Goal: Task Accomplishment & Management: Use online tool/utility

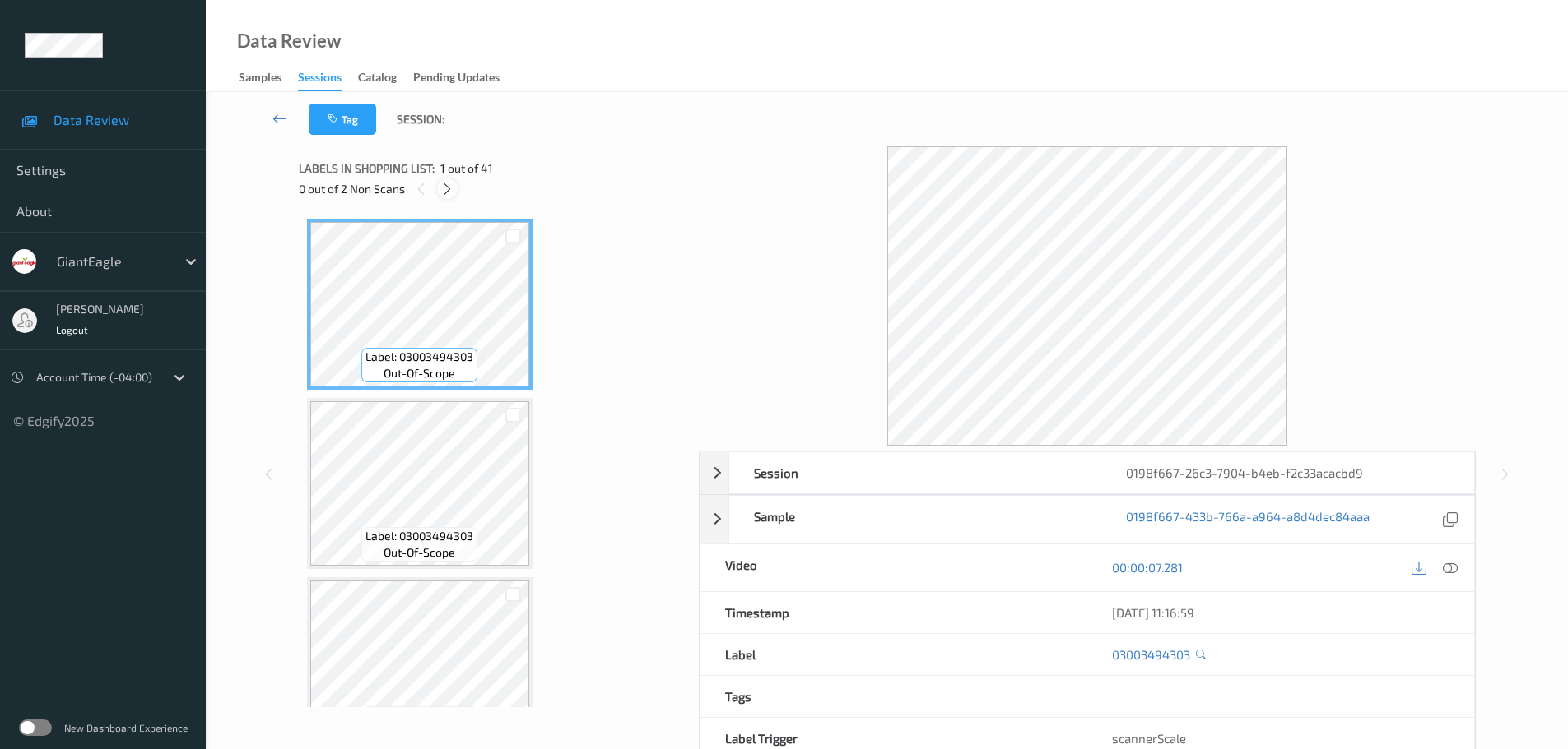
click at [442, 186] on icon at bounding box center [447, 189] width 14 height 15
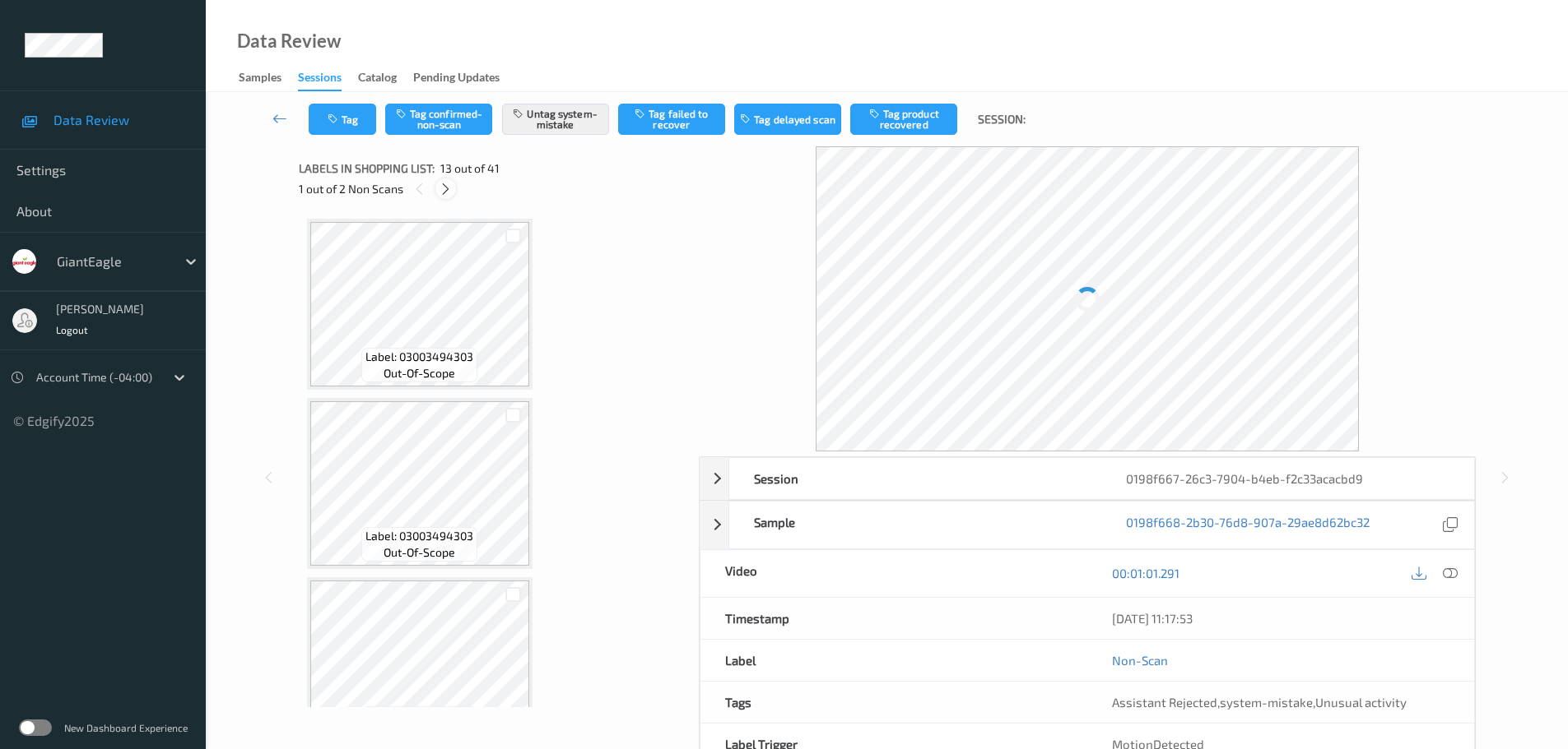
scroll to position [1981, 0]
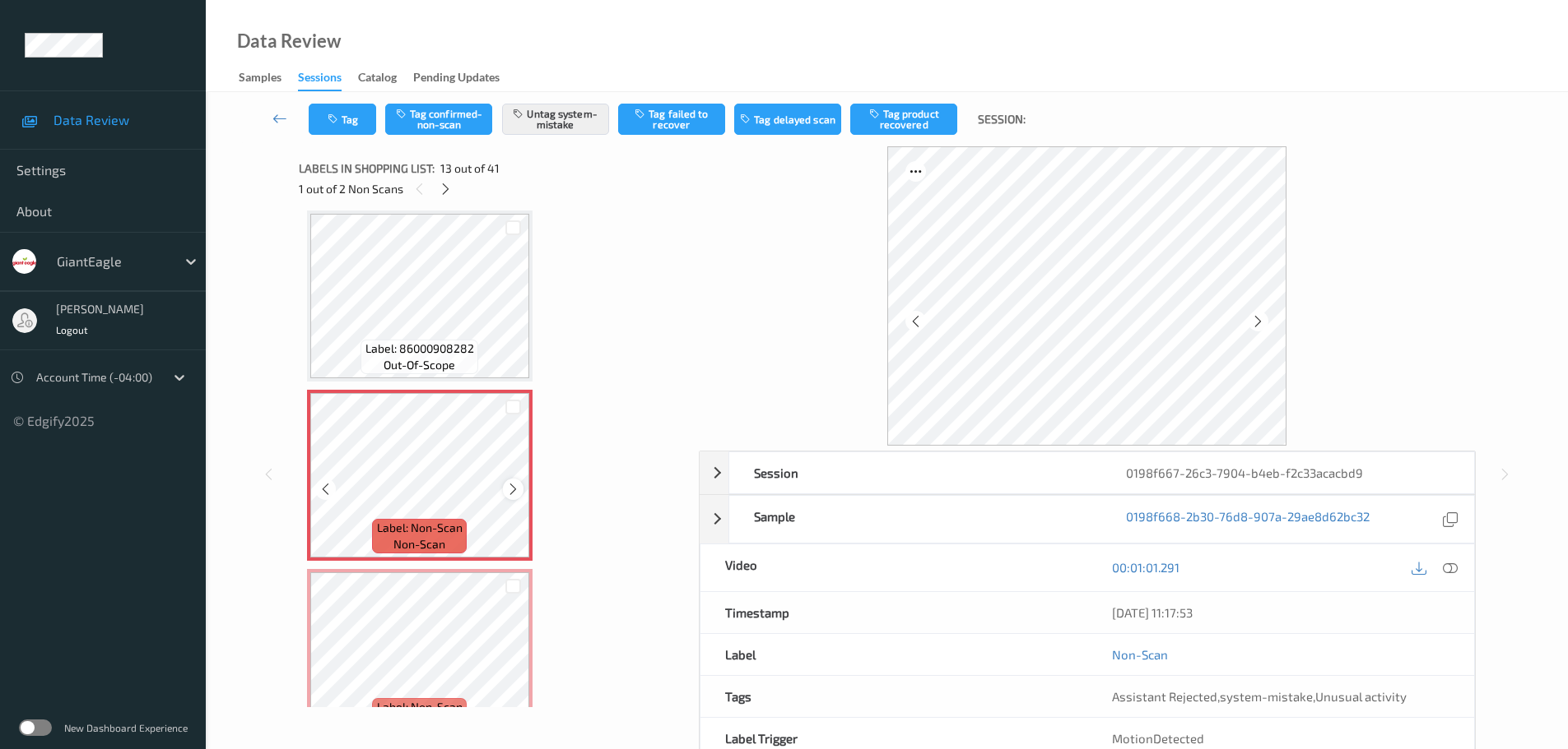
click at [511, 482] on icon at bounding box center [513, 490] width 14 height 15
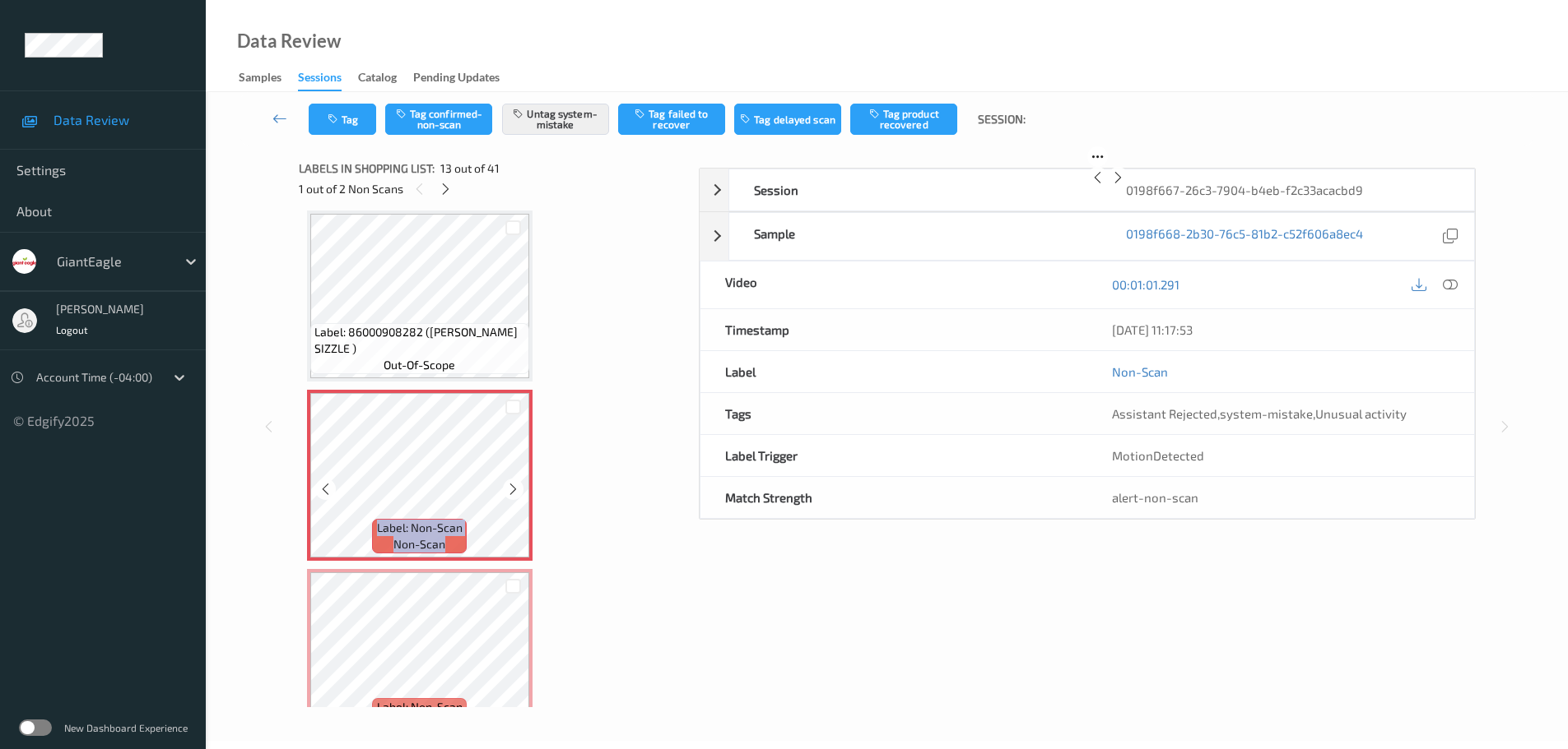
click at [511, 482] on icon at bounding box center [513, 490] width 14 height 15
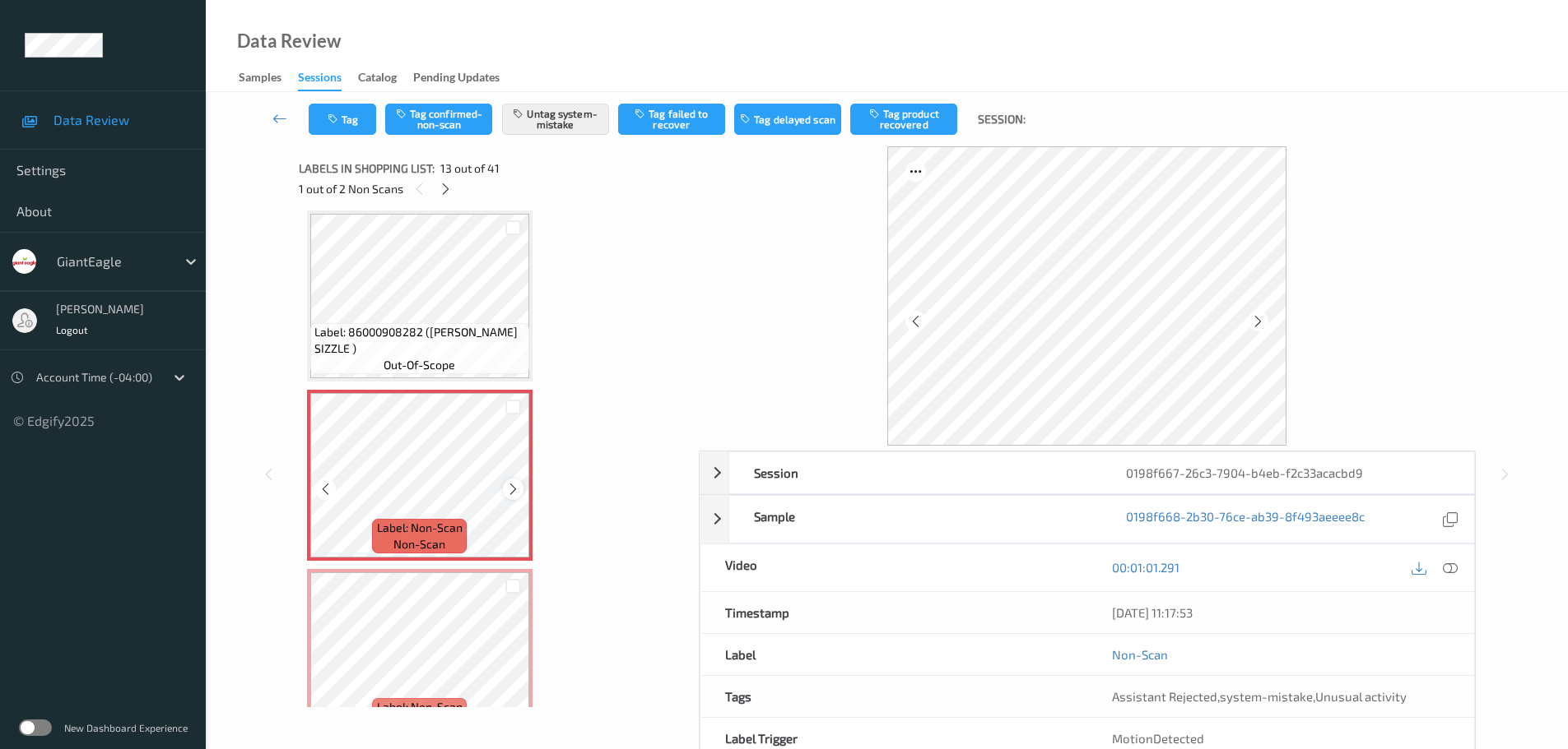
scroll to position [2063, 0]
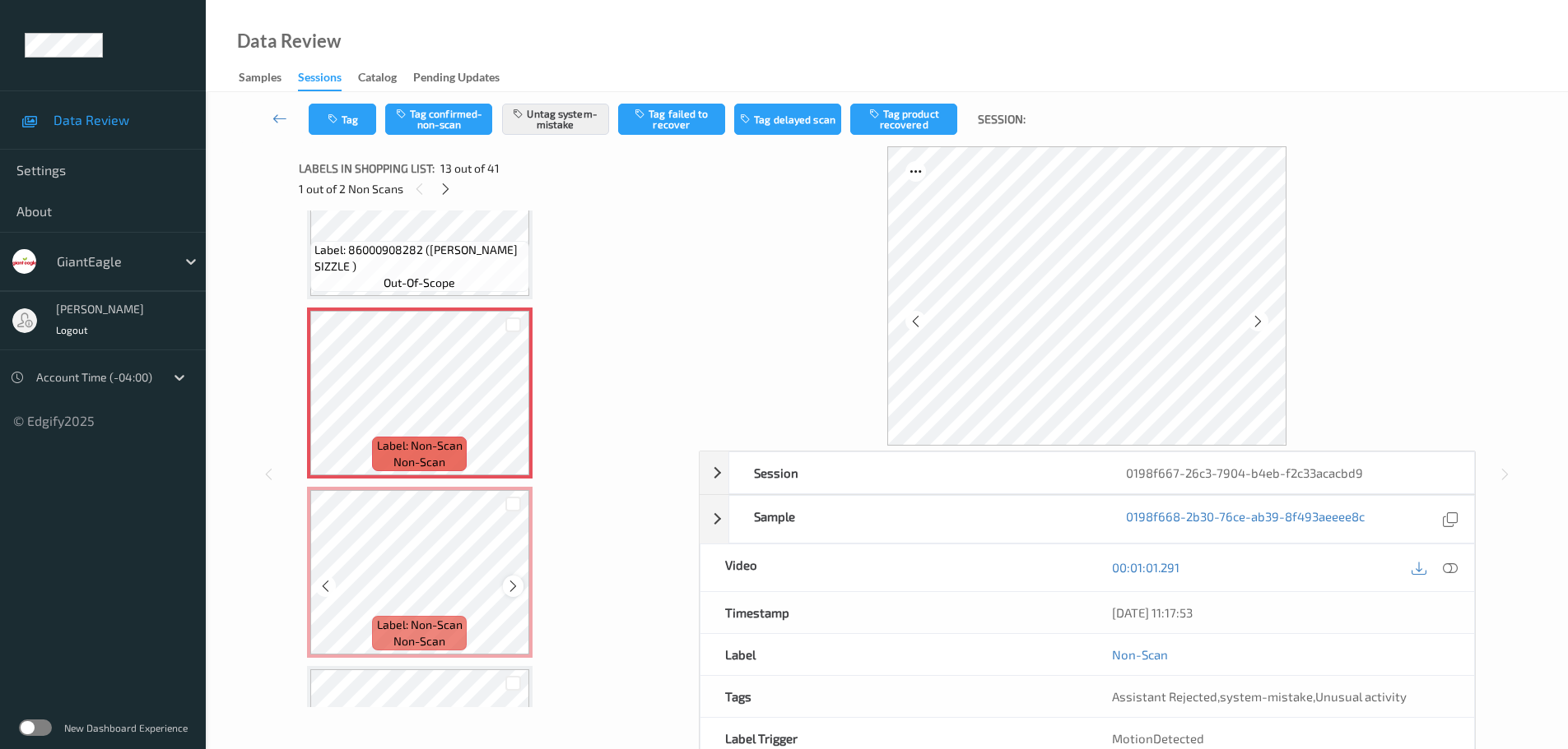
click at [506, 579] on icon at bounding box center [513, 586] width 14 height 15
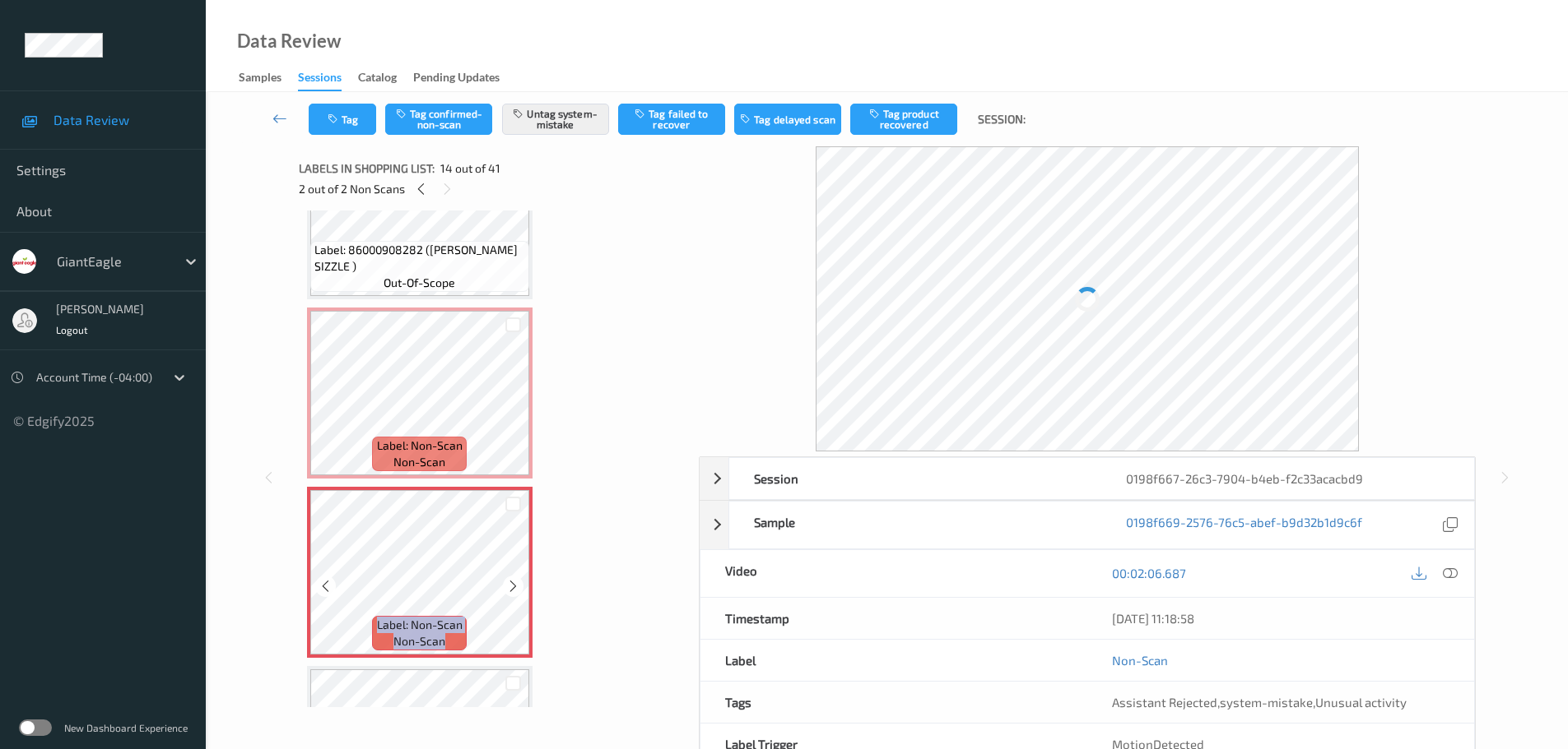
click at [506, 579] on icon at bounding box center [513, 586] width 14 height 15
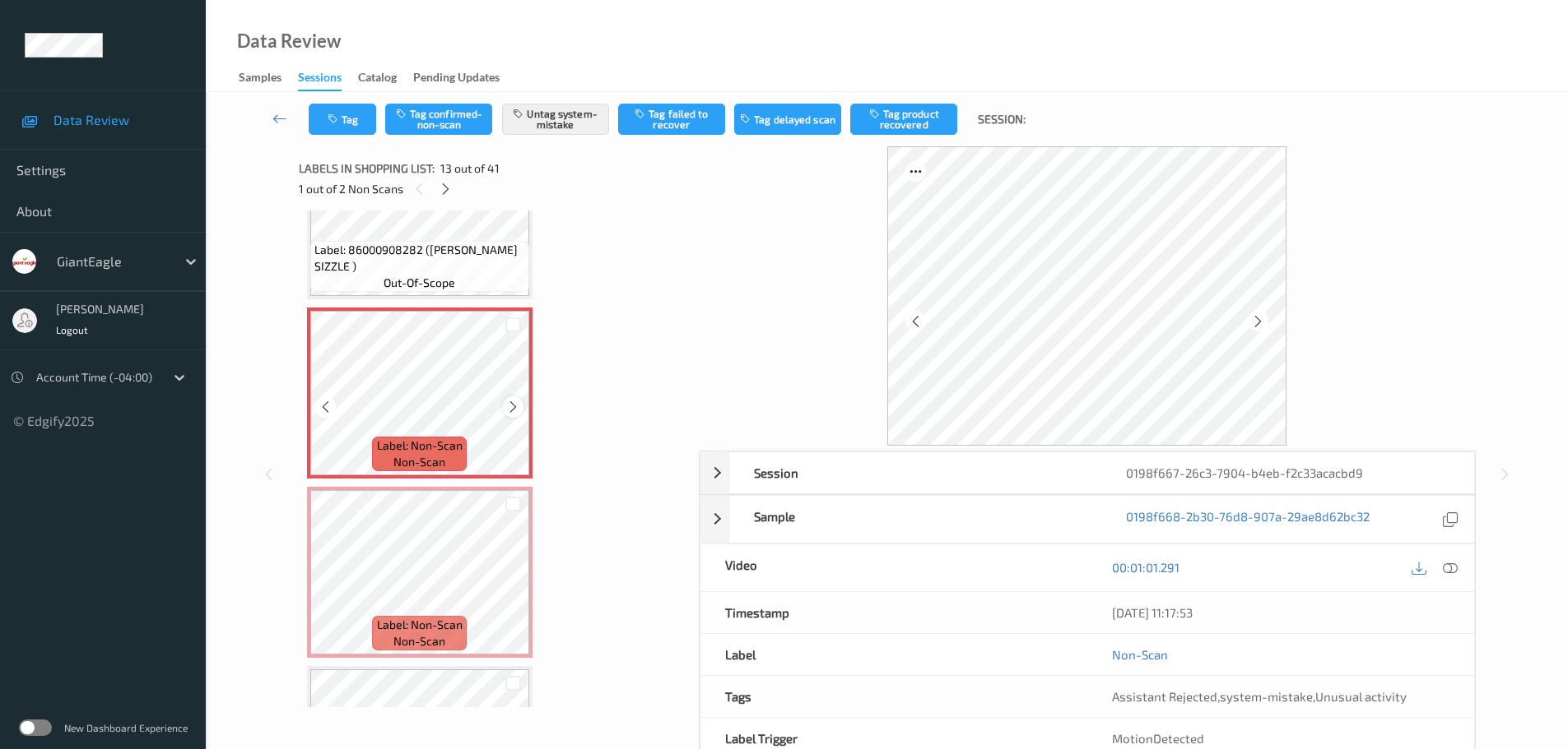
click at [513, 411] on icon at bounding box center [513, 407] width 14 height 15
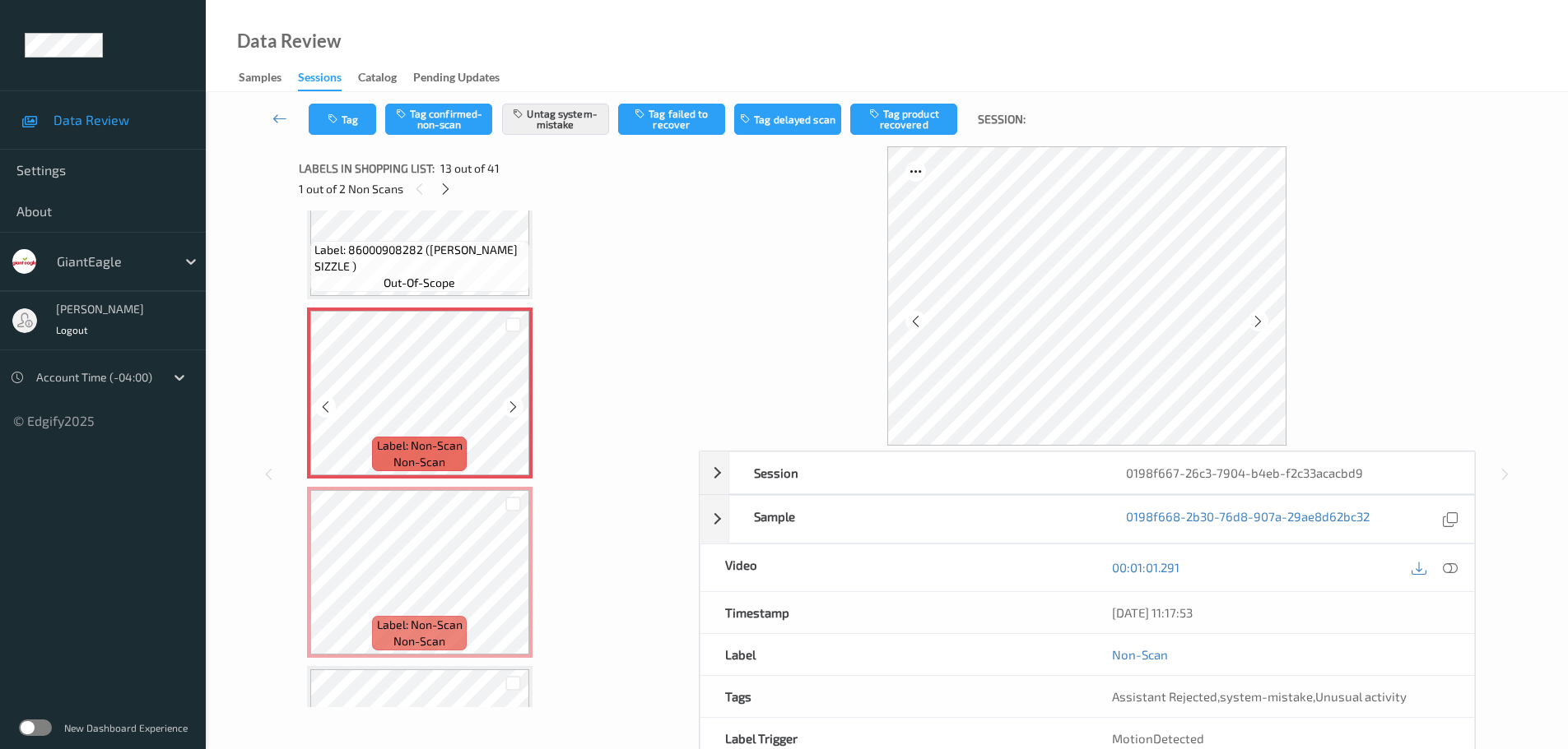
click at [513, 411] on icon at bounding box center [513, 407] width 14 height 15
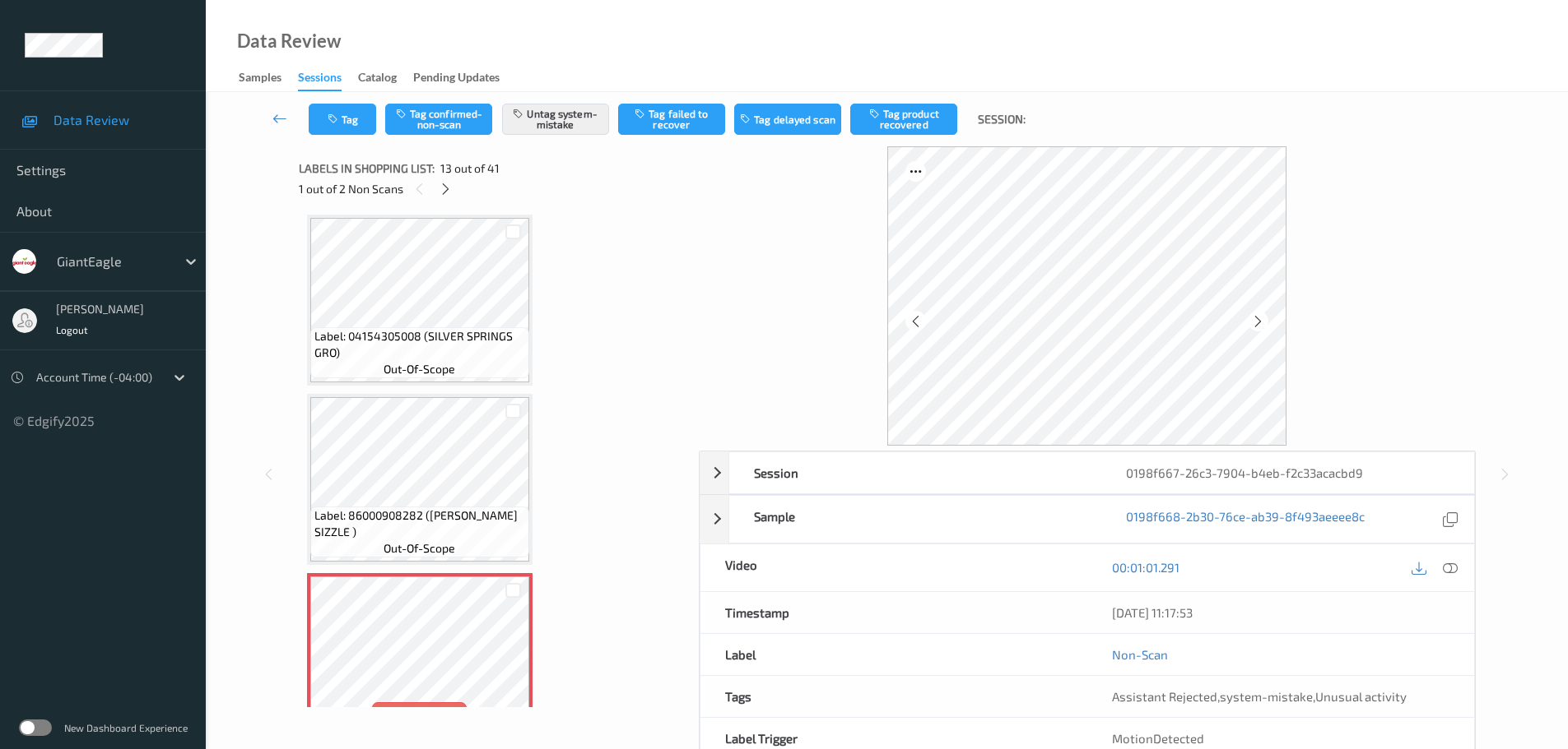
scroll to position [1734, 0]
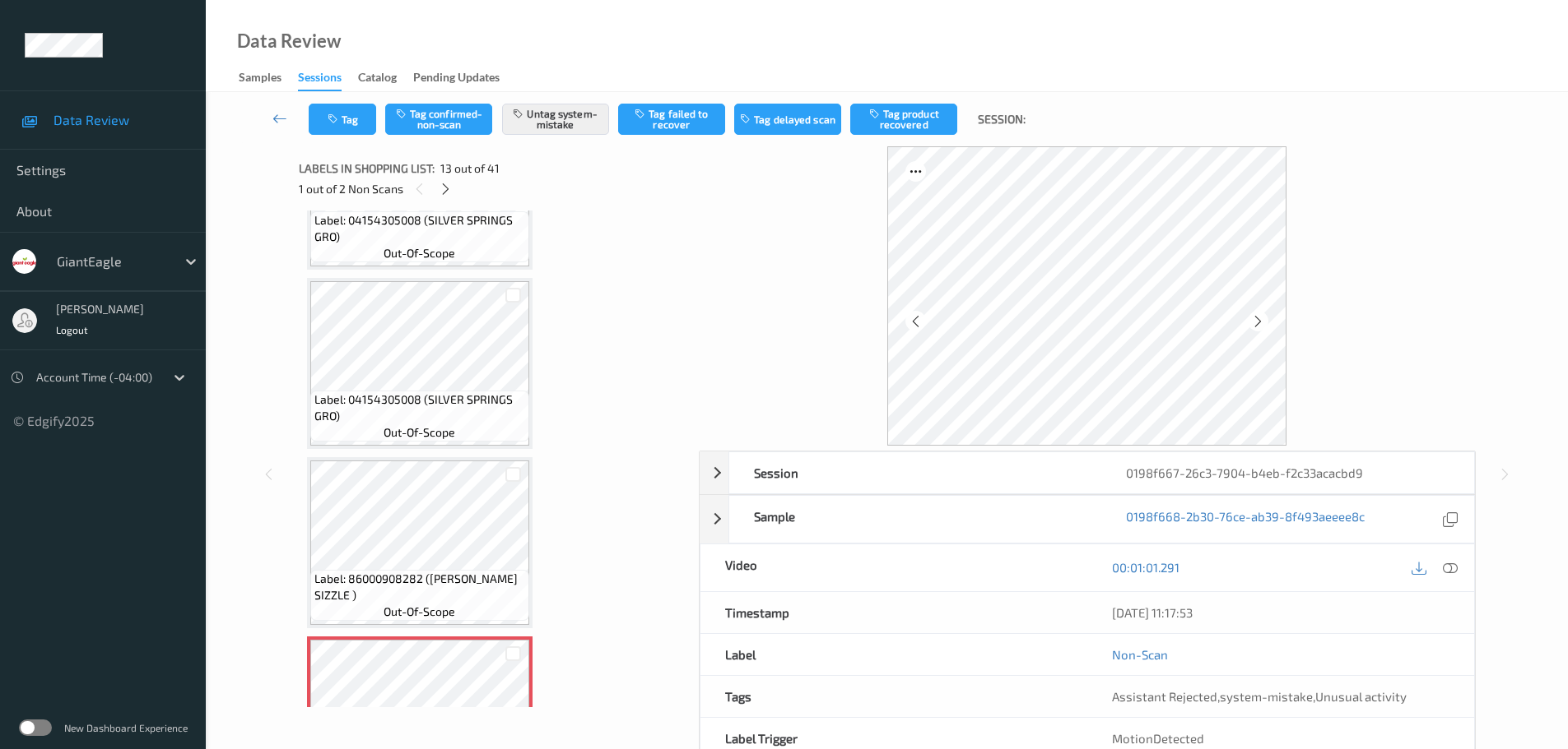
drag, startPoint x: 1449, startPoint y: 573, endPoint x: 1431, endPoint y: 581, distance: 19.7
click at [1449, 573] on icon at bounding box center [1450, 567] width 15 height 15
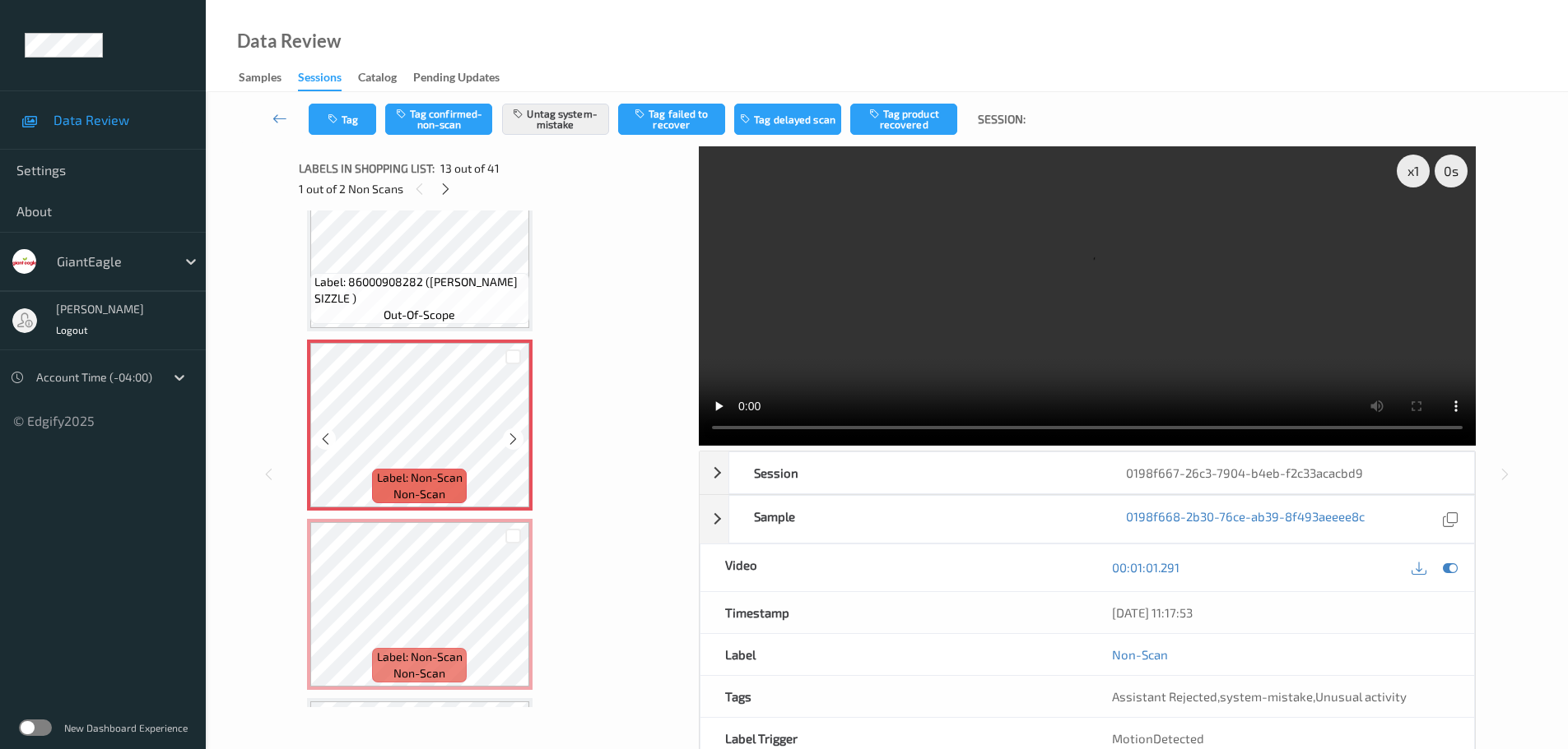
scroll to position [2063, 0]
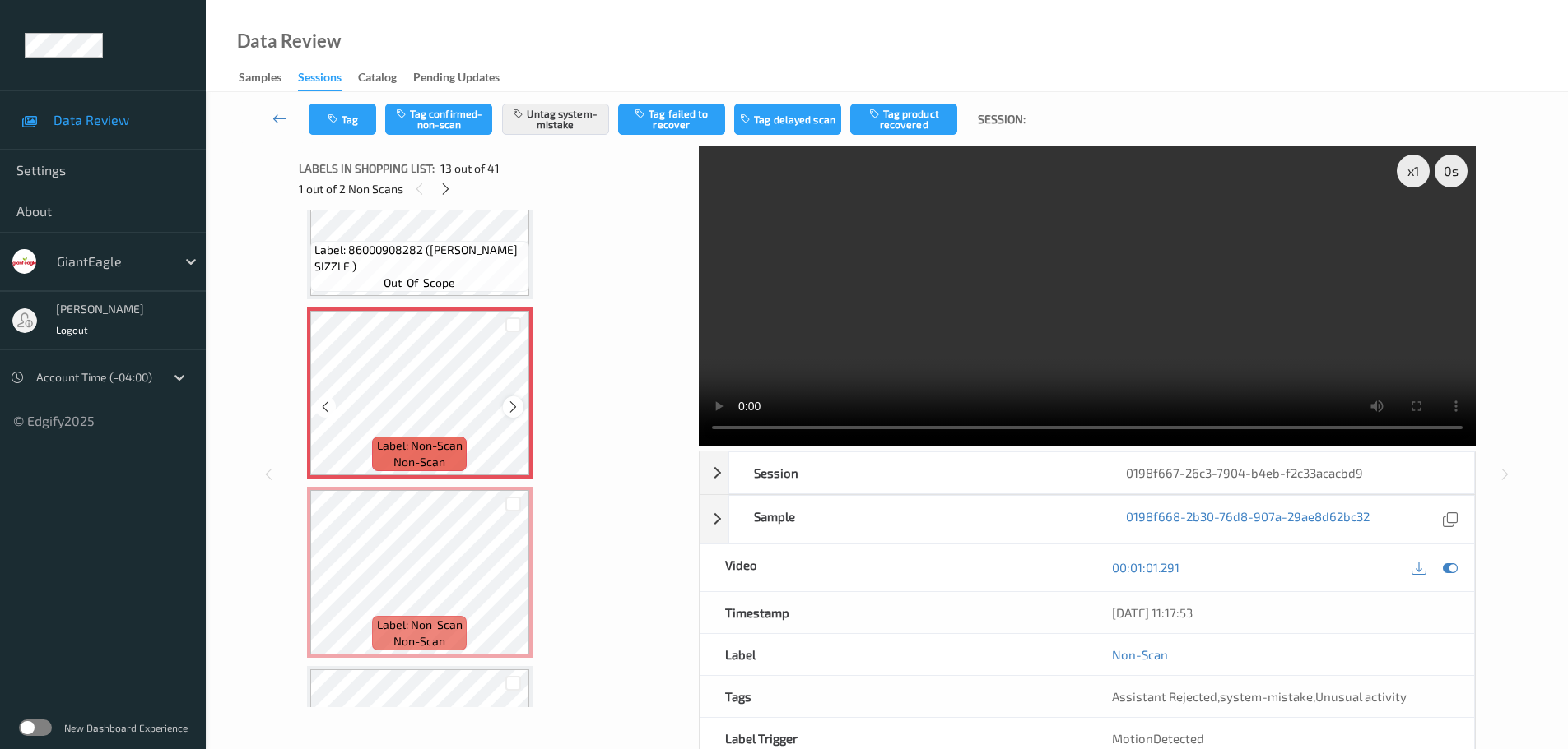
click at [512, 408] on icon at bounding box center [513, 407] width 14 height 15
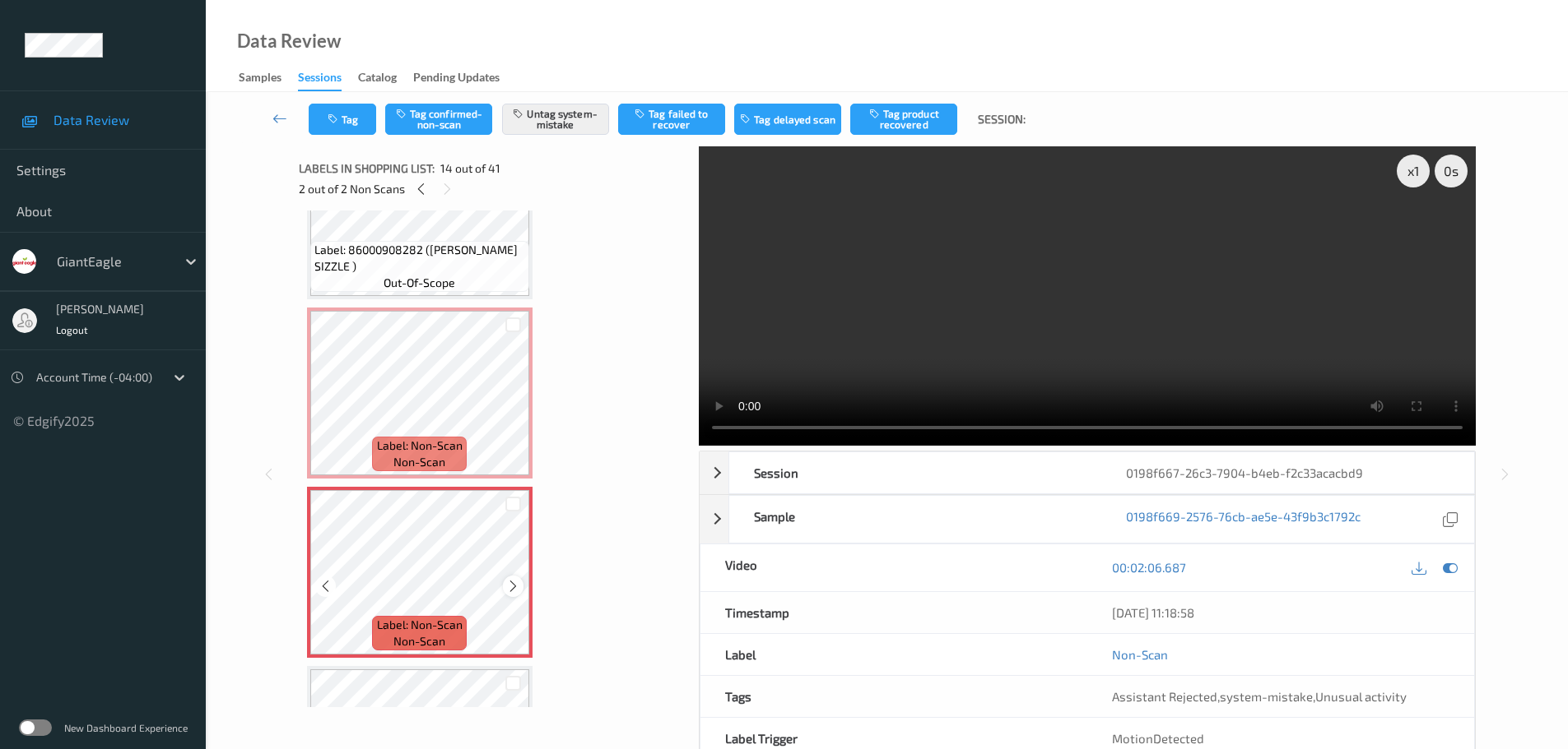
click at [510, 585] on icon at bounding box center [513, 586] width 14 height 15
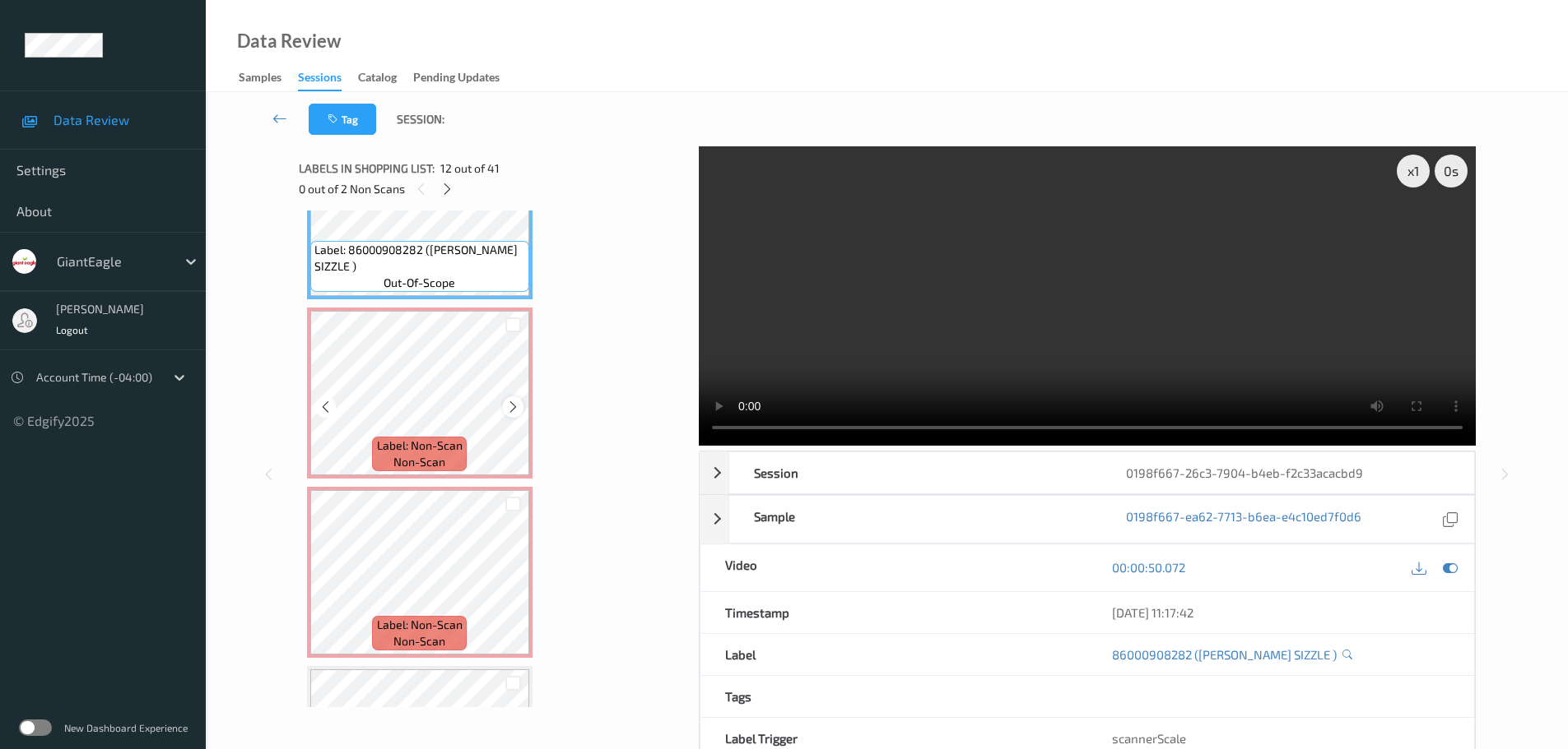
click at [514, 408] on icon at bounding box center [513, 407] width 14 height 15
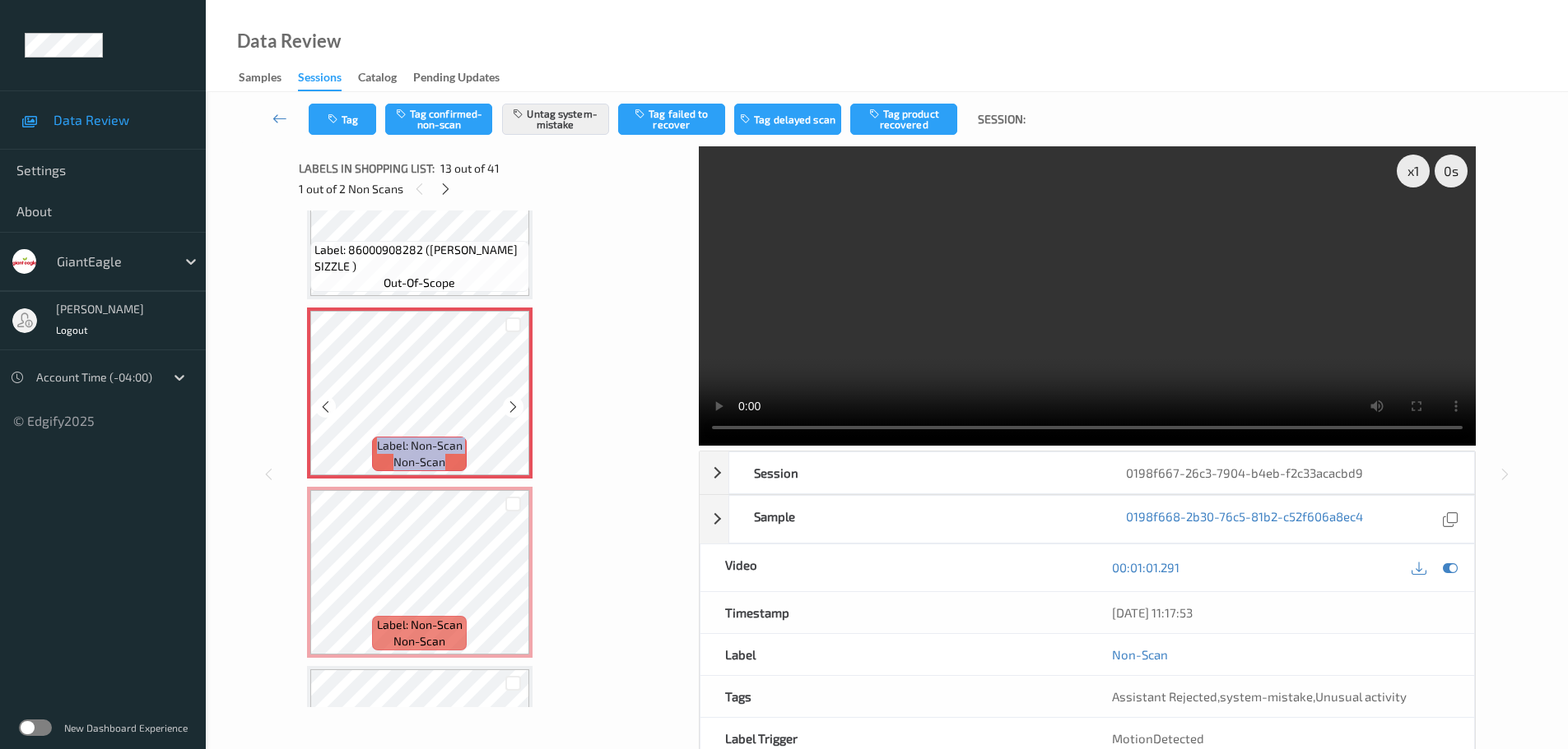
click at [514, 408] on icon at bounding box center [513, 407] width 14 height 15
click at [514, 407] on icon at bounding box center [513, 407] width 14 height 15
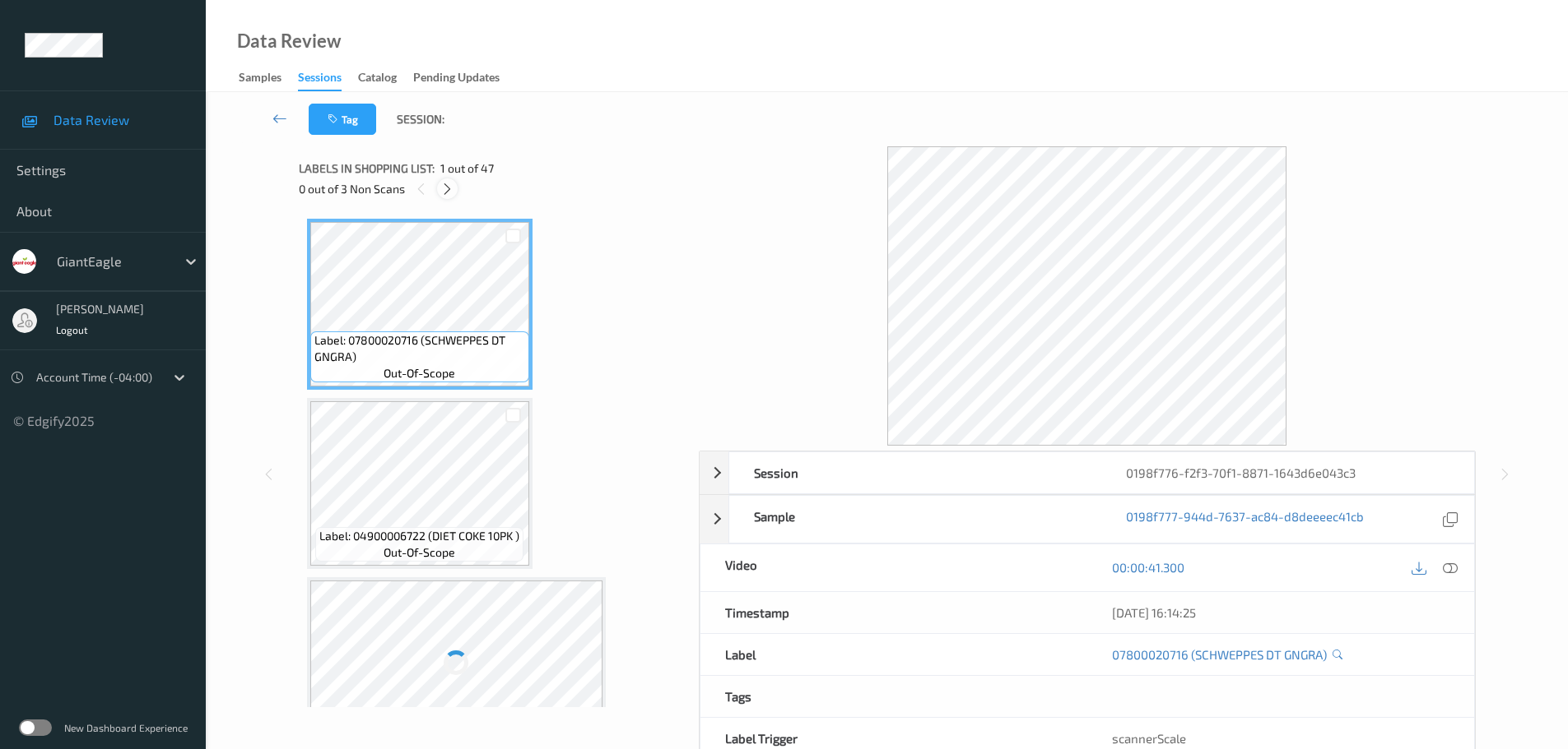
click at [445, 196] on div at bounding box center [447, 188] width 21 height 21
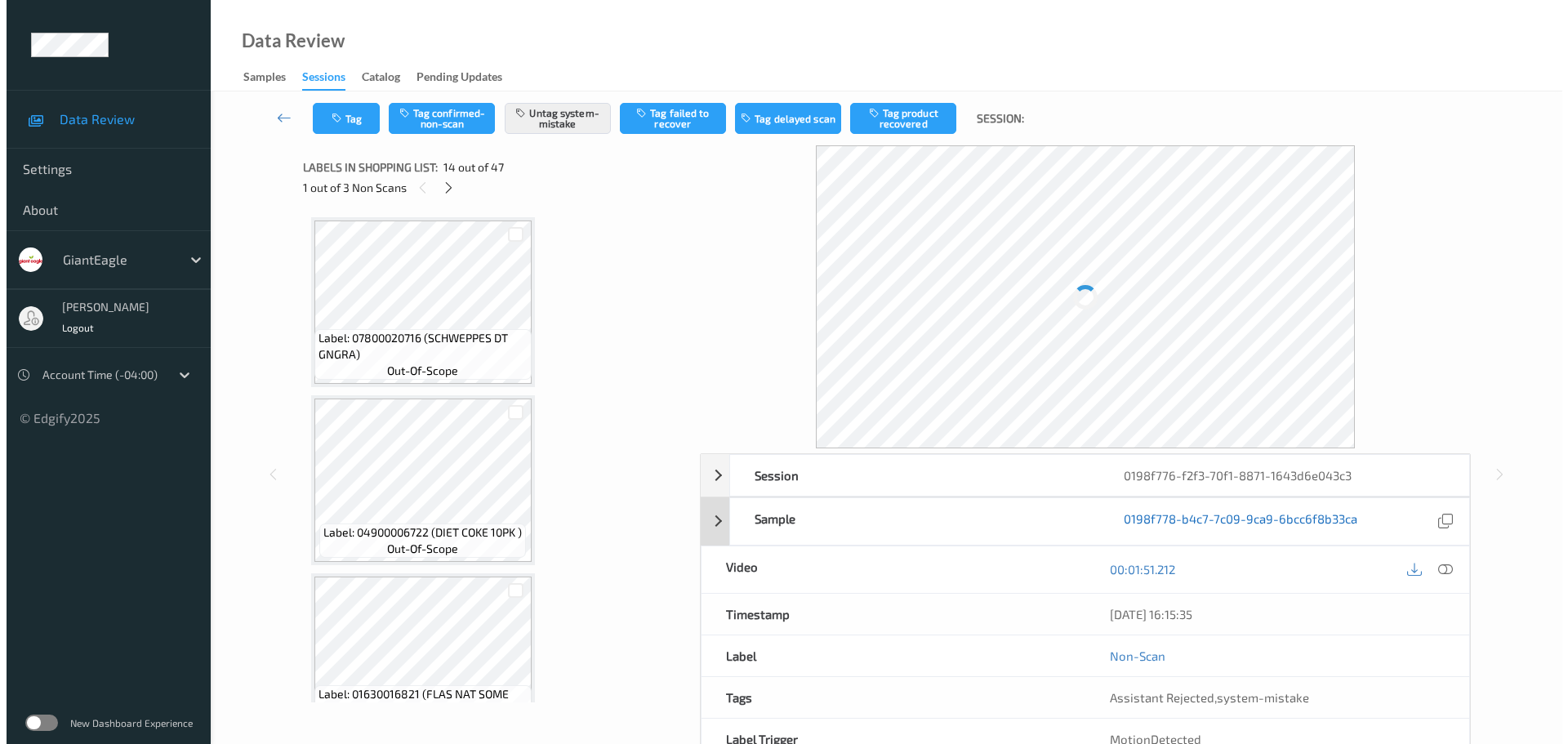
scroll to position [2146, 0]
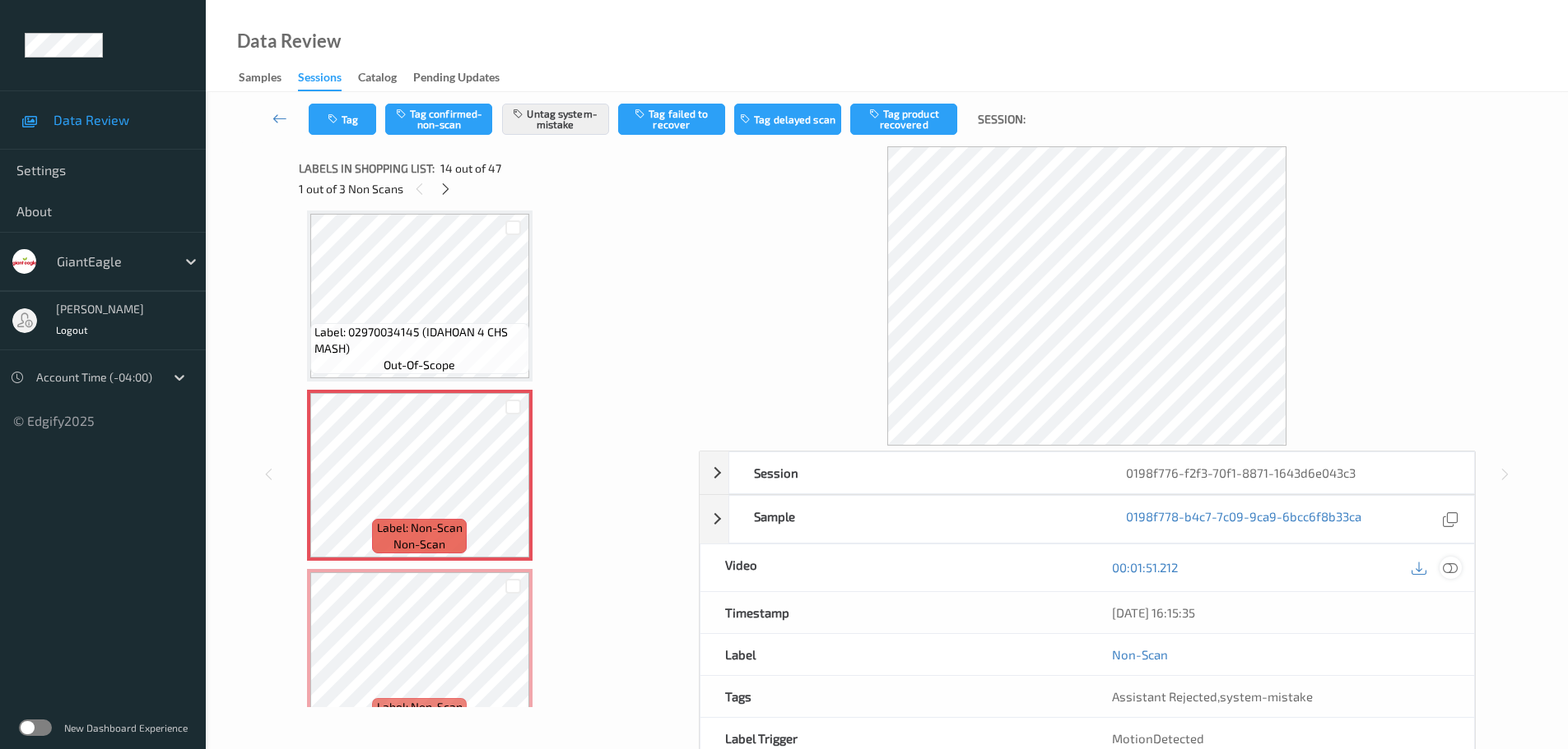
click at [1453, 574] on icon at bounding box center [1450, 567] width 15 height 15
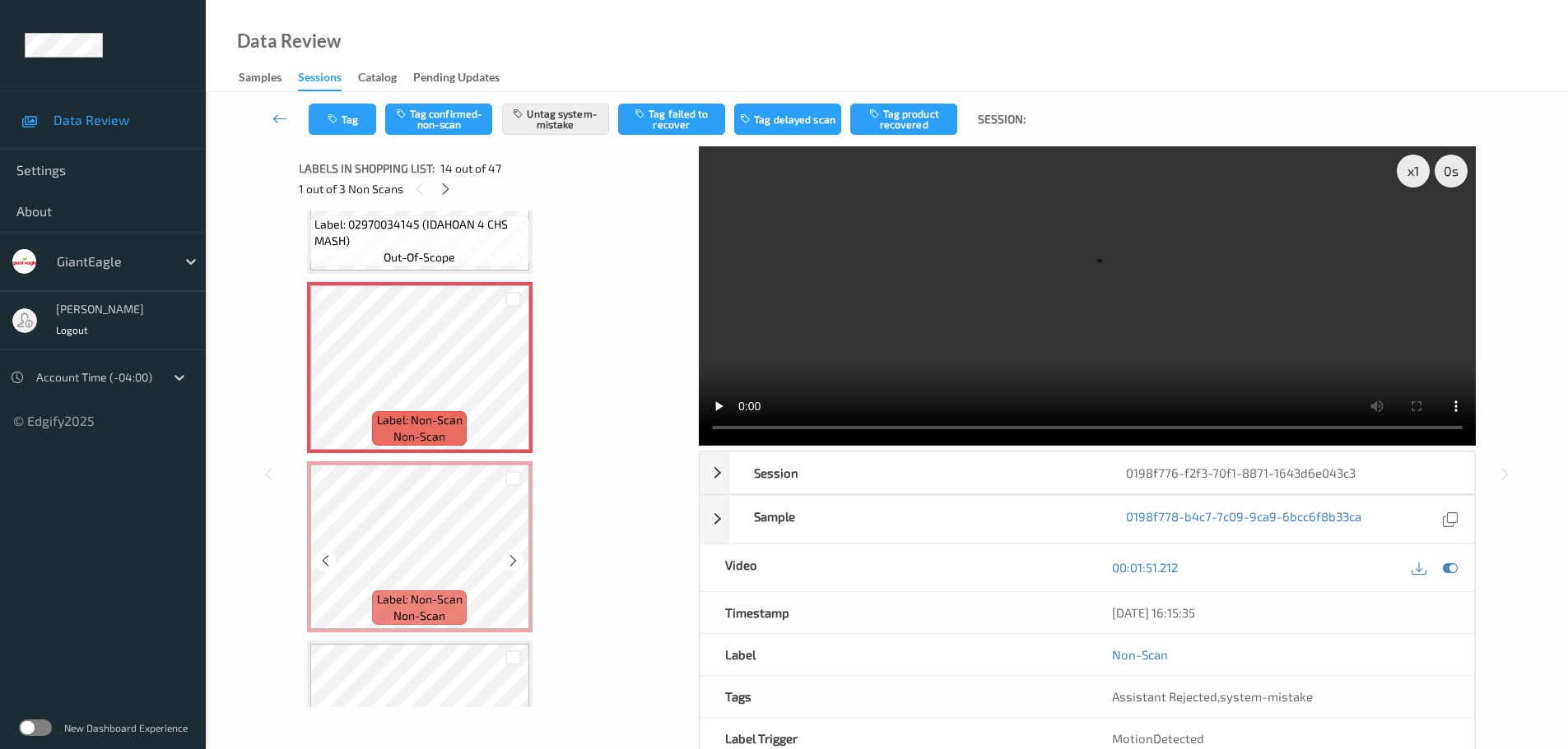
scroll to position [2242, 0]
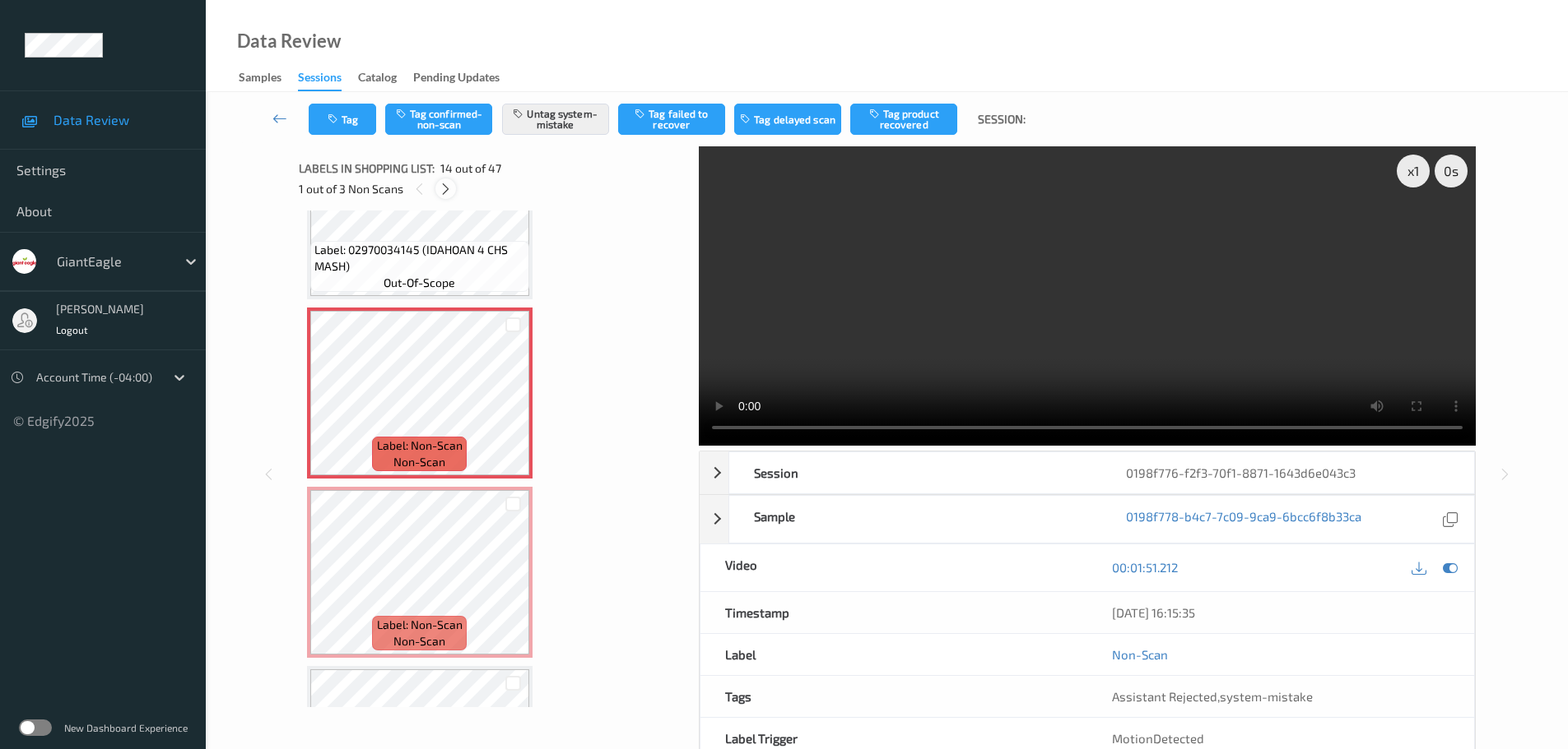
click at [441, 195] on icon at bounding box center [445, 189] width 14 height 15
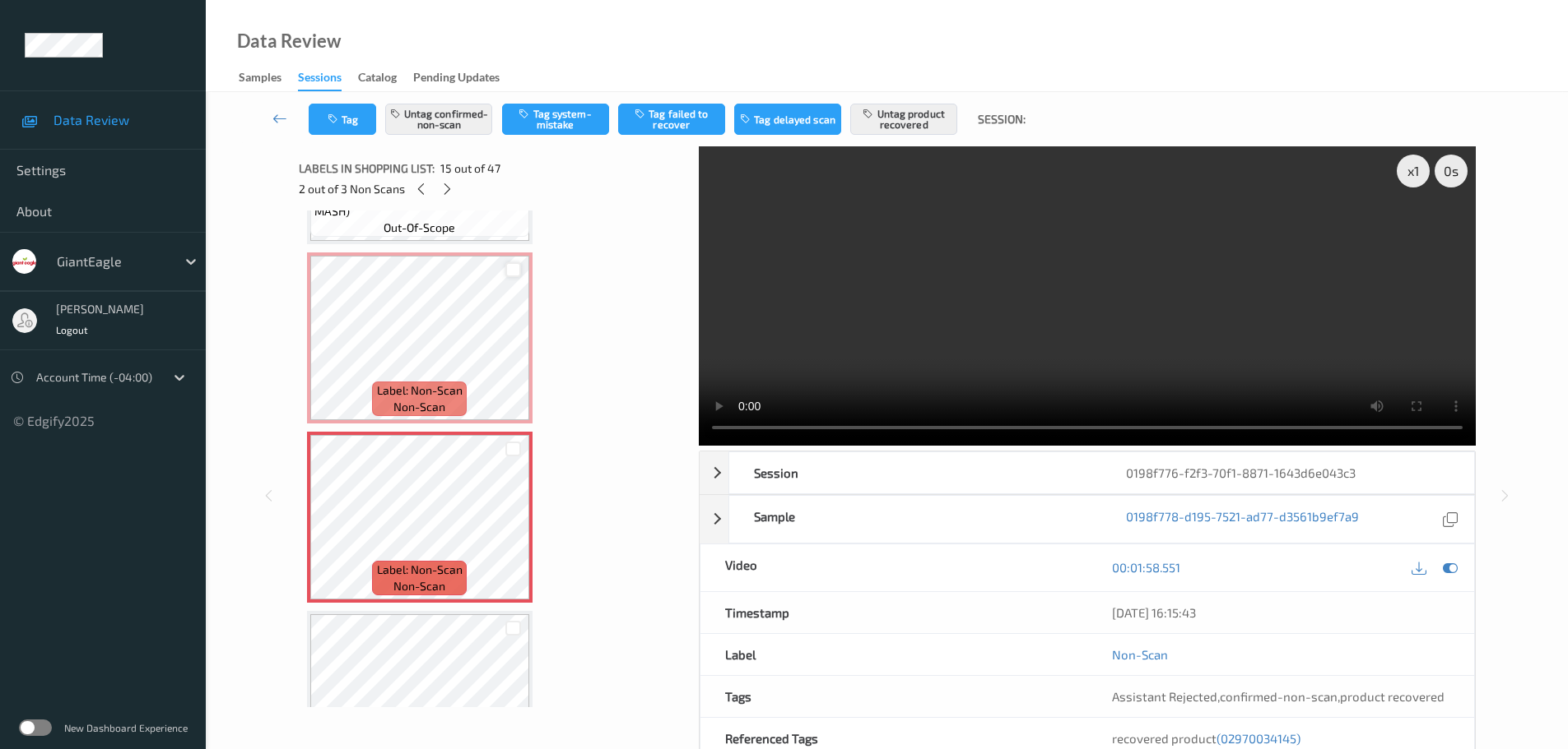
scroll to position [2257, 0]
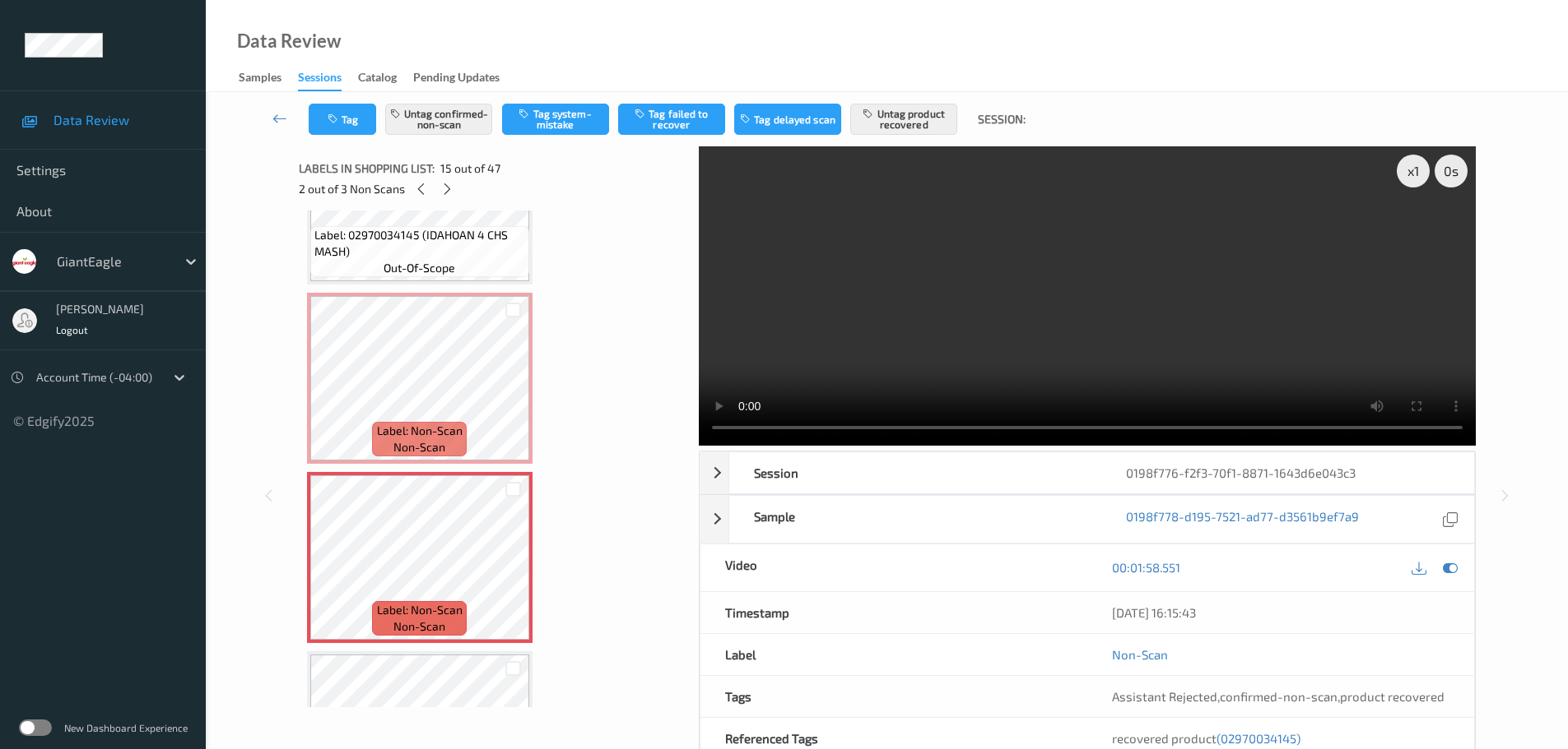
click at [435, 451] on span "non-scan" at bounding box center [418, 448] width 52 height 16
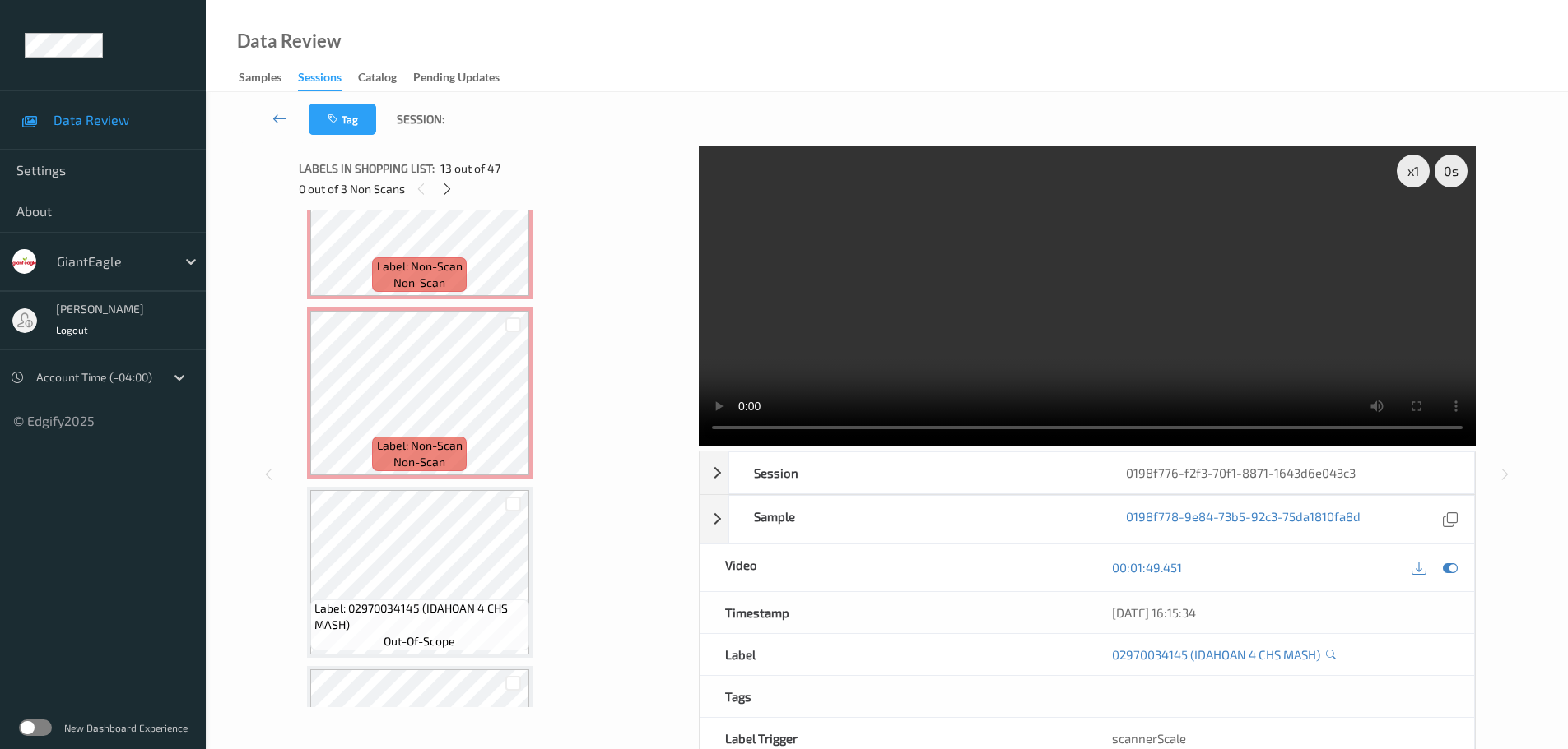
scroll to position [2339, 0]
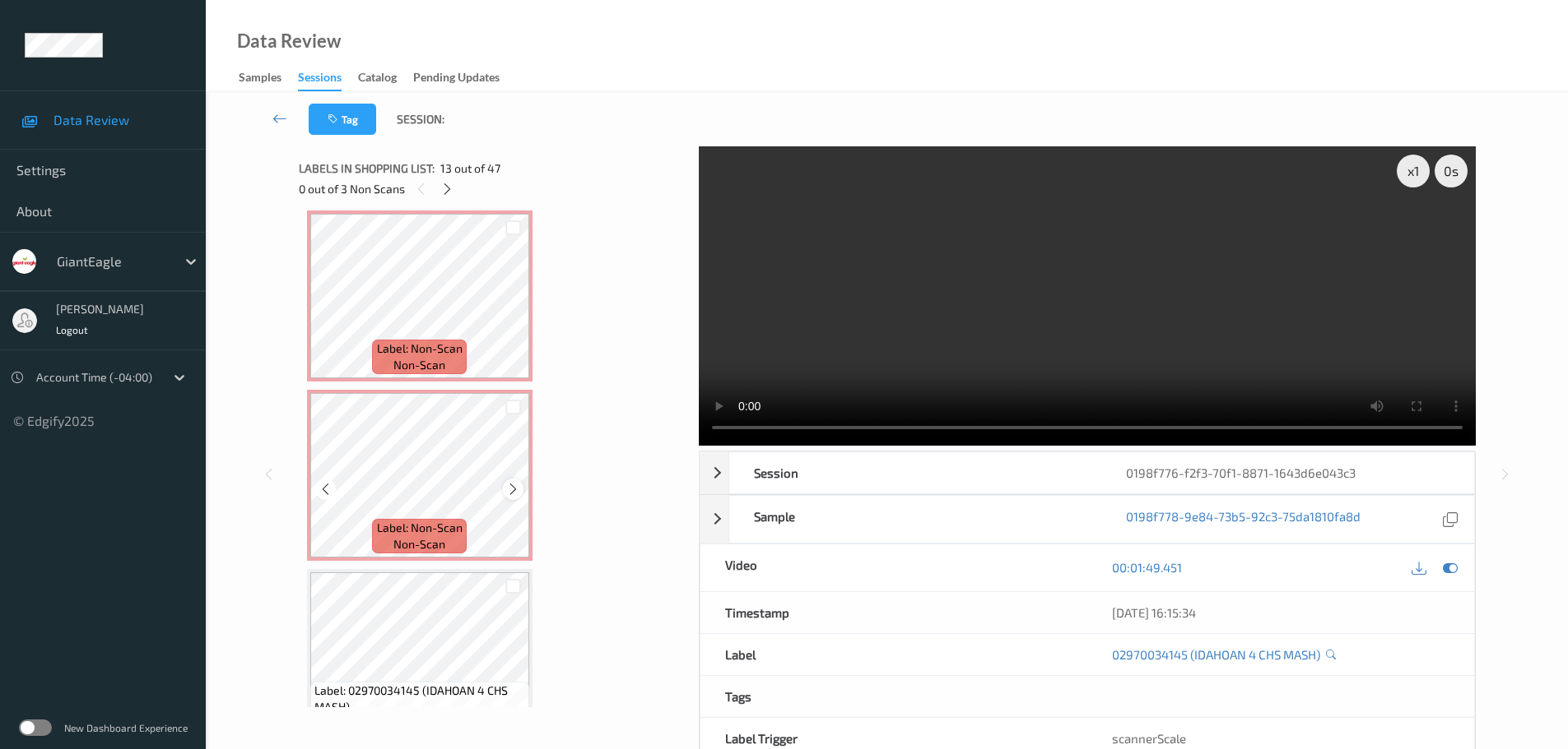
click at [507, 484] on icon at bounding box center [513, 490] width 14 height 15
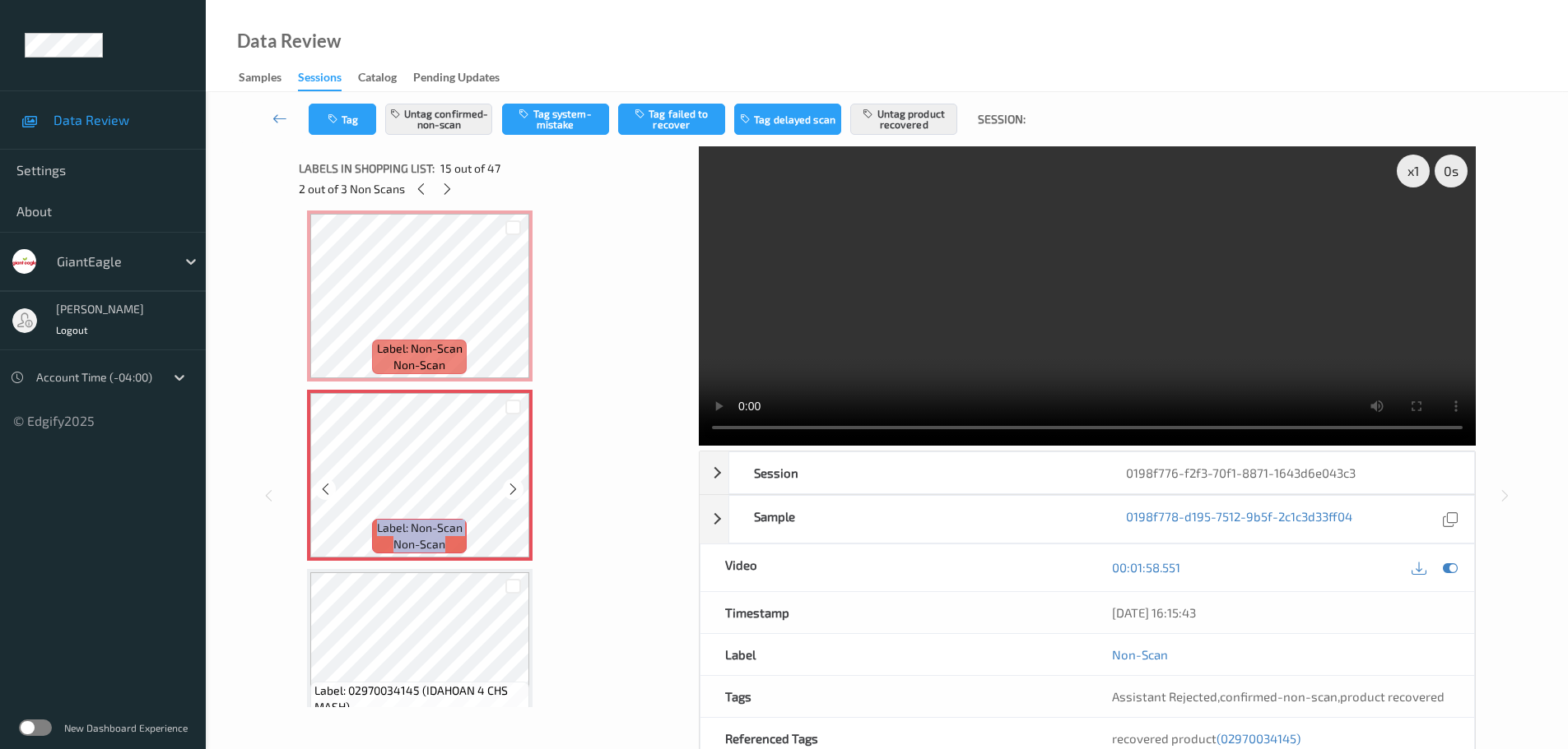
click at [507, 484] on icon at bounding box center [513, 490] width 14 height 15
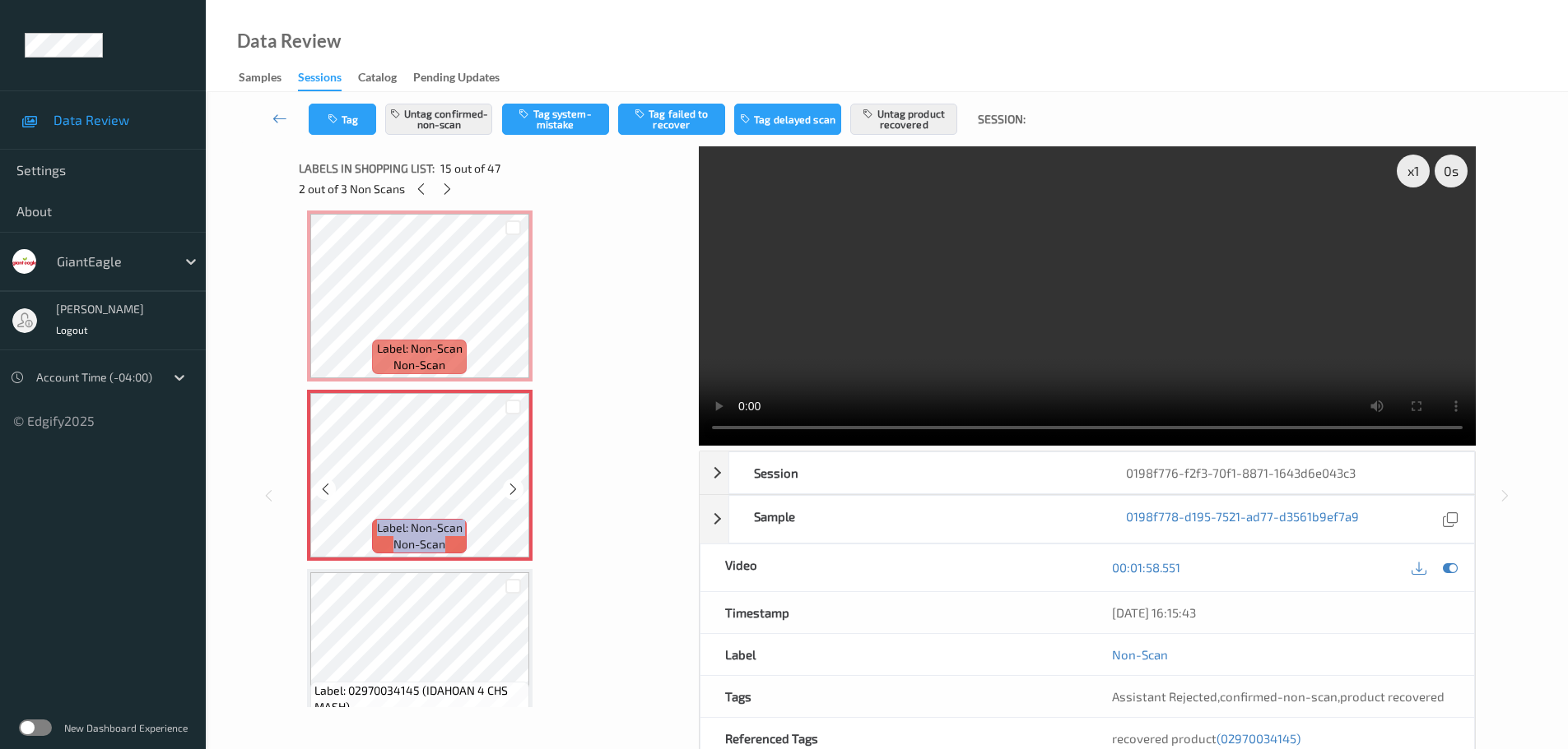
click at [507, 484] on icon at bounding box center [513, 490] width 14 height 15
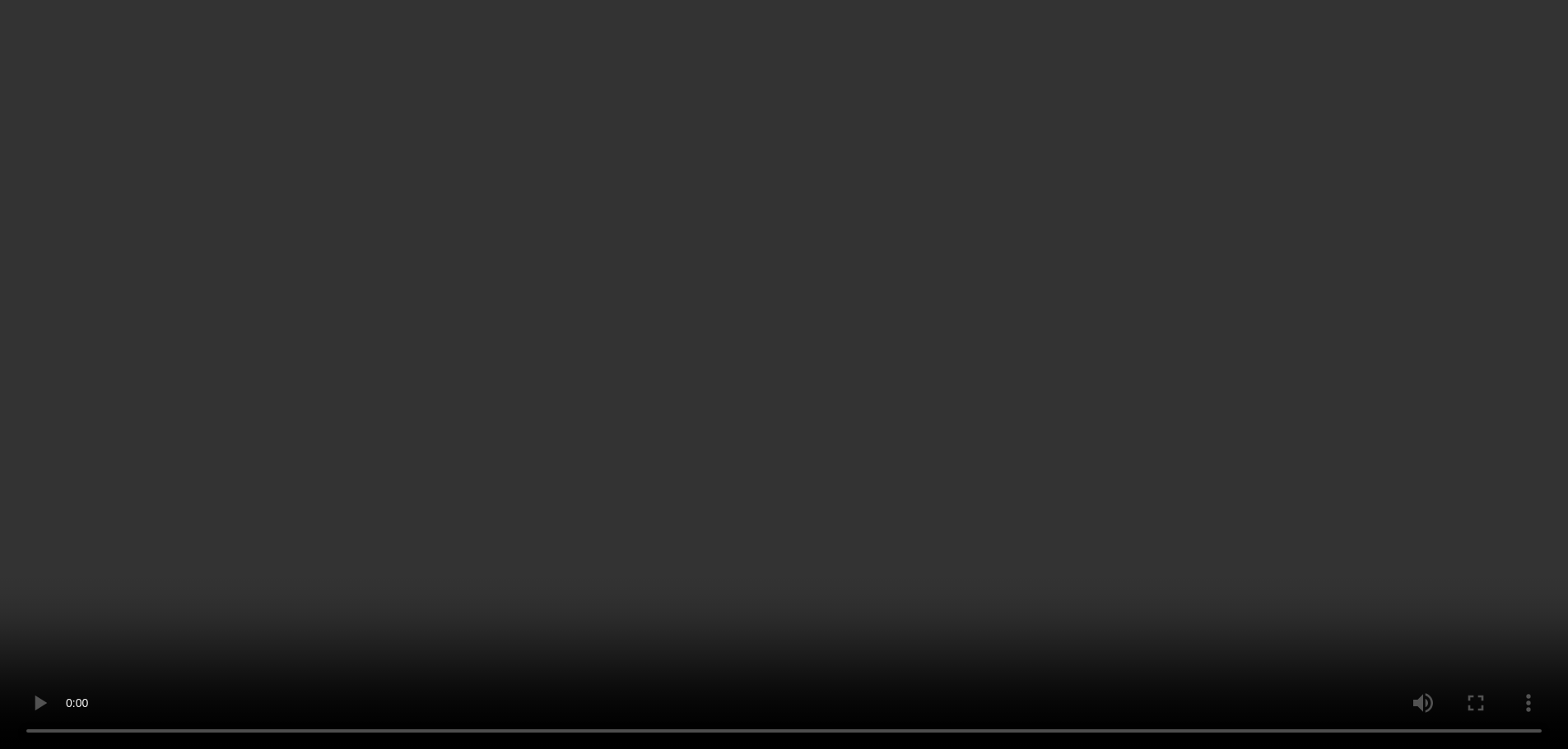
scroll to position [0, 0]
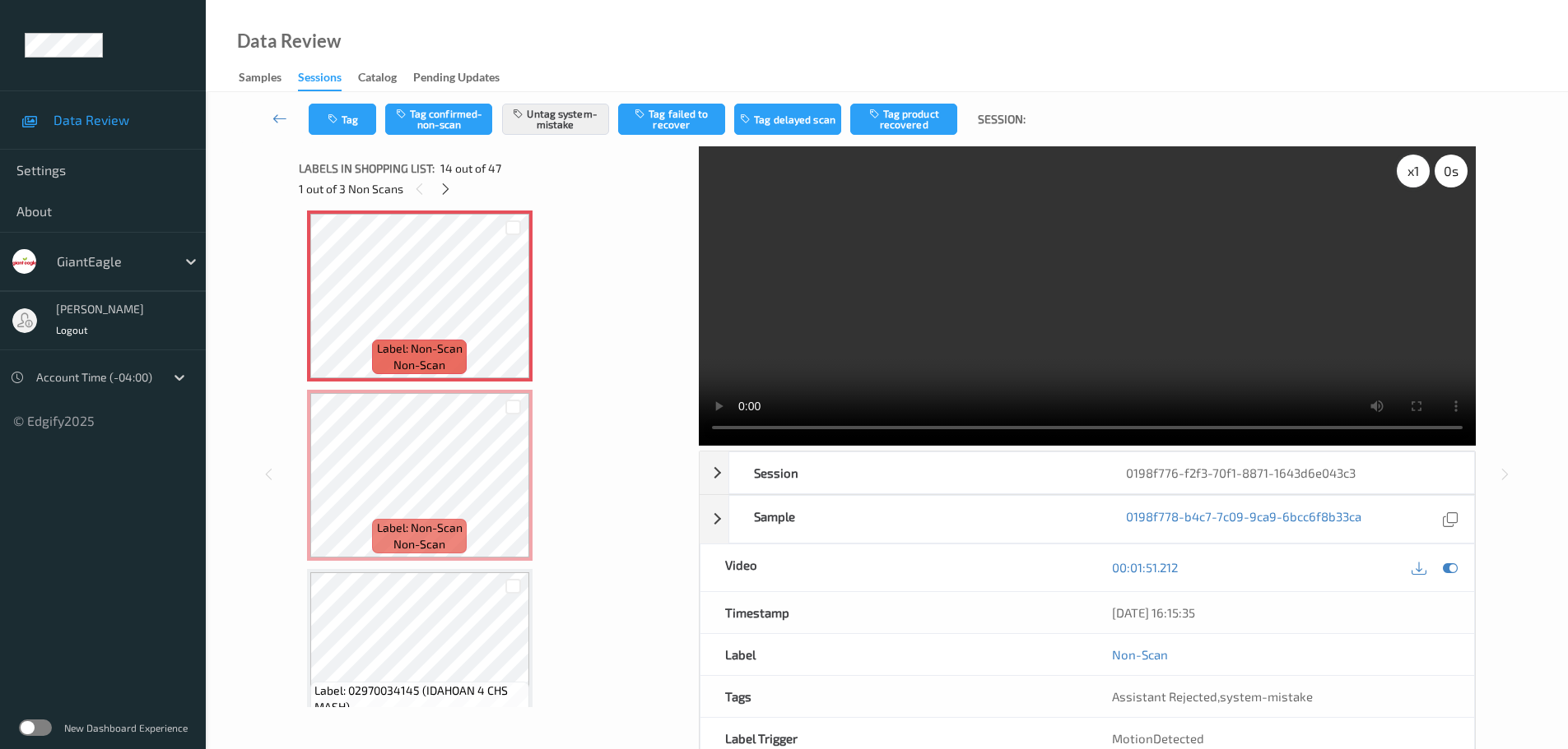
click at [1404, 178] on div "x 1" at bounding box center [1413, 171] width 33 height 33
click at [1404, 178] on div "x 2" at bounding box center [1413, 171] width 33 height 33
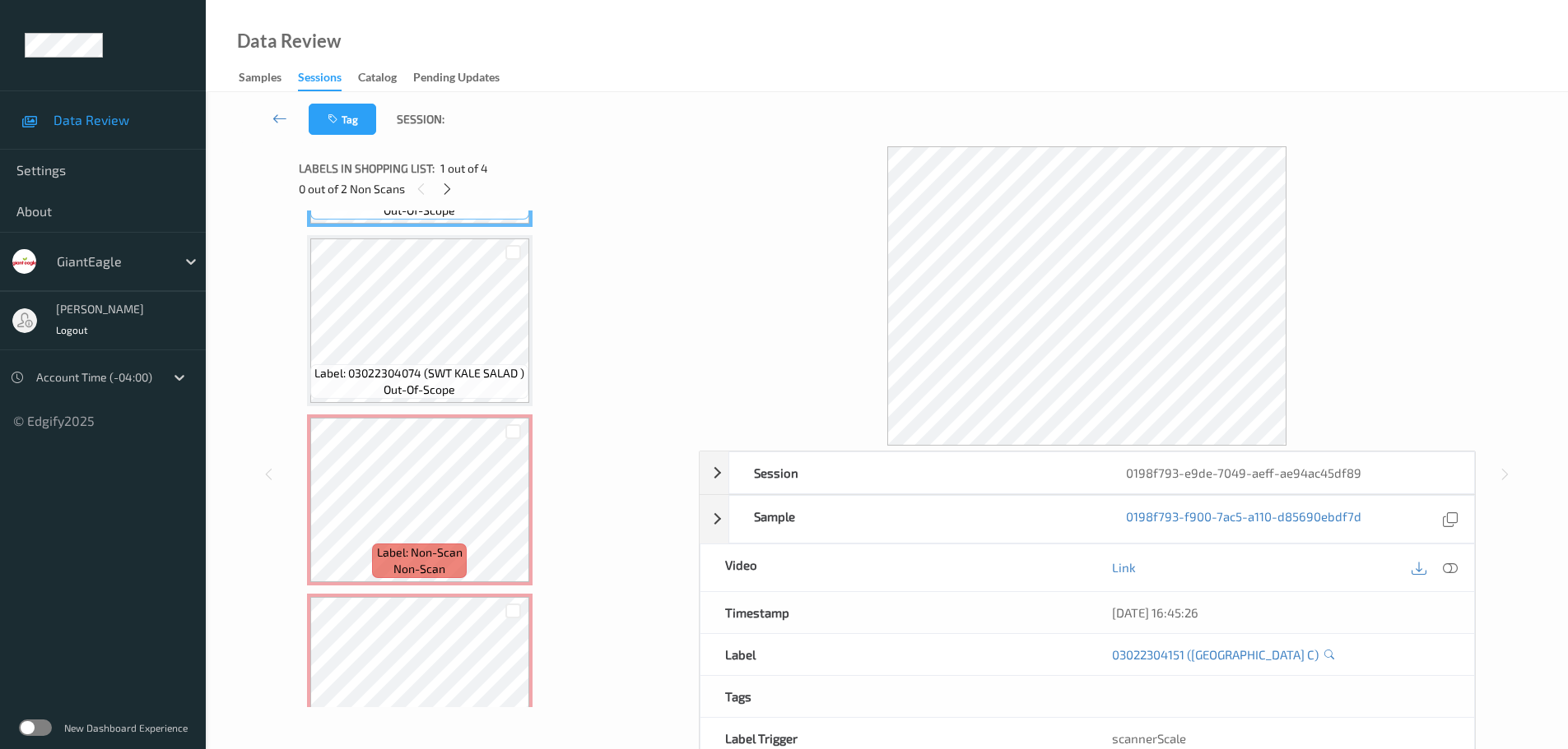
scroll to position [164, 0]
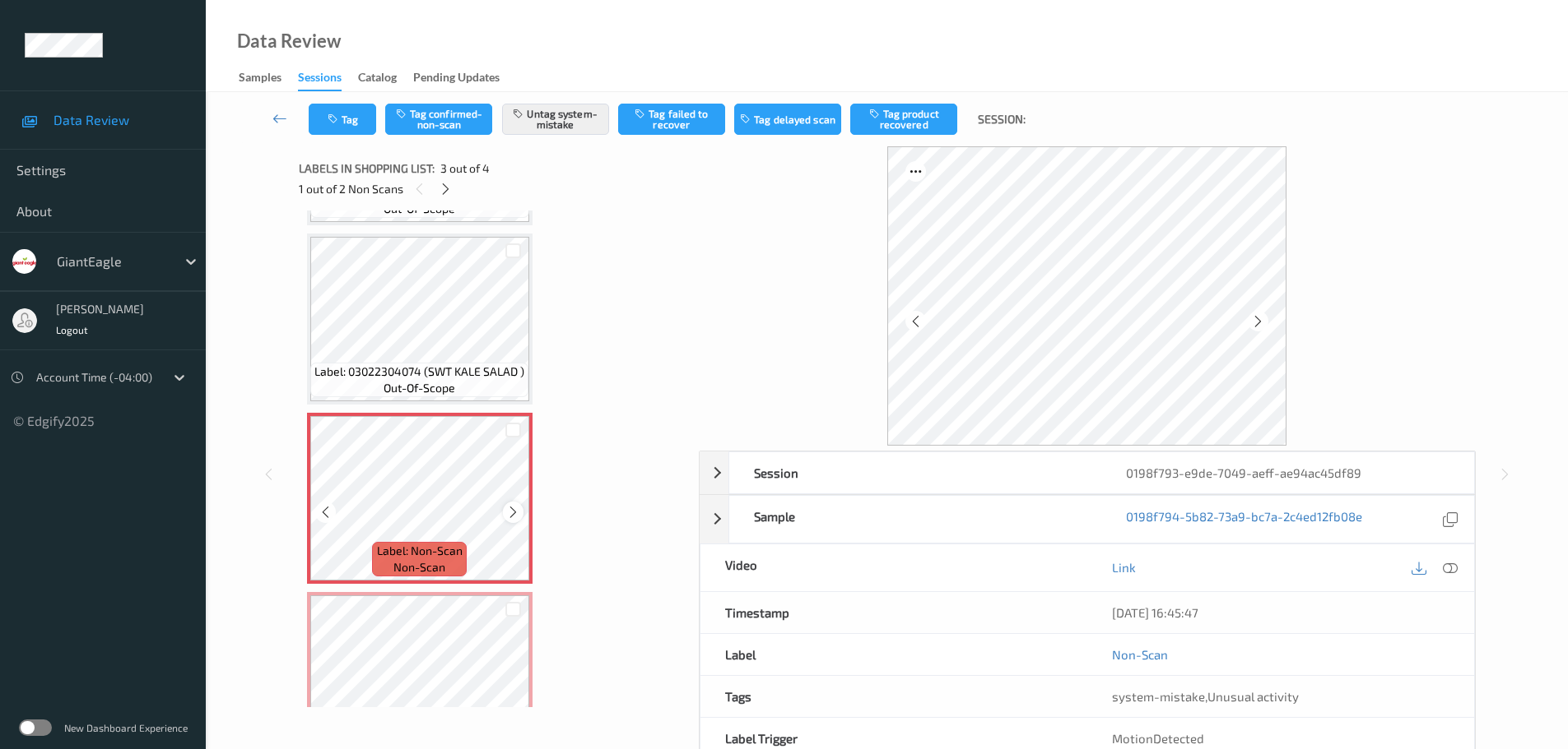
click at [503, 517] on div at bounding box center [513, 512] width 21 height 21
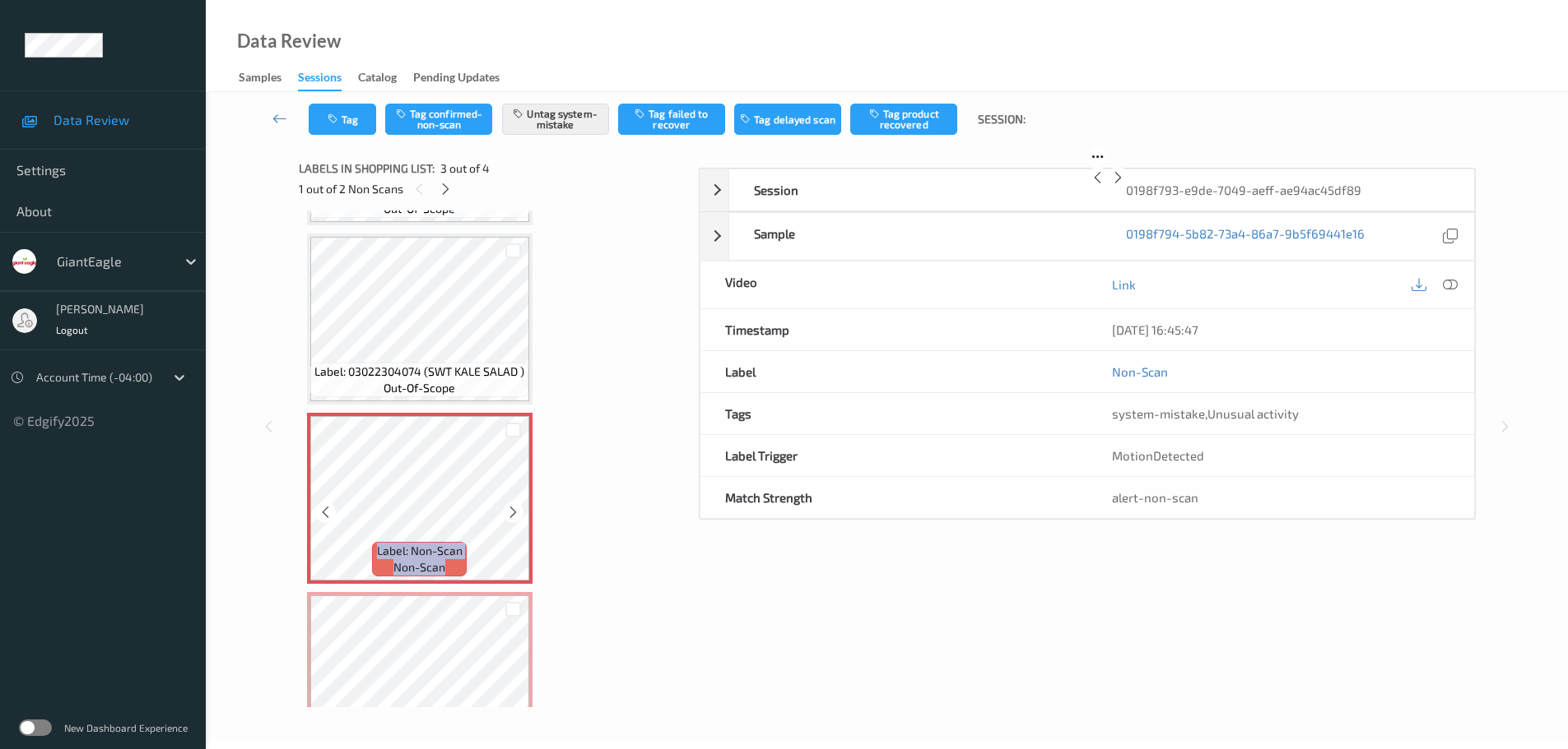
click at [503, 517] on div at bounding box center [513, 512] width 21 height 21
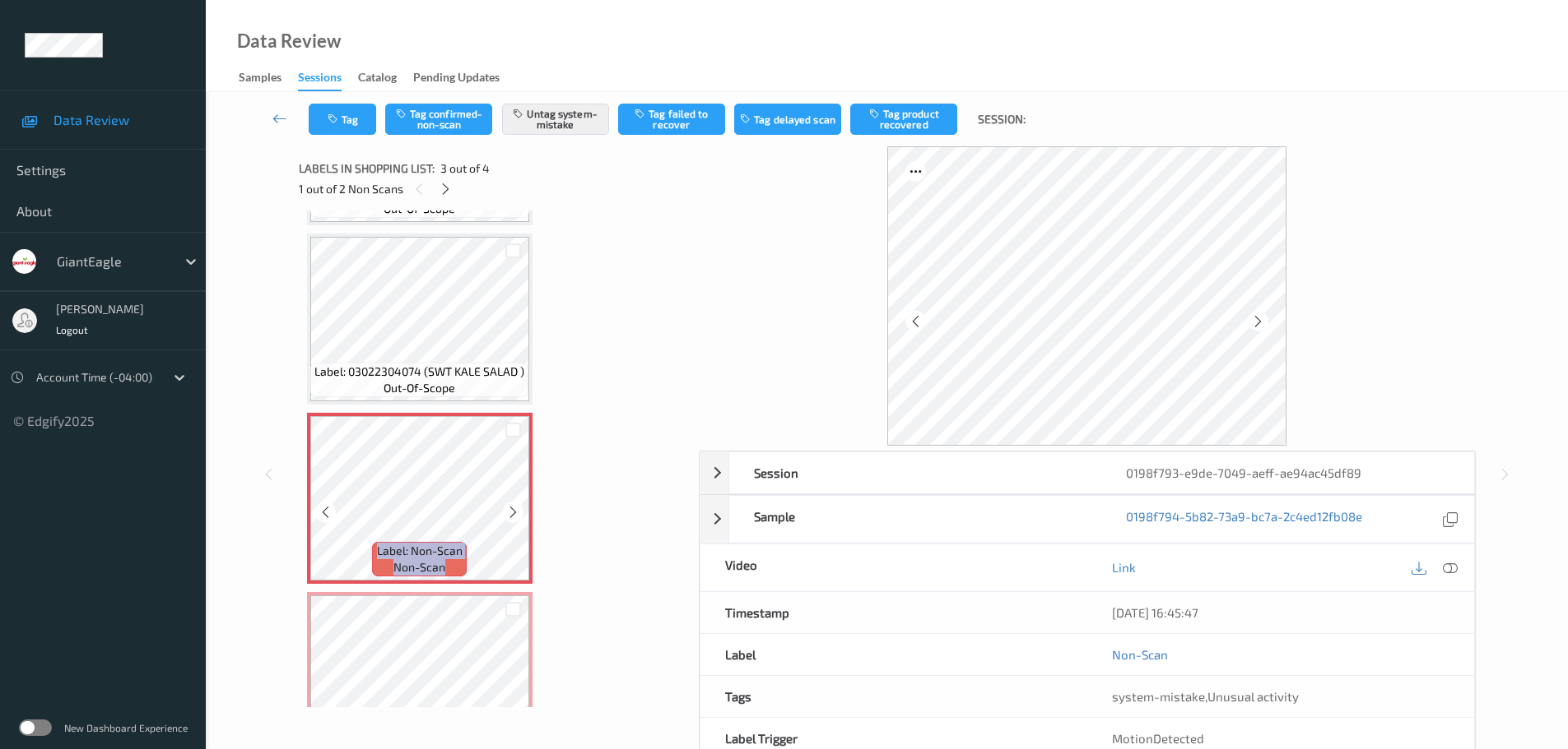
click at [503, 517] on div at bounding box center [513, 512] width 21 height 21
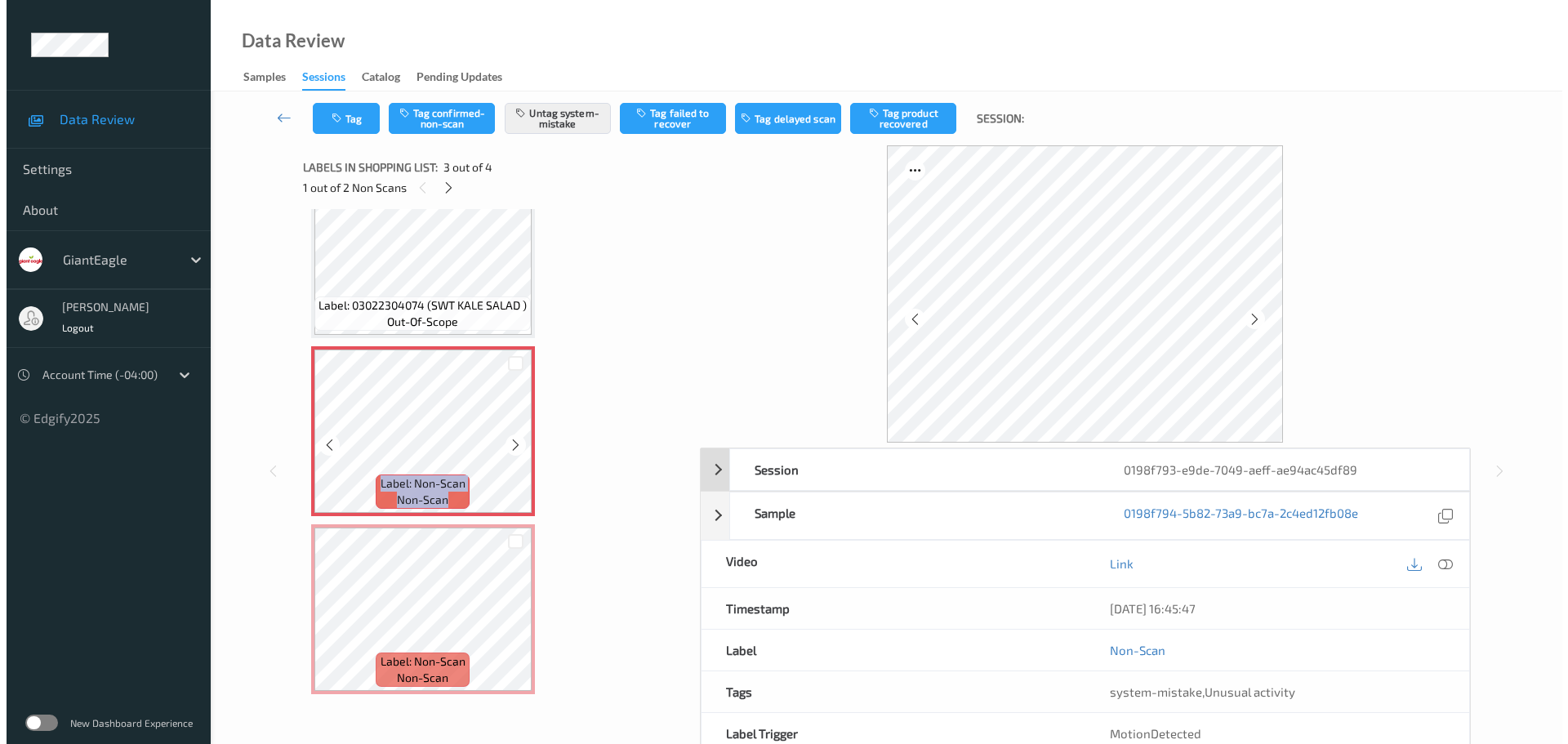
scroll to position [64, 0]
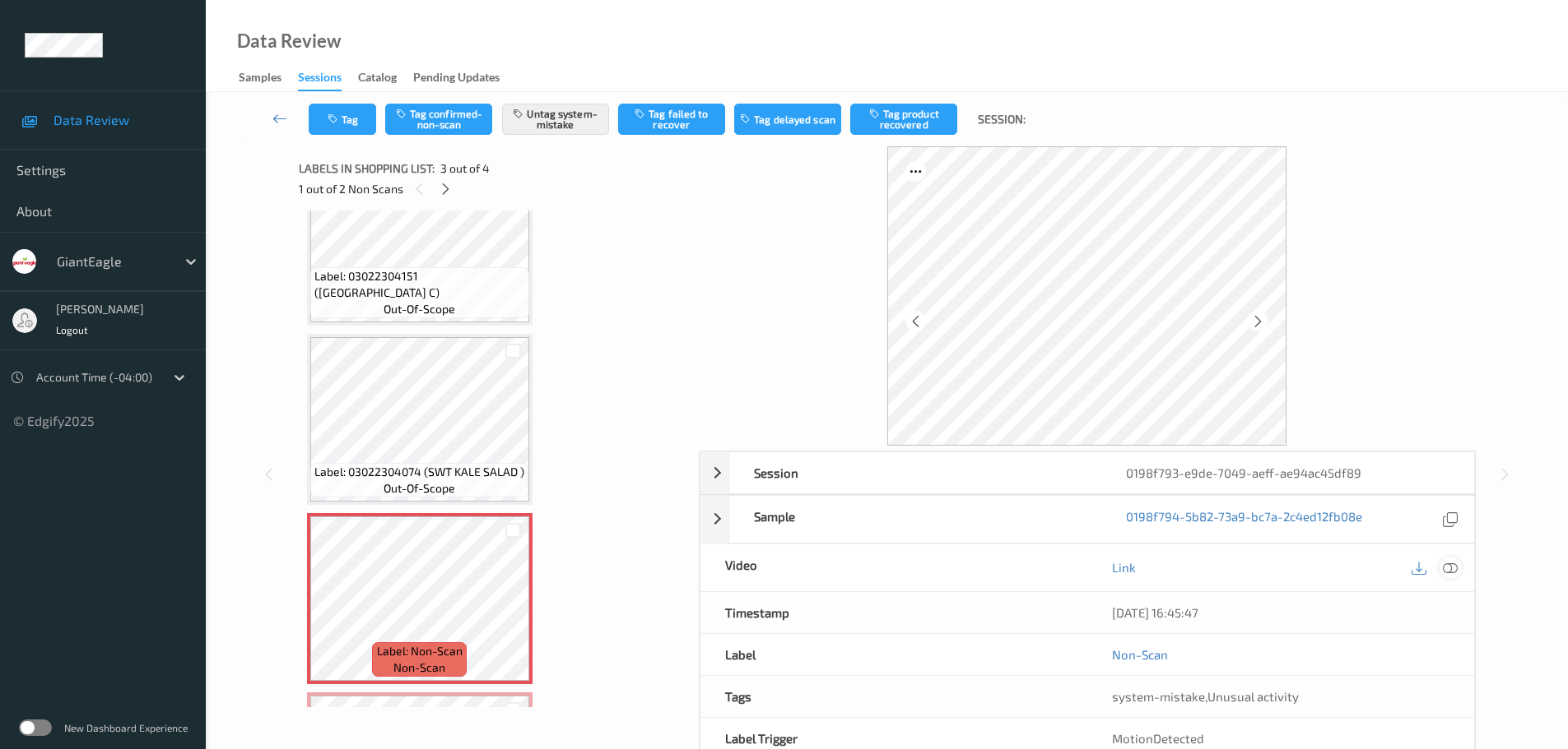
click at [1445, 567] on icon at bounding box center [1450, 567] width 15 height 15
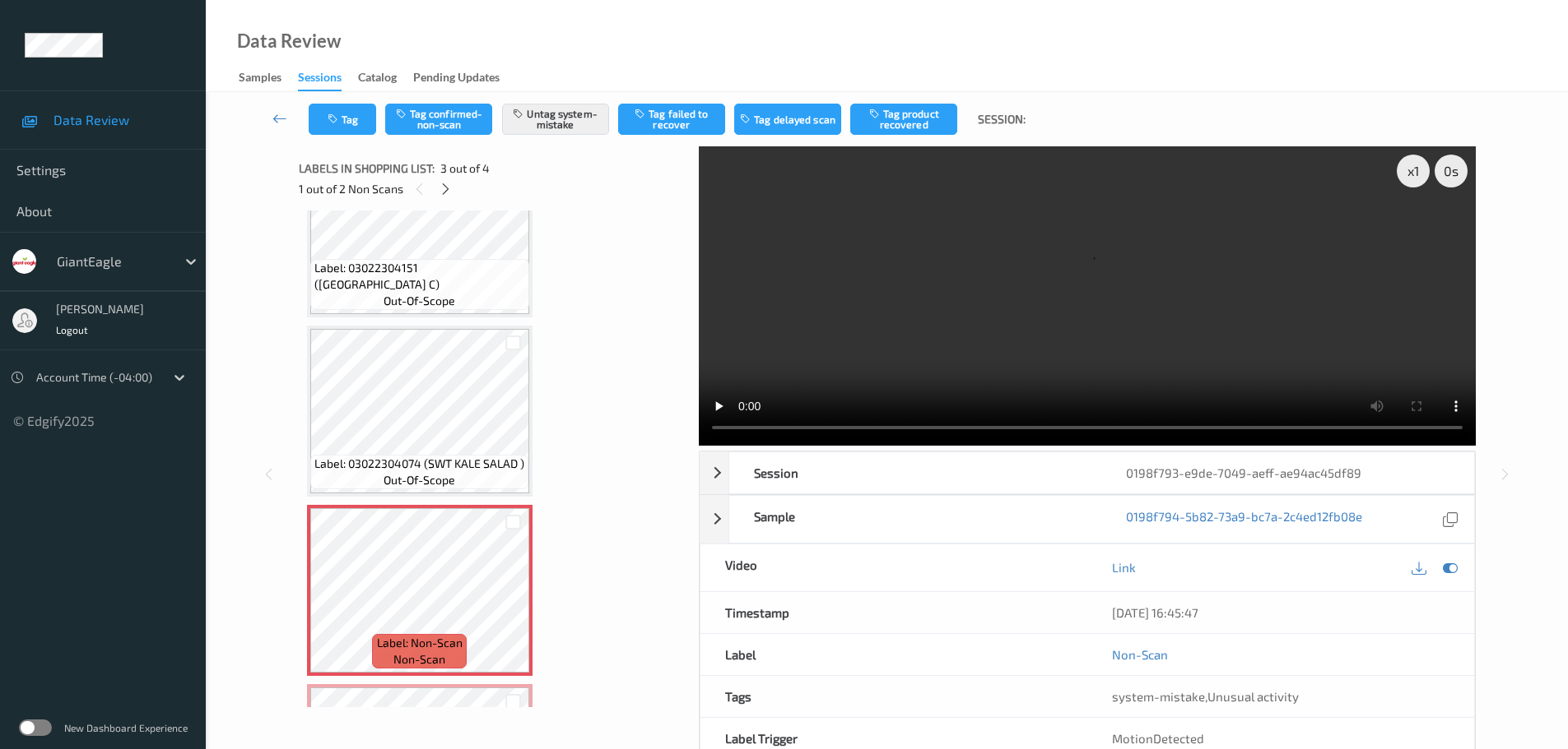
scroll to position [228, 0]
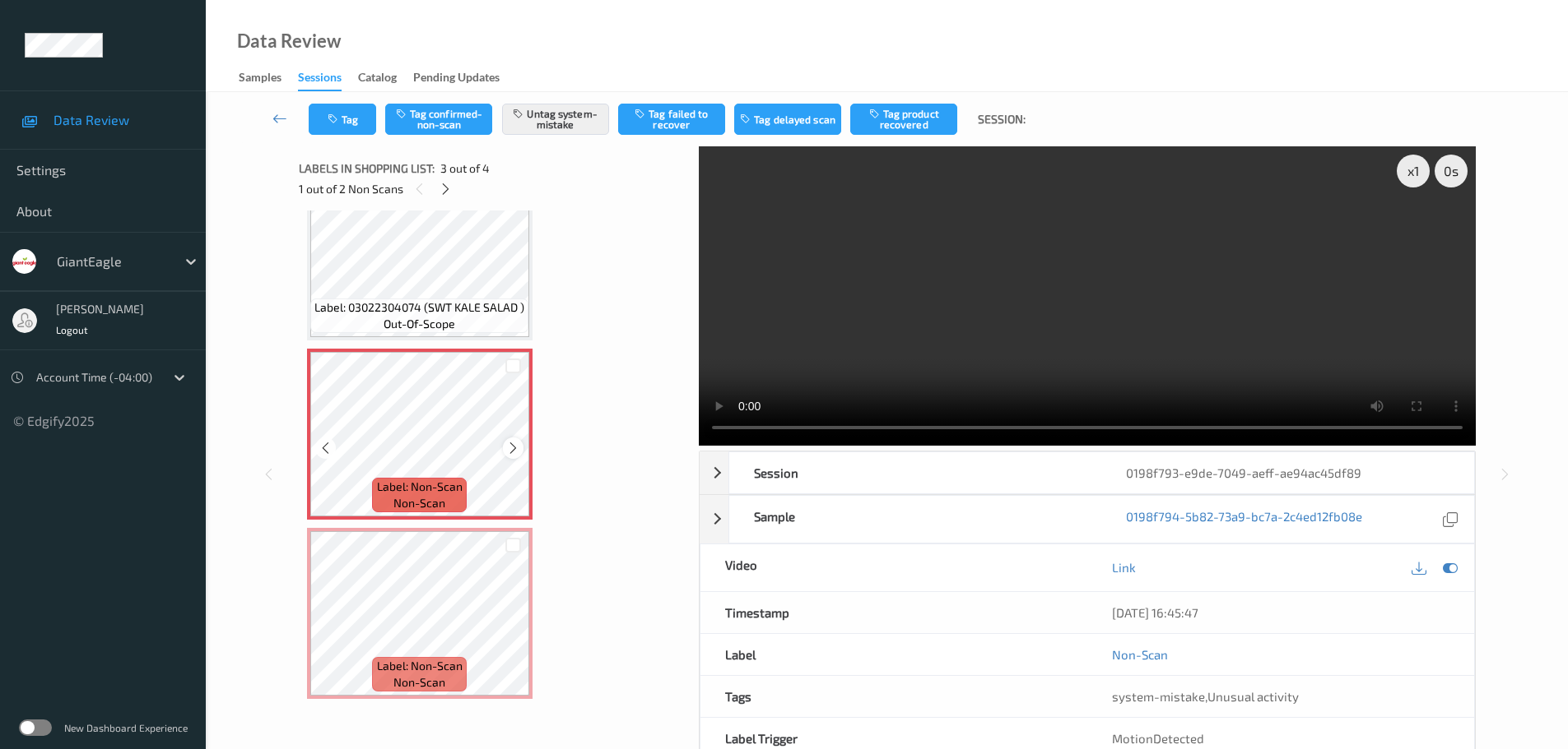
click at [509, 447] on icon at bounding box center [513, 448] width 14 height 15
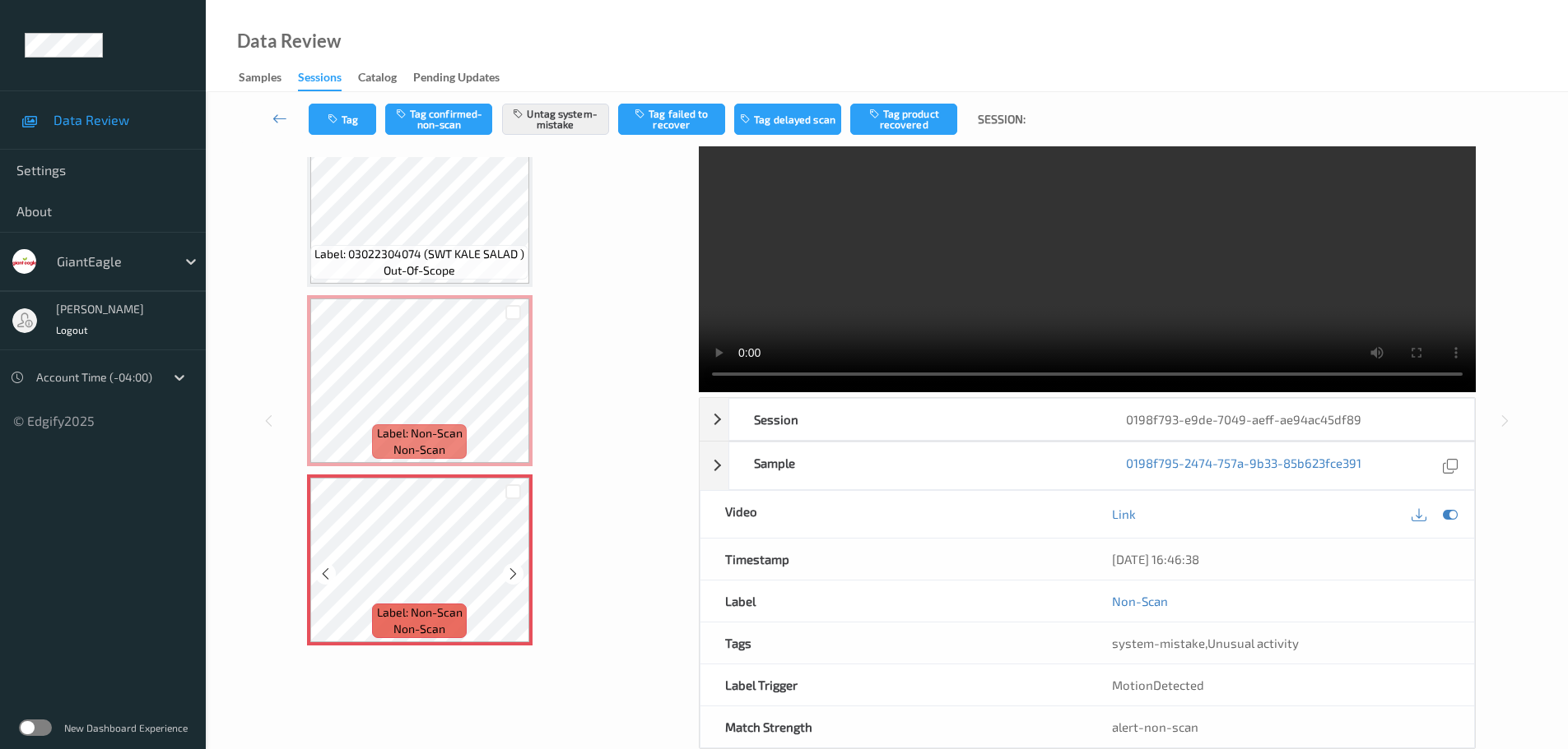
scroll to position [82, 0]
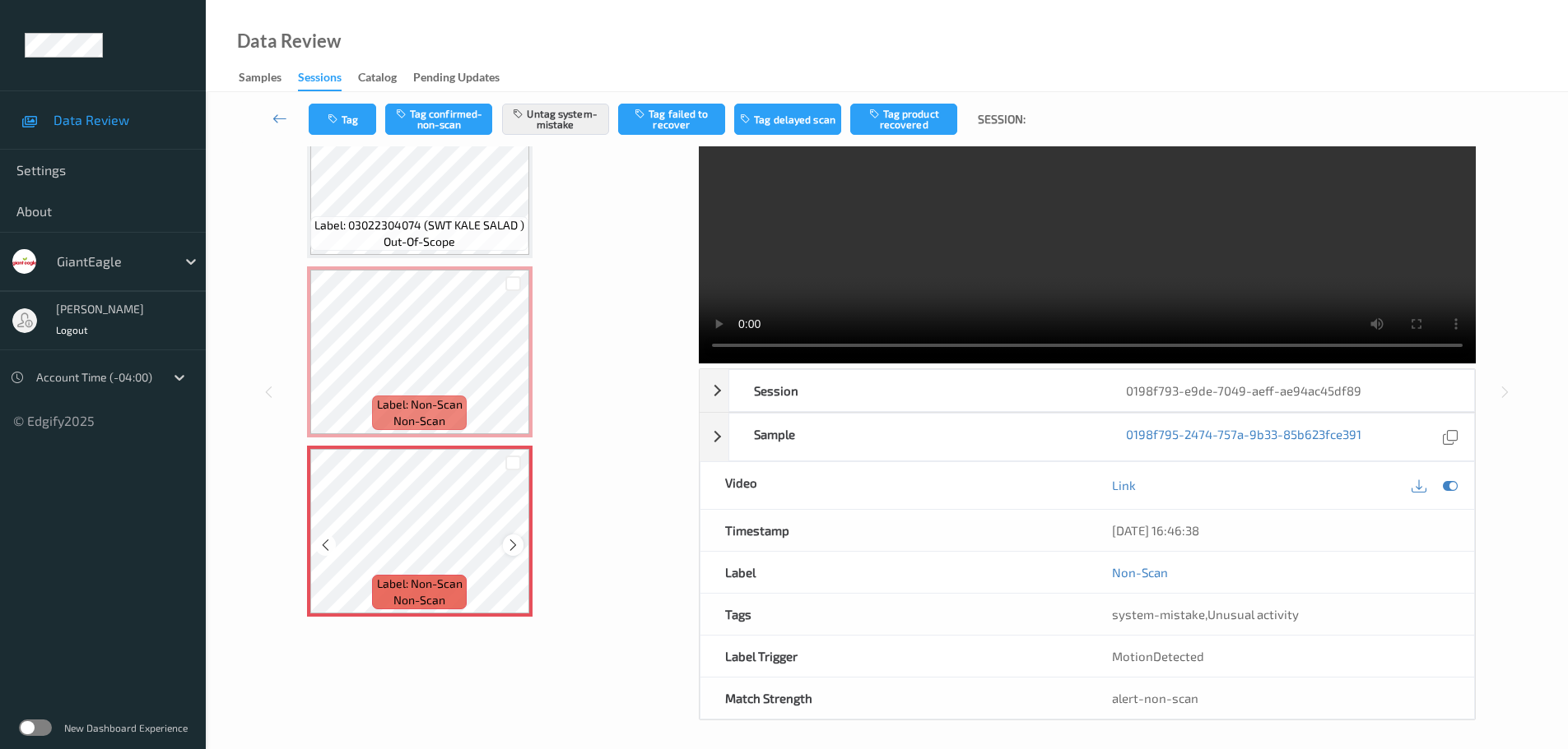
click at [513, 542] on icon at bounding box center [513, 545] width 14 height 15
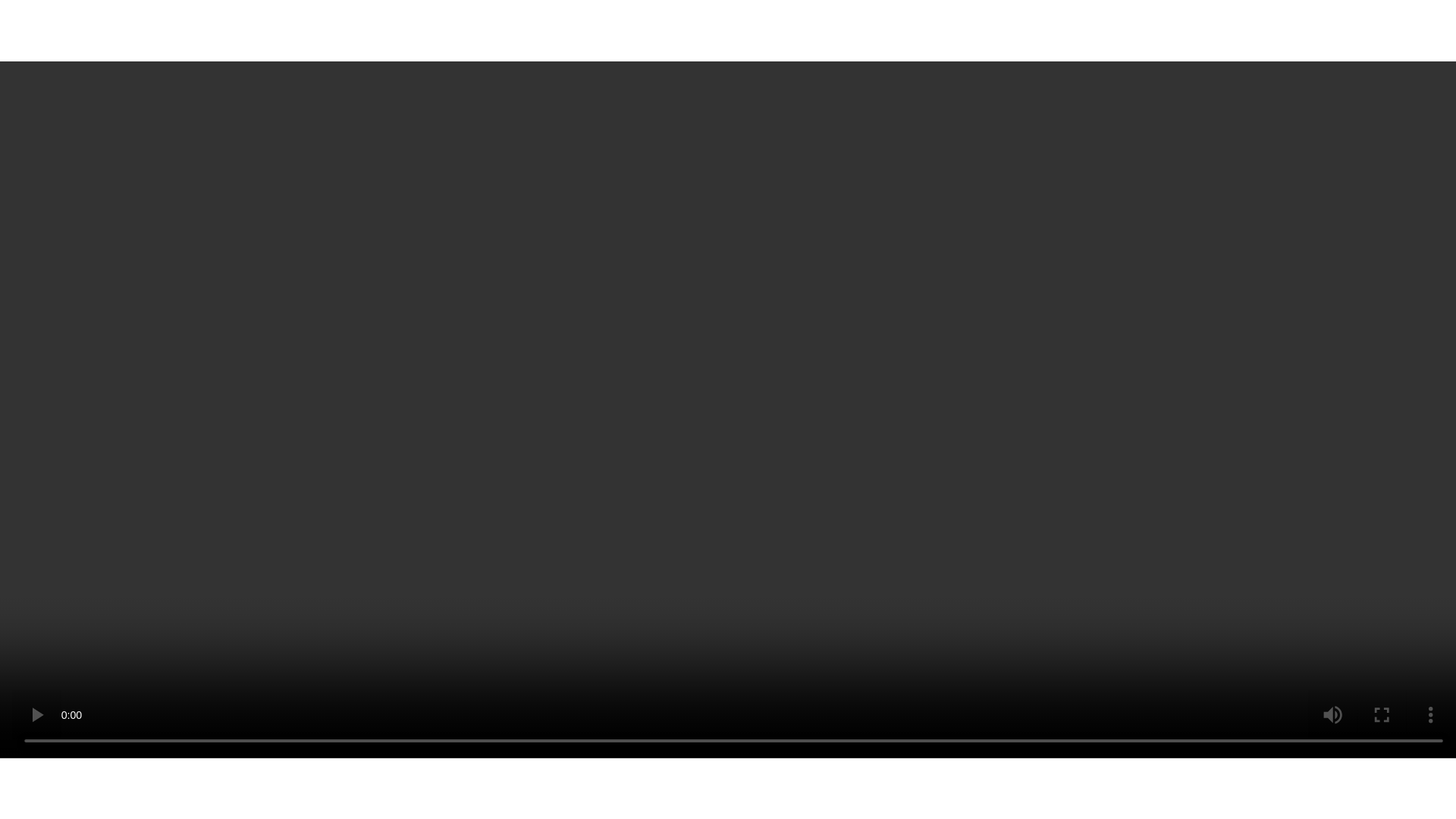
scroll to position [210, 0]
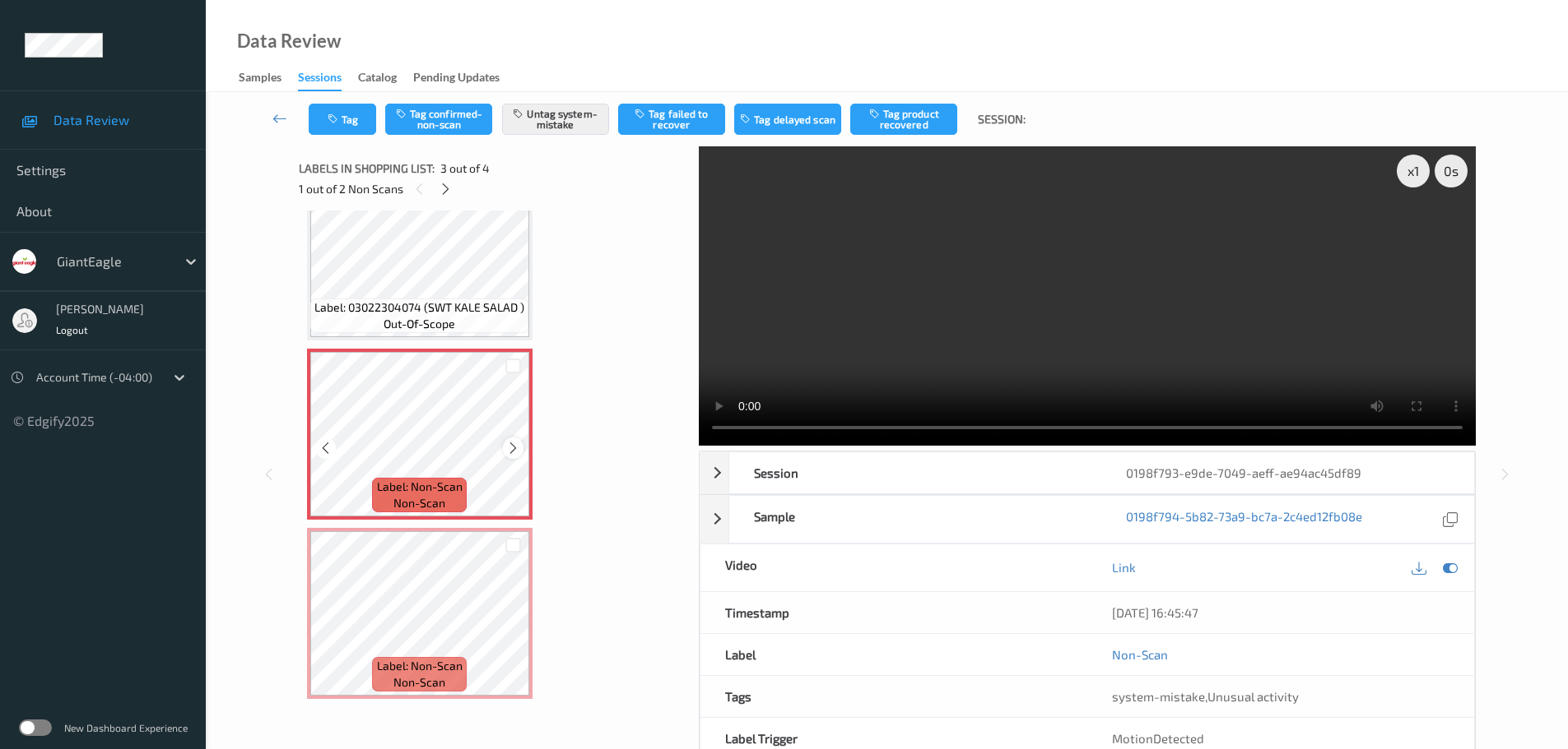
click at [522, 448] on div at bounding box center [513, 448] width 21 height 21
click at [511, 633] on icon at bounding box center [513, 628] width 14 height 15
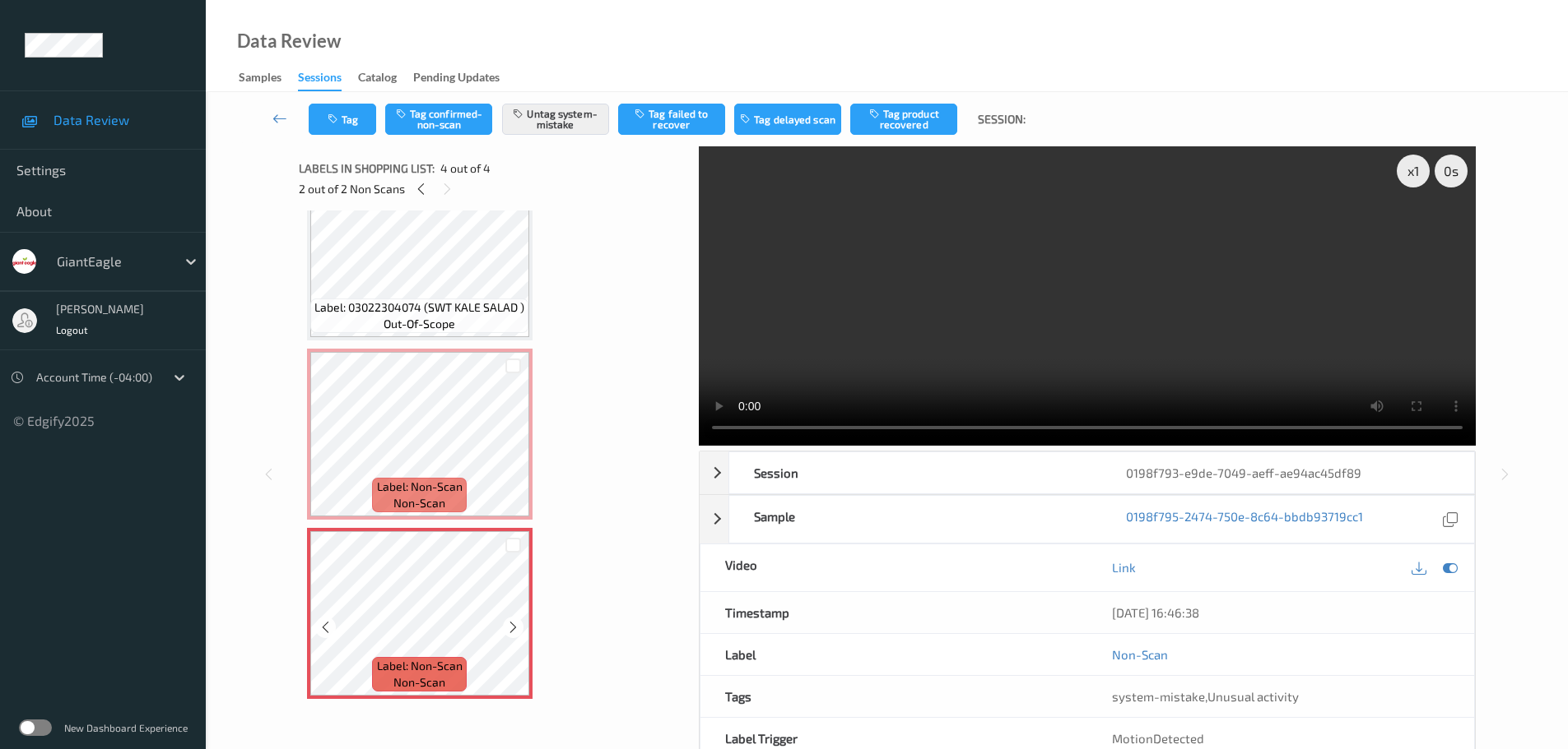
click at [511, 633] on icon at bounding box center [513, 628] width 14 height 15
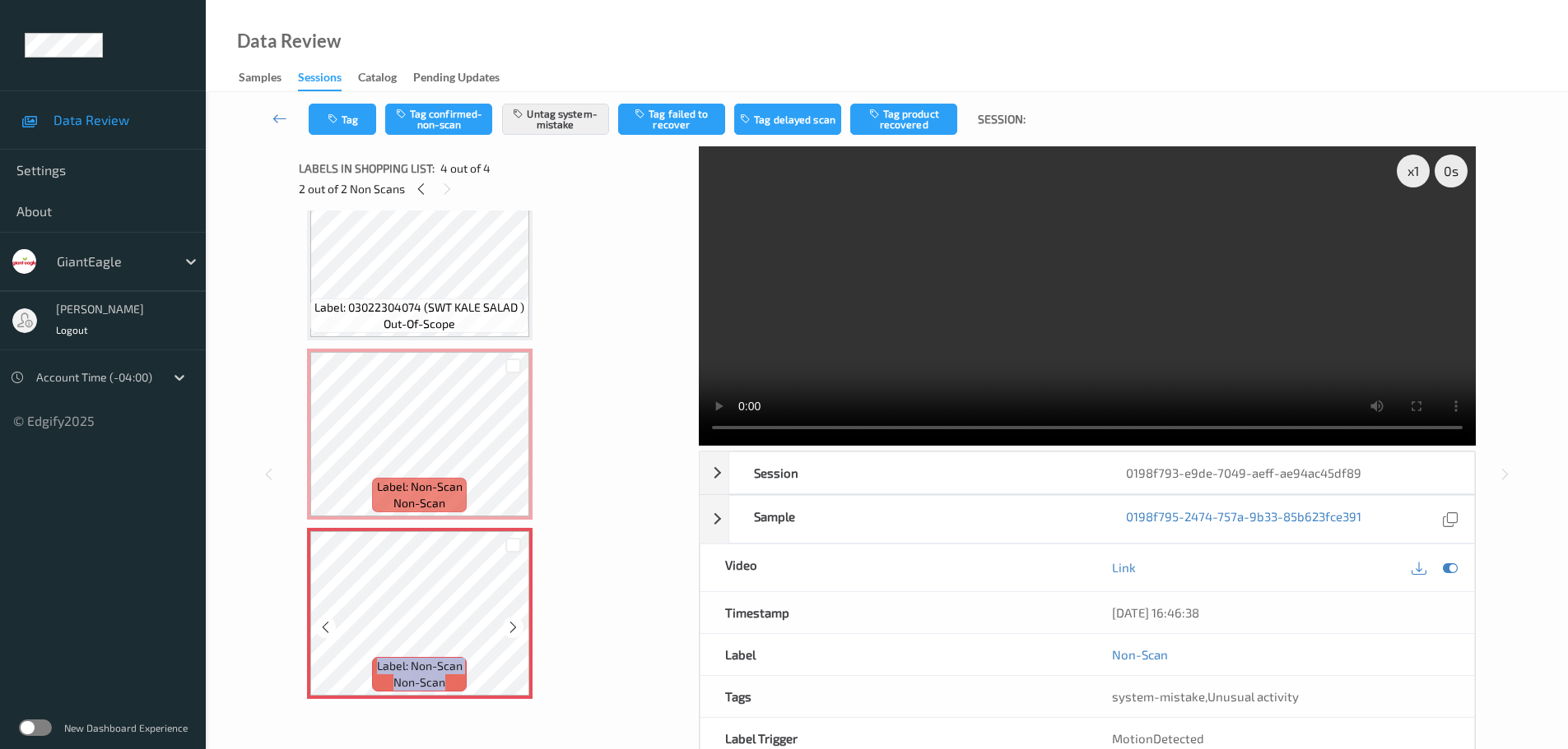
click at [511, 633] on icon at bounding box center [513, 628] width 14 height 15
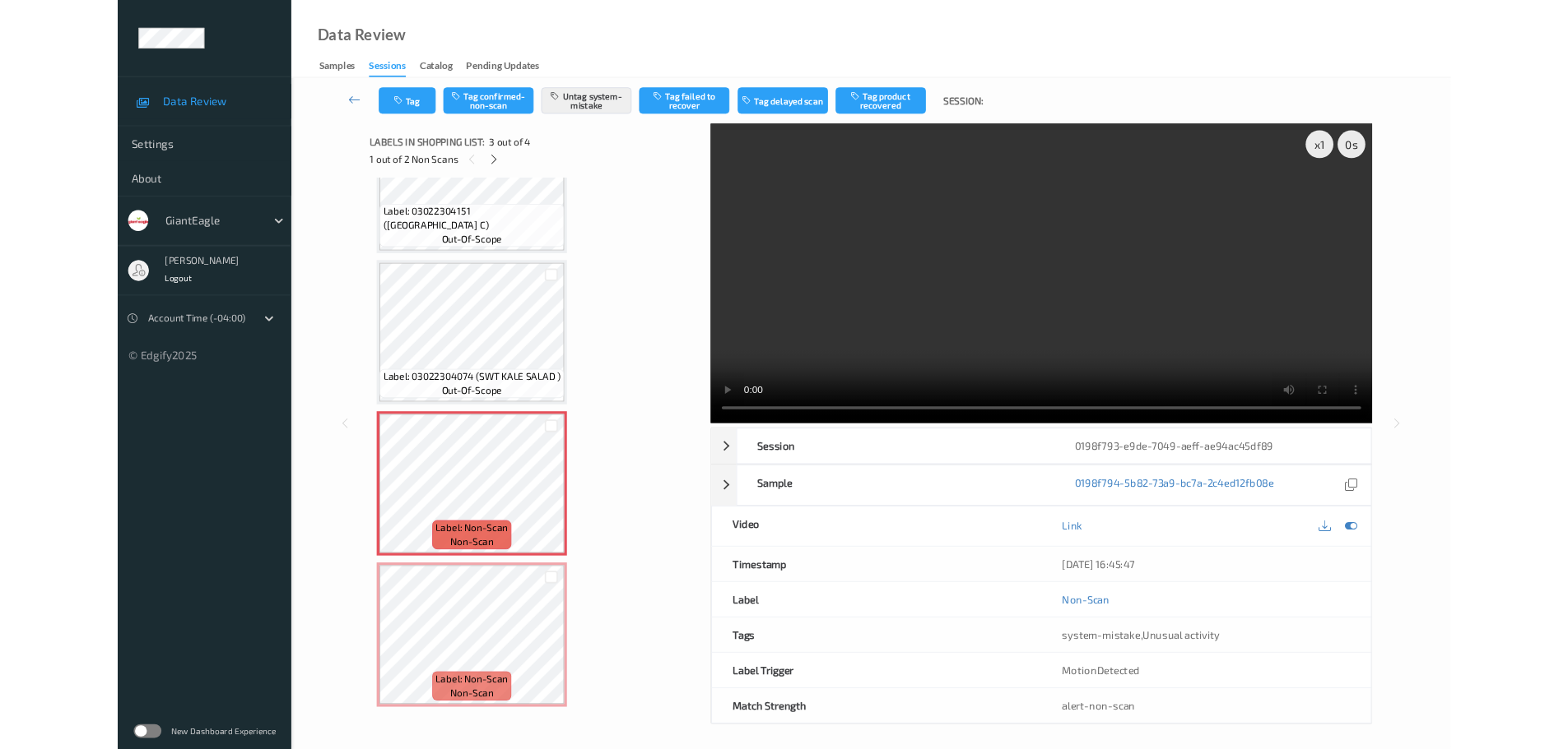
scroll to position [90, 0]
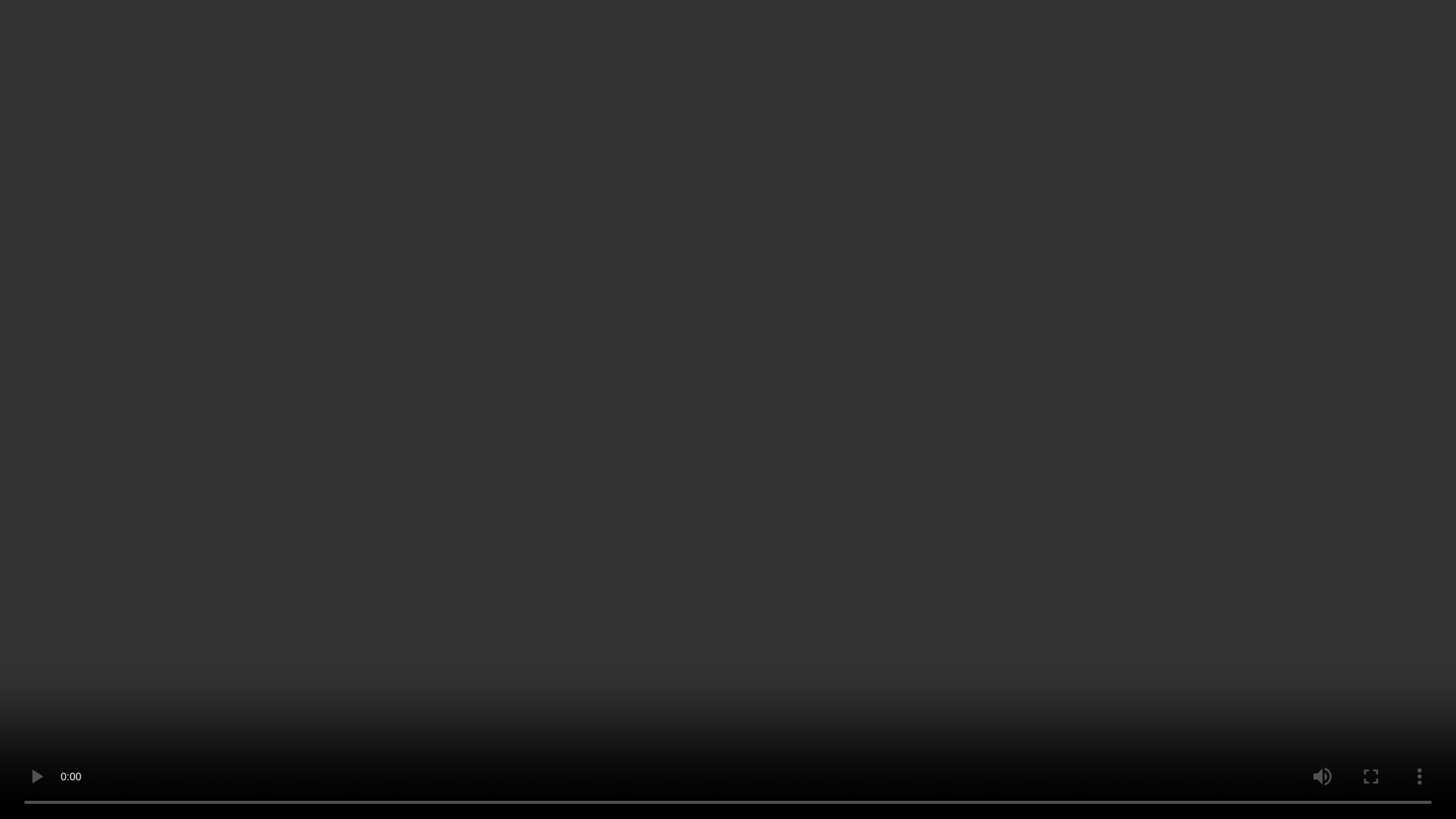
click at [640, 690] on video at bounding box center [728, 409] width 1456 height 819
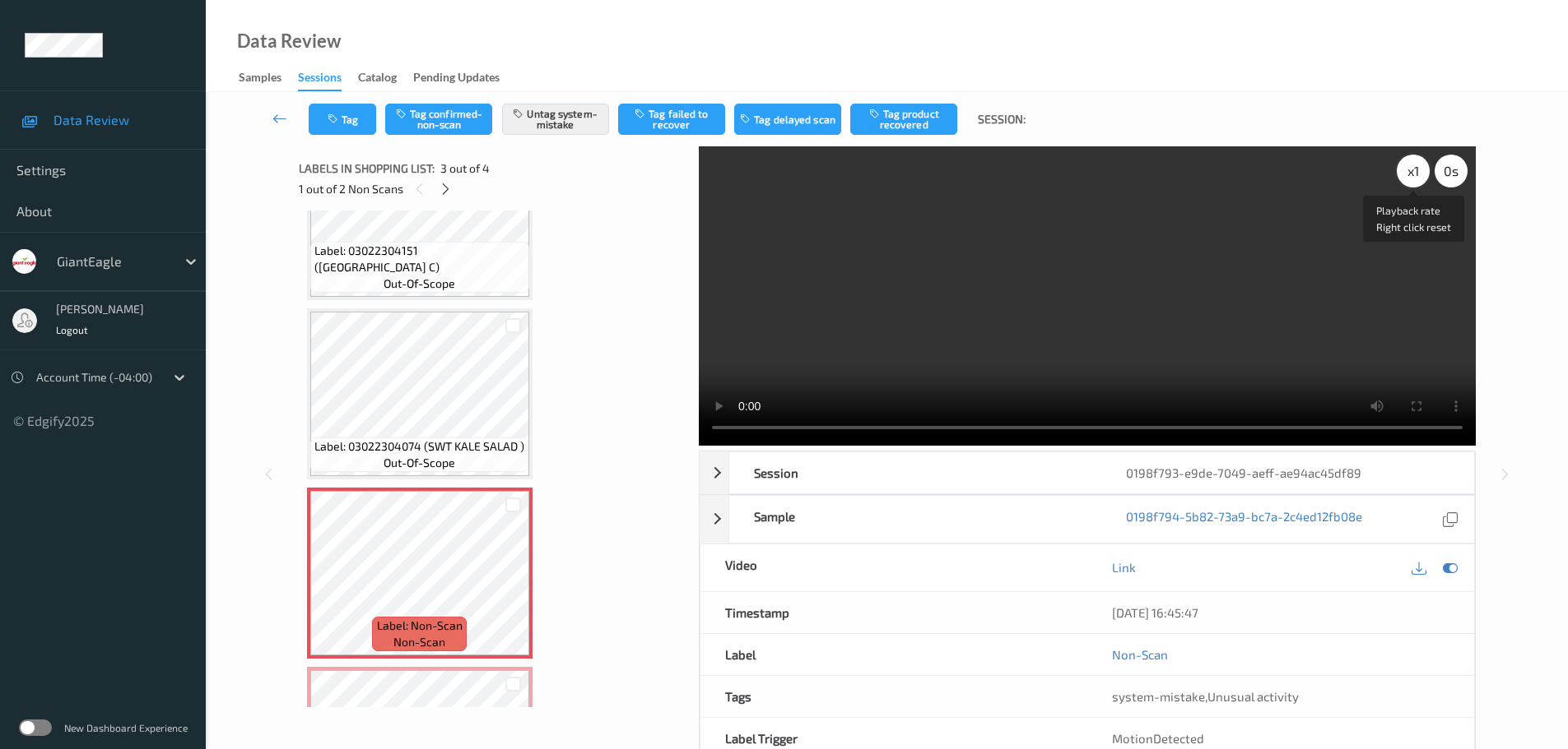
click at [1410, 183] on div "x 1" at bounding box center [1413, 171] width 33 height 33
click at [1410, 183] on div "x 2" at bounding box center [1413, 171] width 33 height 33
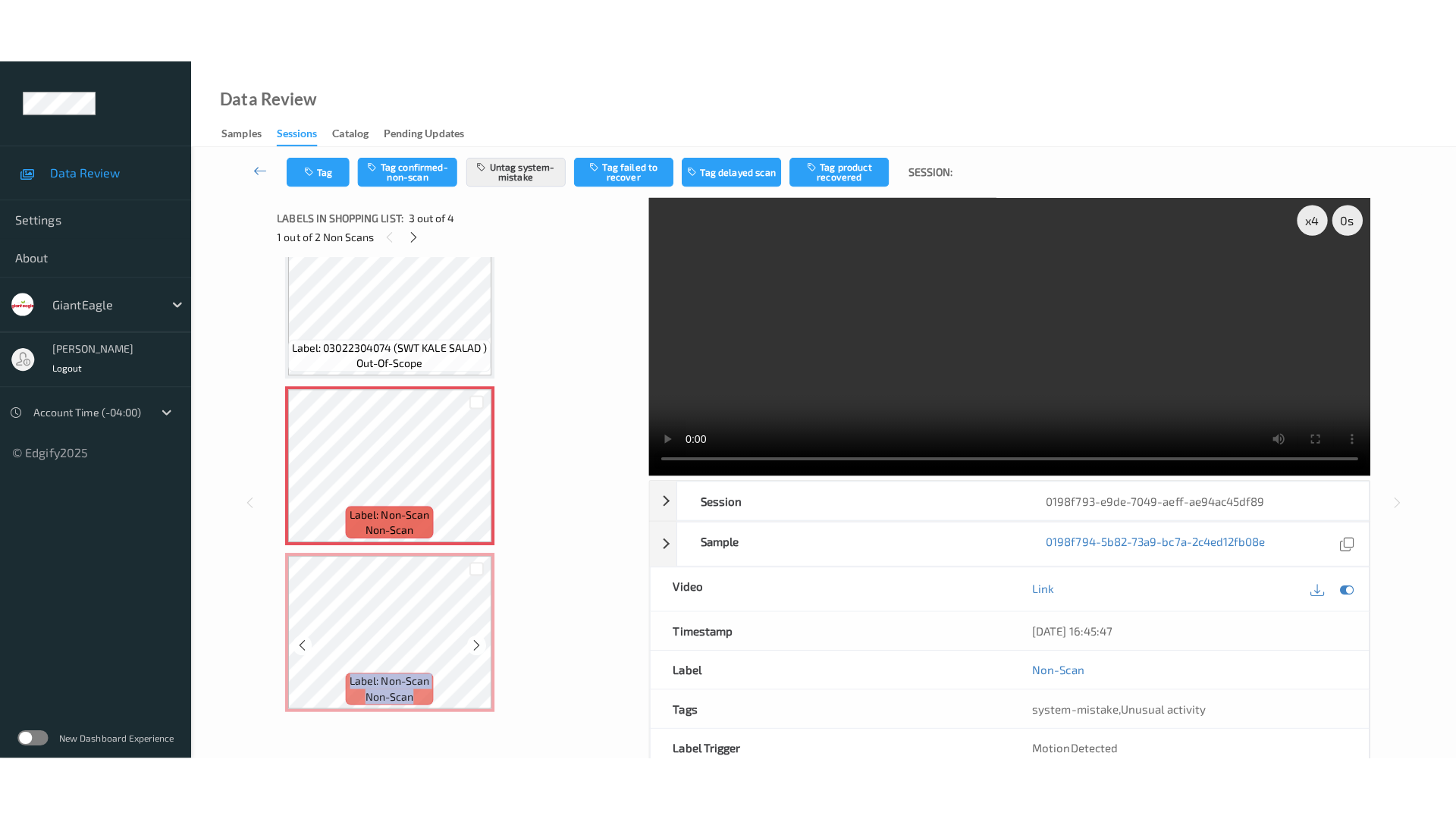
scroll to position [210, 0]
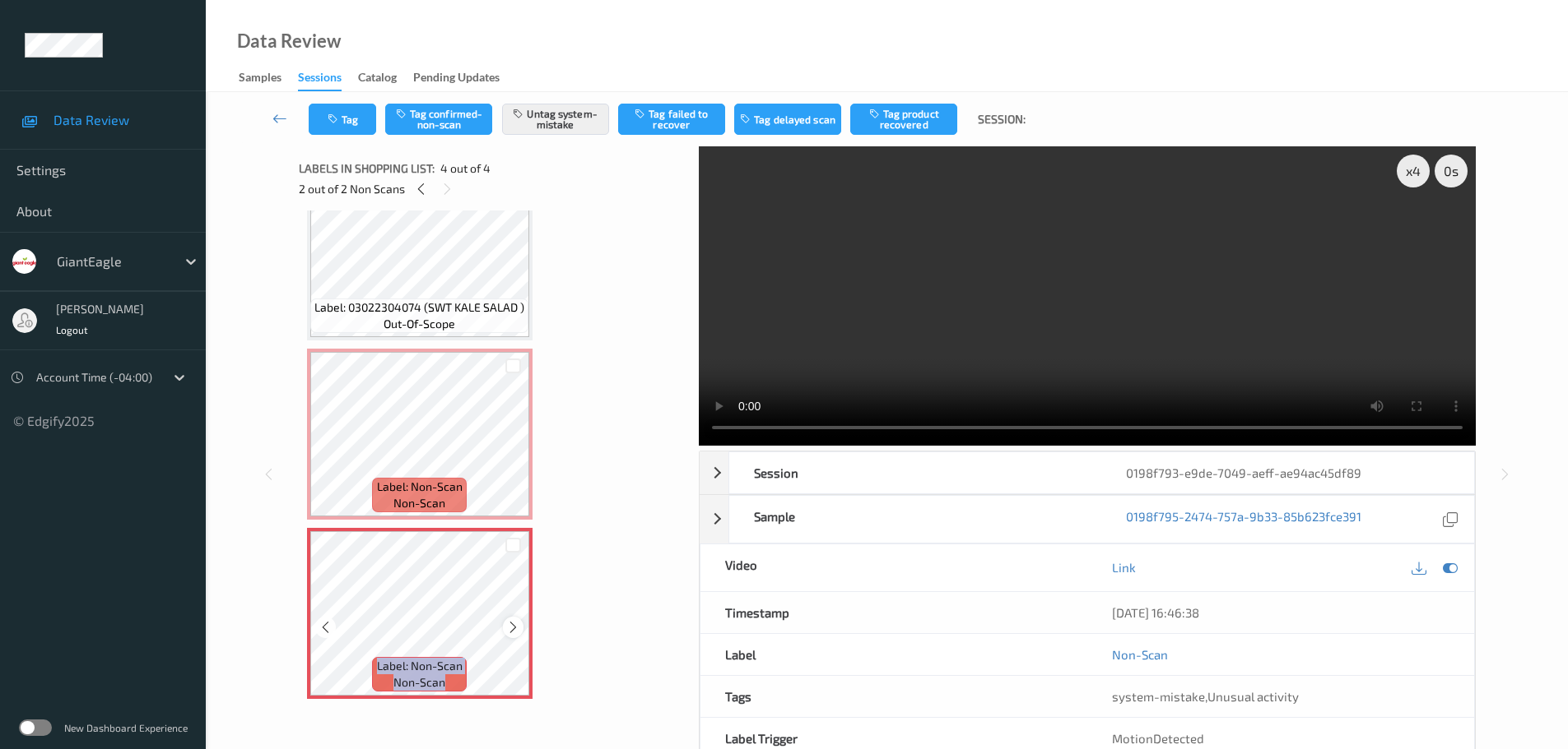
click at [509, 631] on icon at bounding box center [513, 628] width 14 height 15
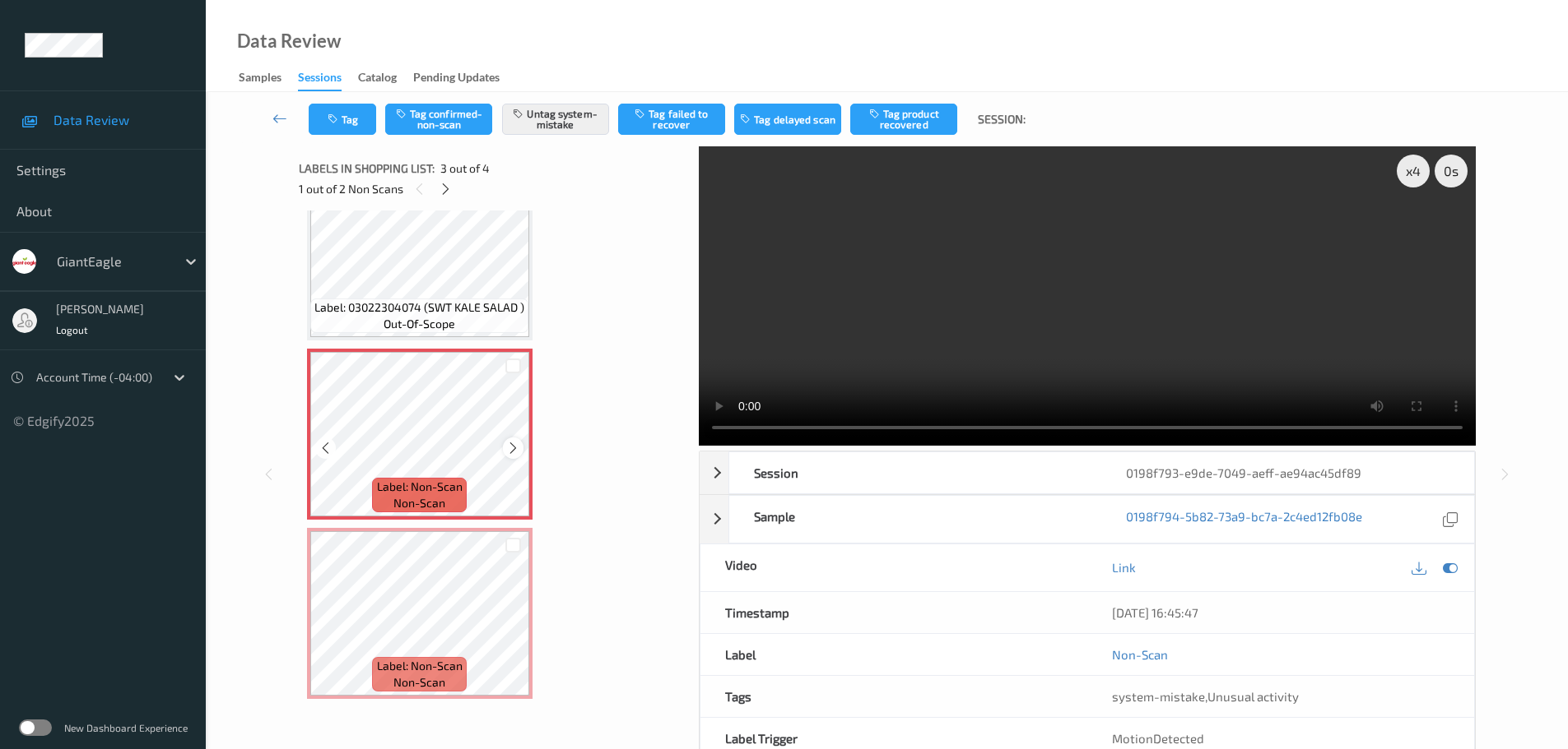
click at [510, 451] on icon at bounding box center [513, 448] width 14 height 15
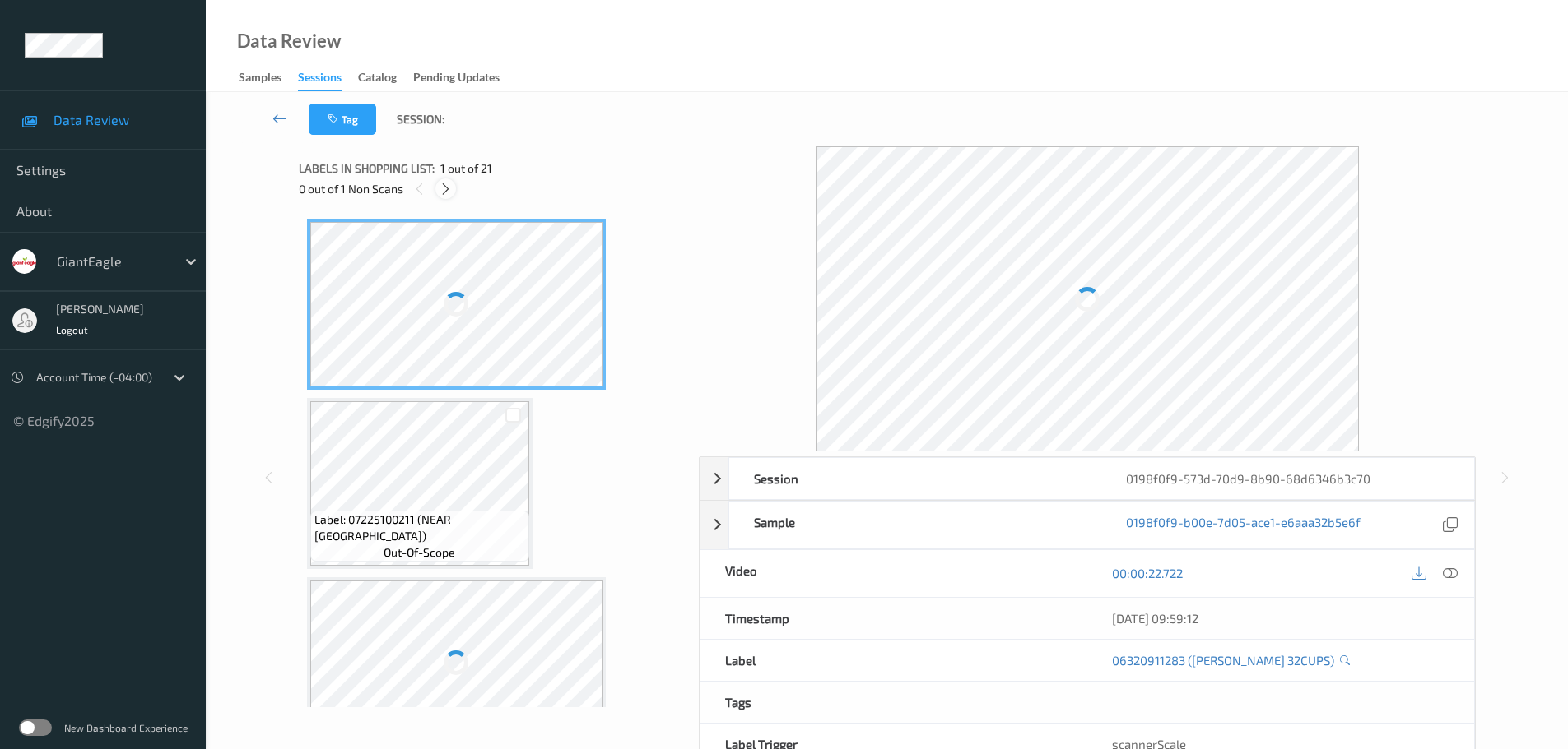
click at [443, 191] on icon at bounding box center [445, 189] width 14 height 15
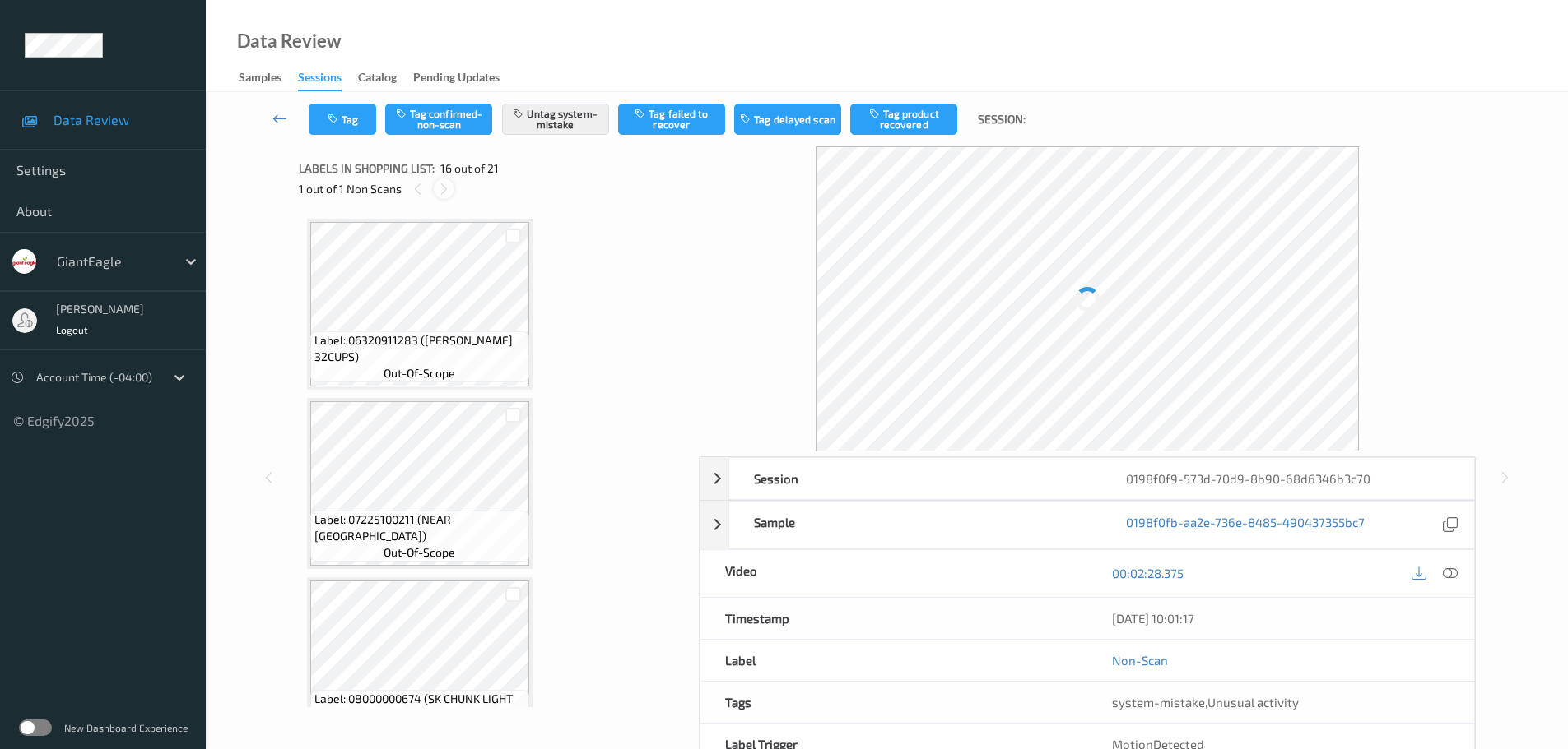
scroll to position [2519, 0]
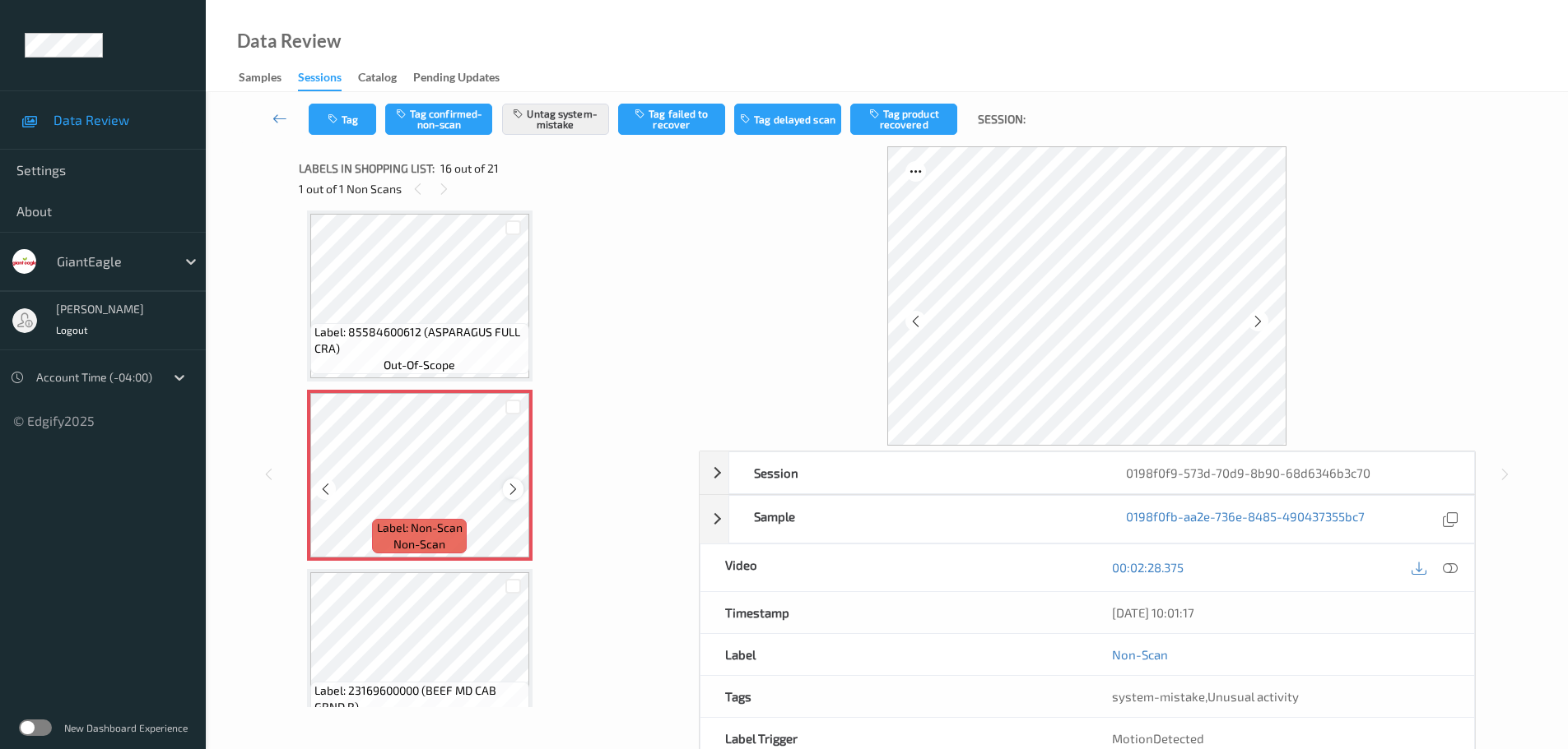
click at [509, 493] on icon at bounding box center [513, 490] width 14 height 15
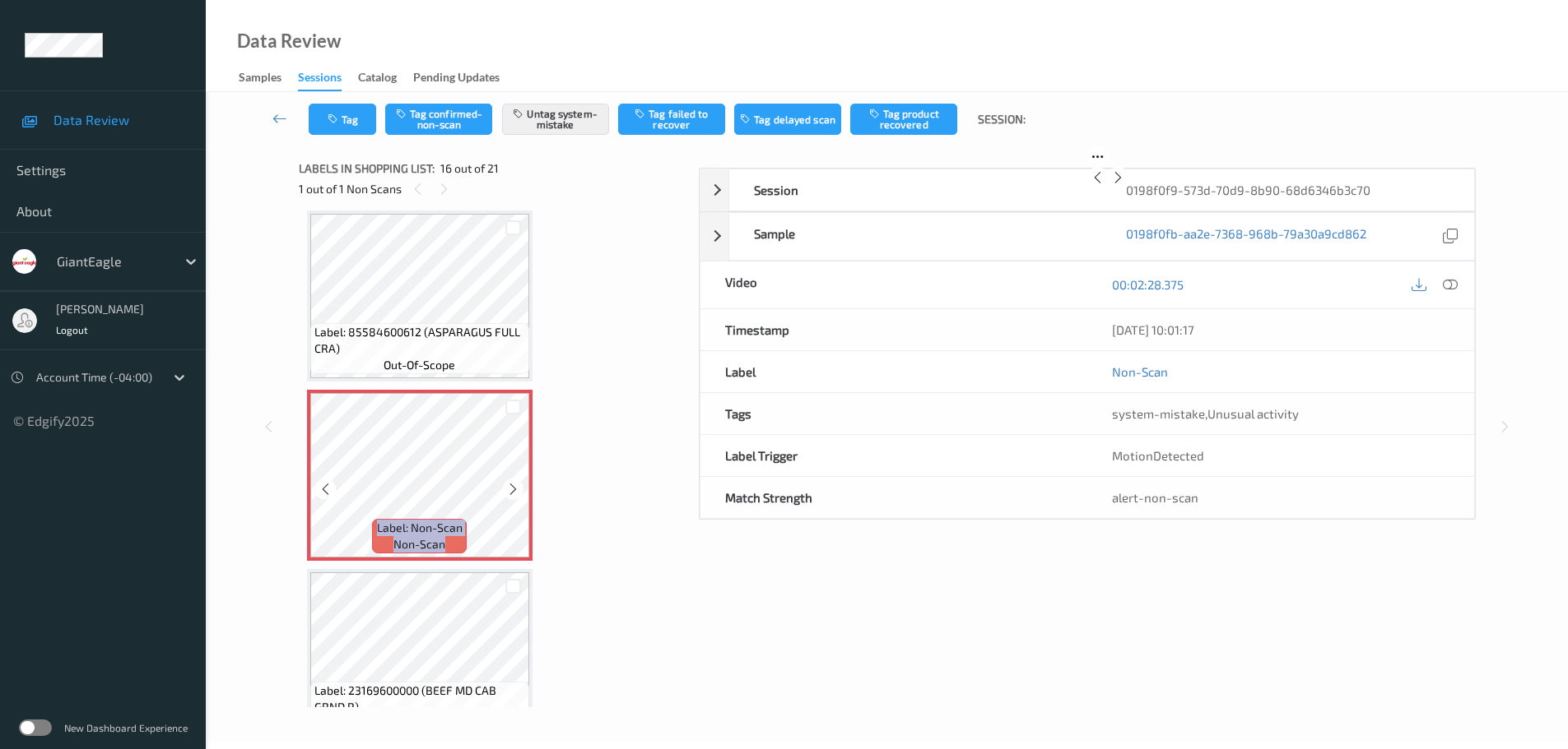
click at [509, 493] on icon at bounding box center [513, 490] width 14 height 15
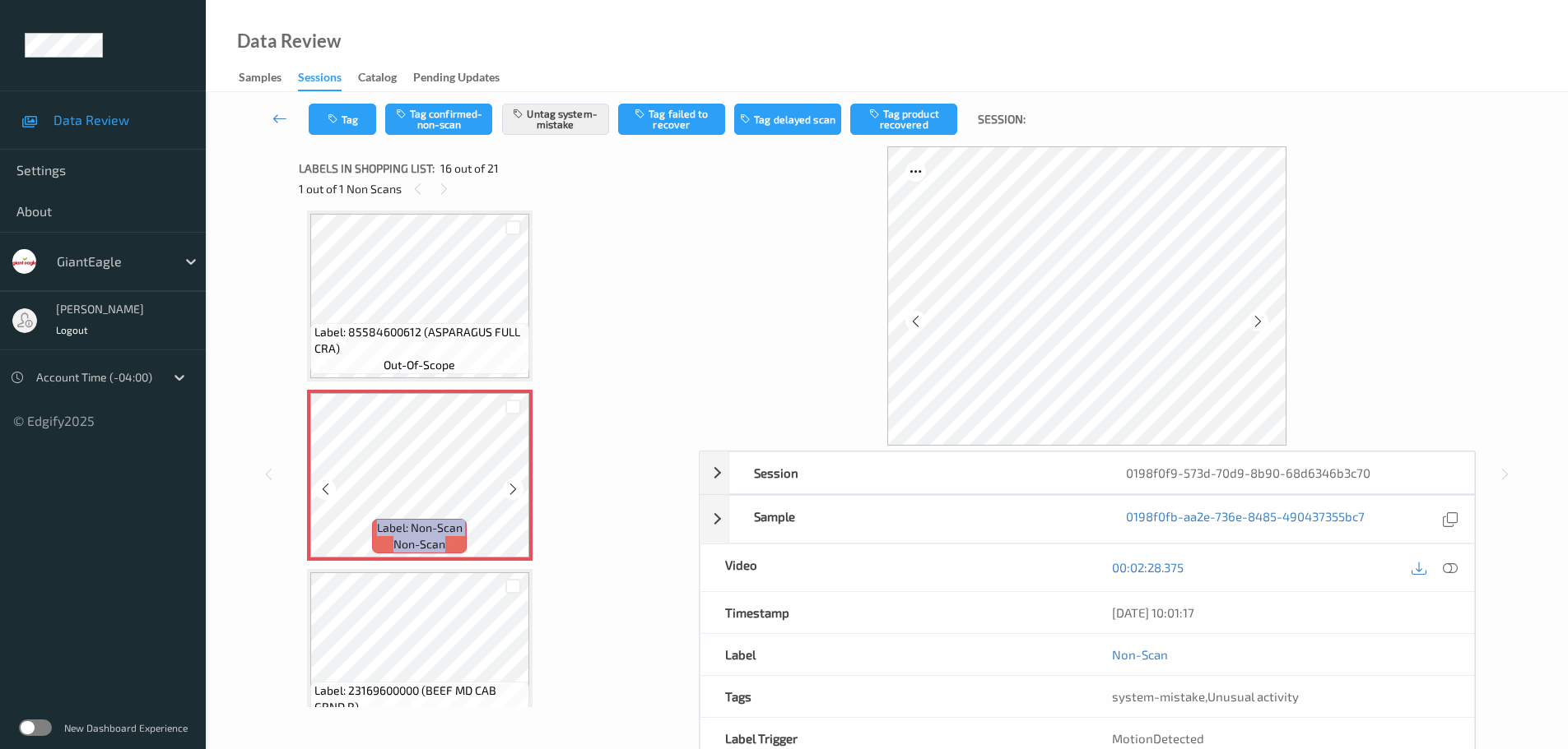
click at [509, 493] on icon at bounding box center [513, 490] width 14 height 15
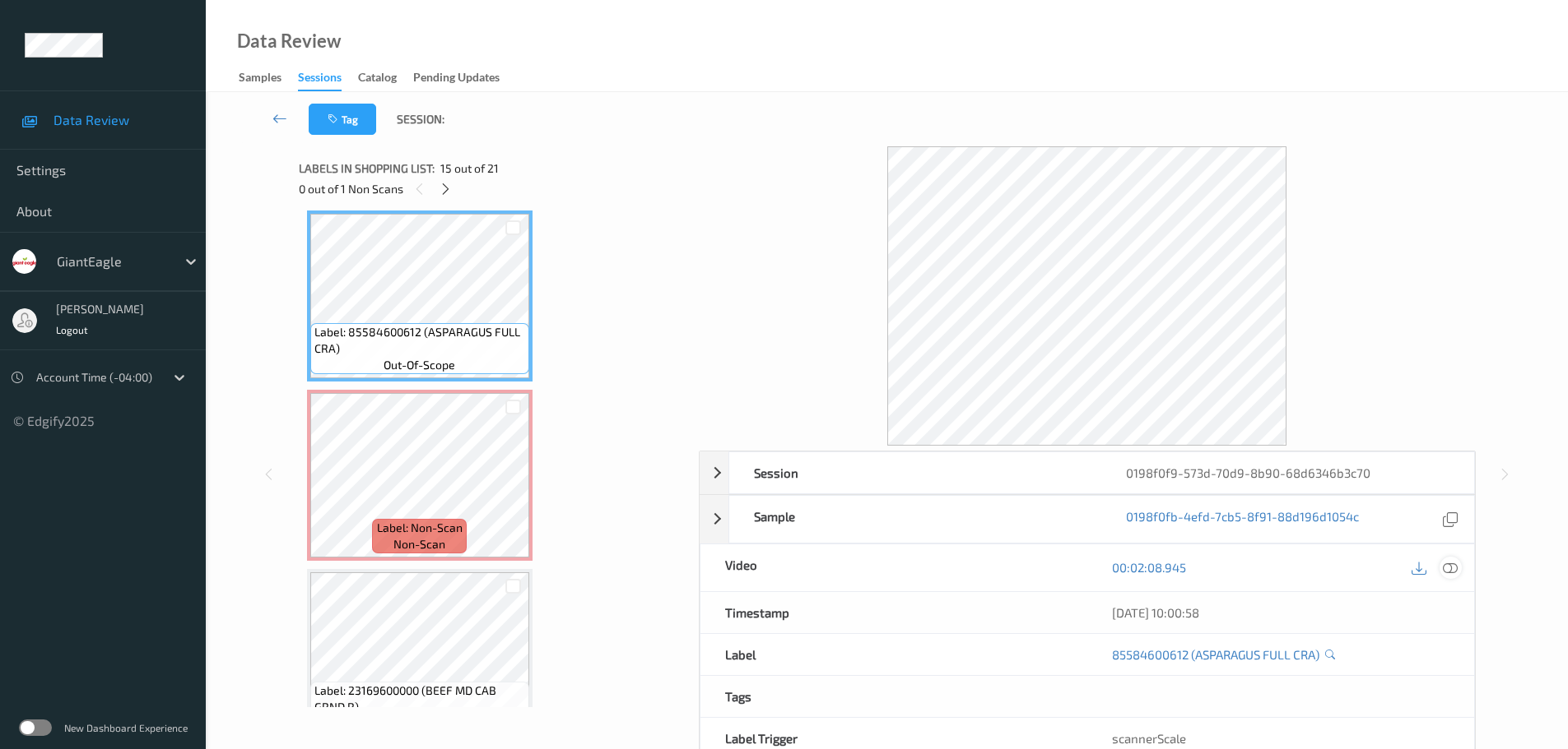
click at [1445, 572] on icon at bounding box center [1450, 567] width 15 height 15
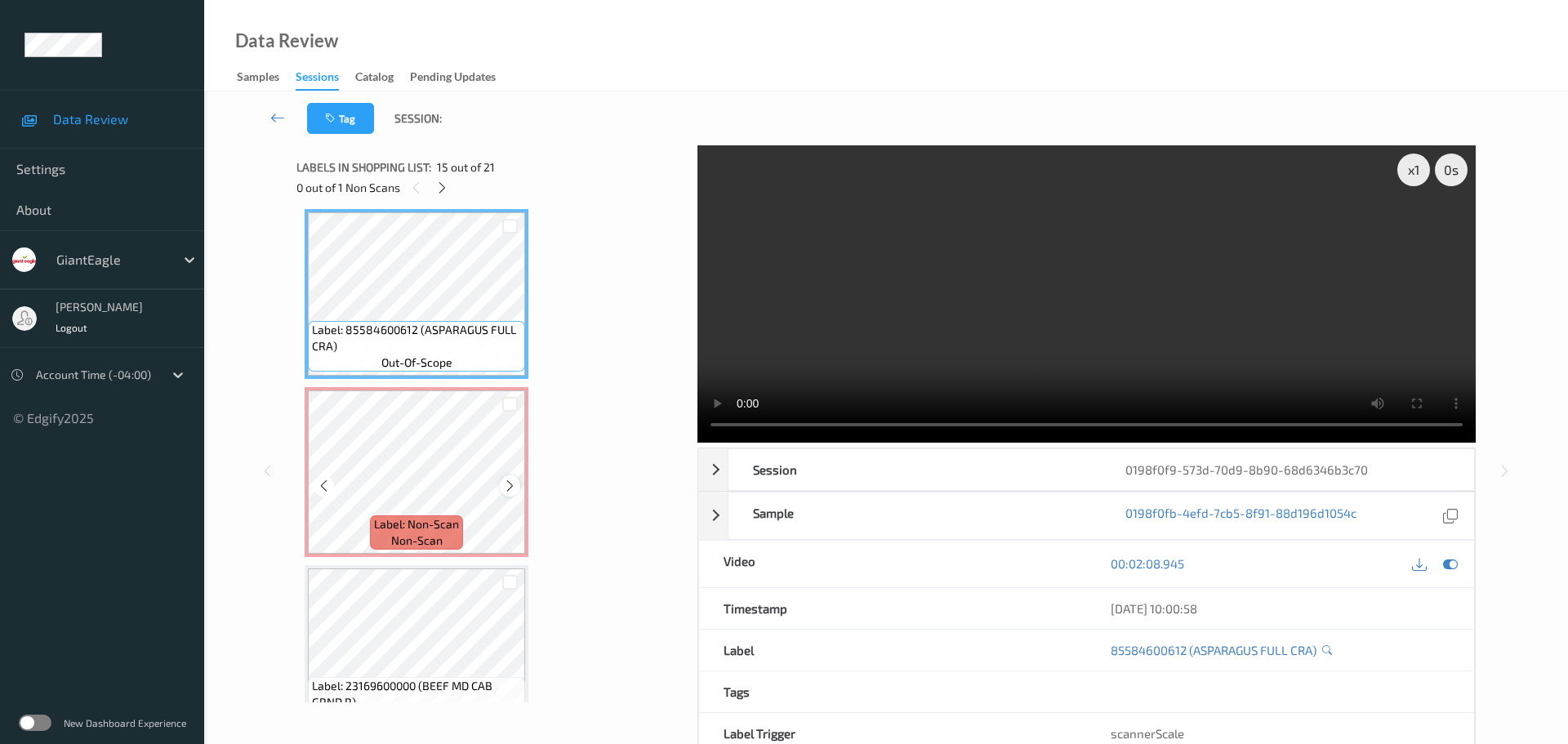
click at [511, 488] on icon at bounding box center [510, 486] width 14 height 15
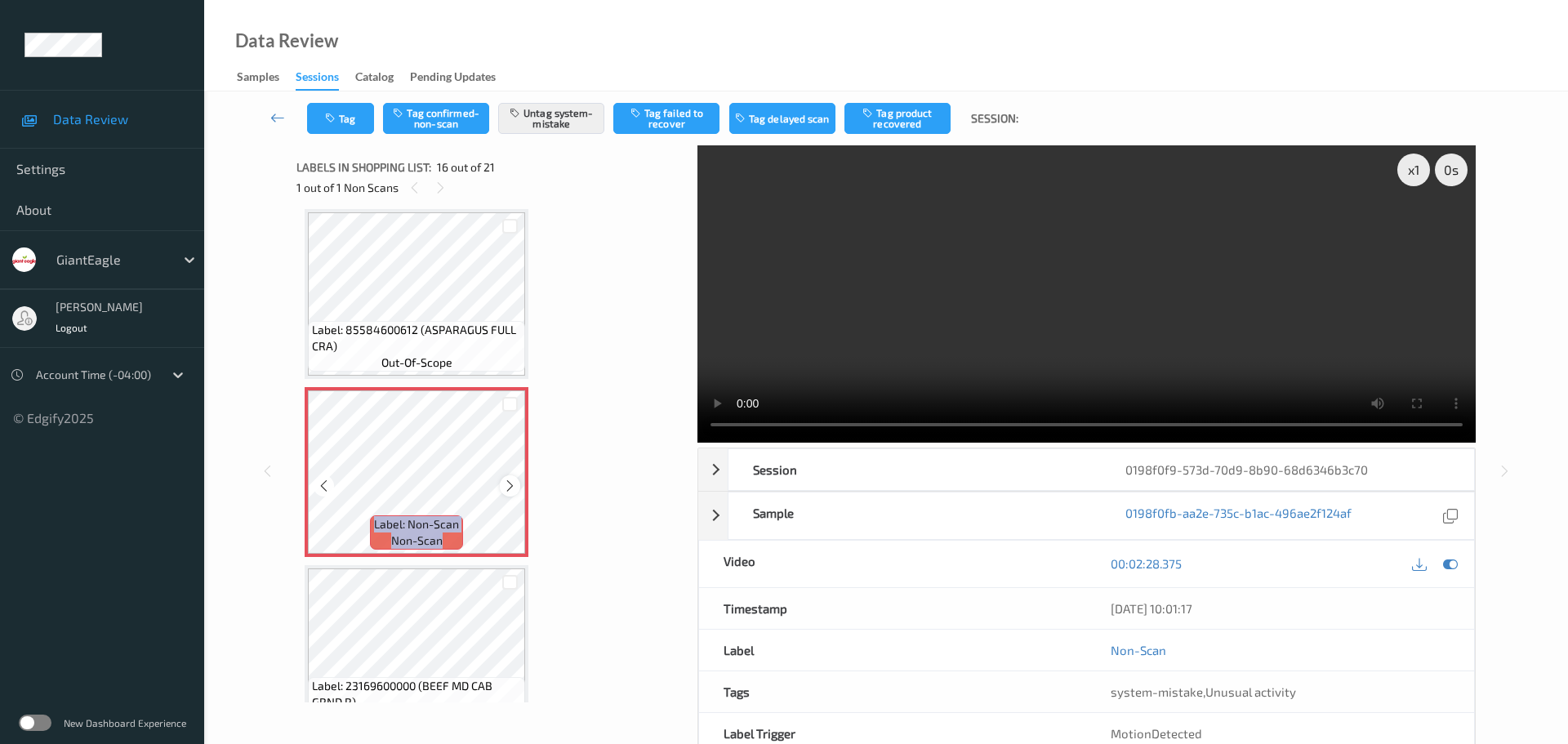
click at [511, 487] on icon at bounding box center [510, 486] width 14 height 15
click at [513, 487] on icon at bounding box center [510, 486] width 14 height 15
click at [517, 486] on div at bounding box center [510, 485] width 21 height 21
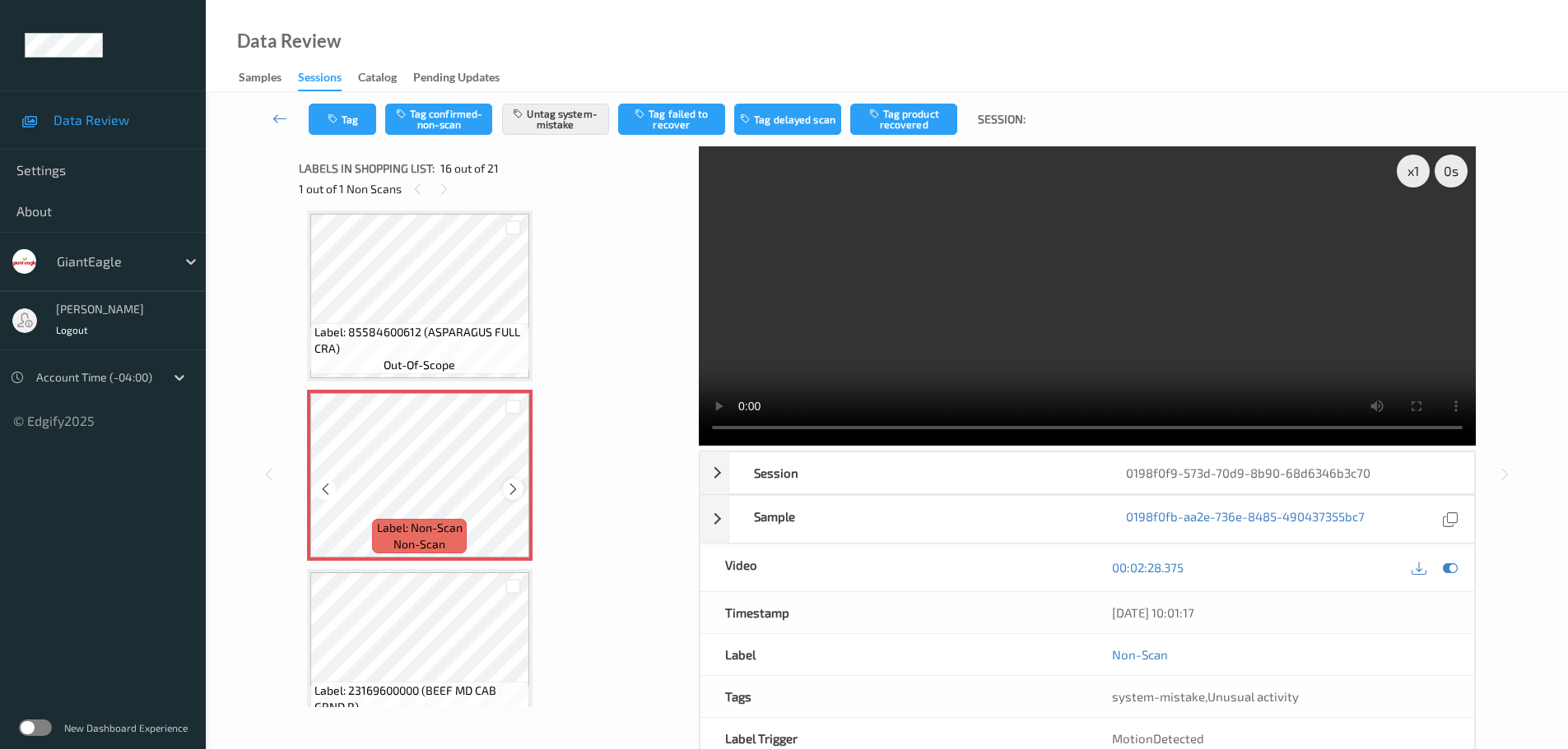
click at [523, 486] on div "Label: Non-Scan non-scan" at bounding box center [419, 475] width 226 height 171
click at [519, 486] on icon at bounding box center [513, 490] width 14 height 15
click at [512, 496] on icon at bounding box center [513, 490] width 14 height 15
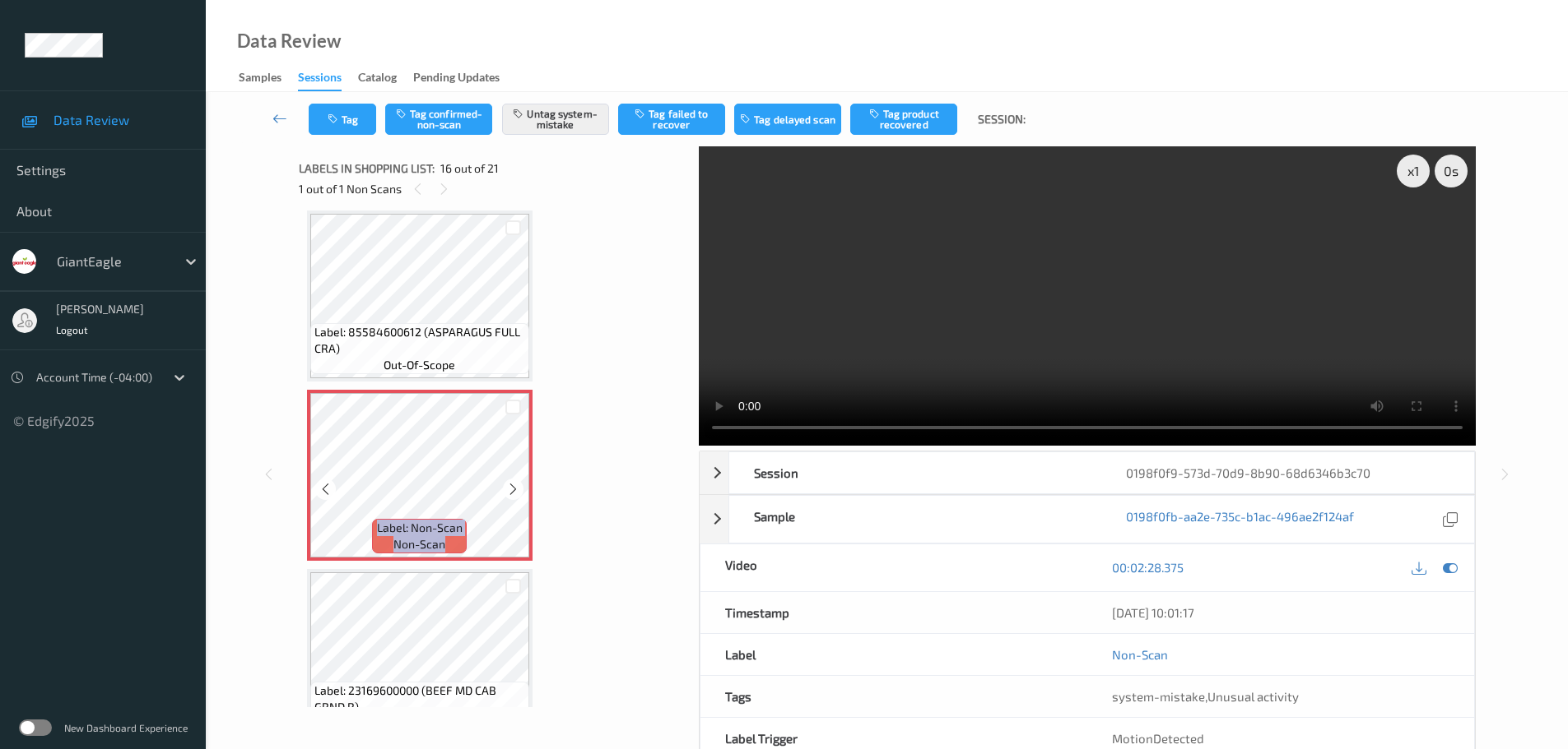
click at [512, 496] on icon at bounding box center [513, 490] width 14 height 15
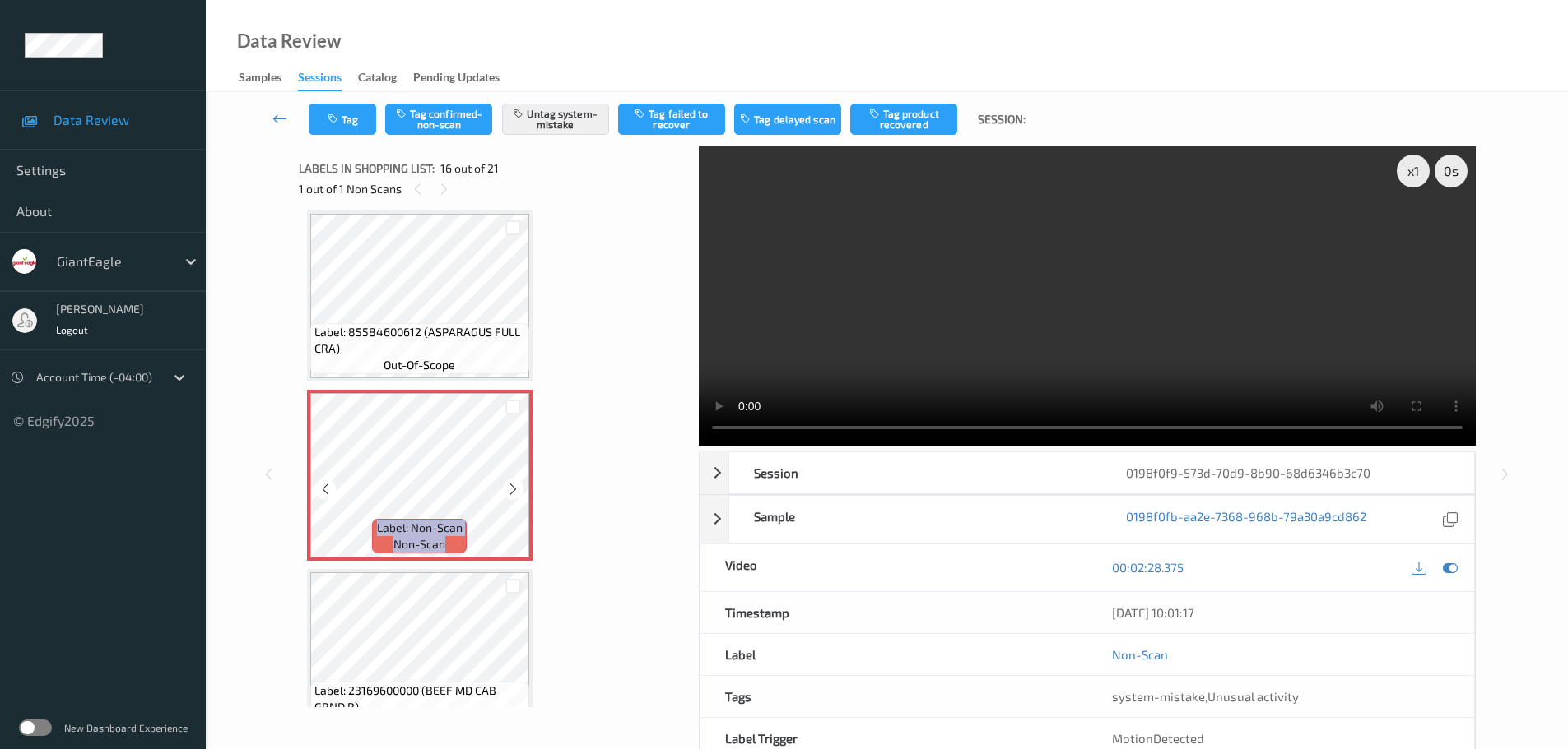
click at [512, 496] on icon at bounding box center [513, 490] width 14 height 15
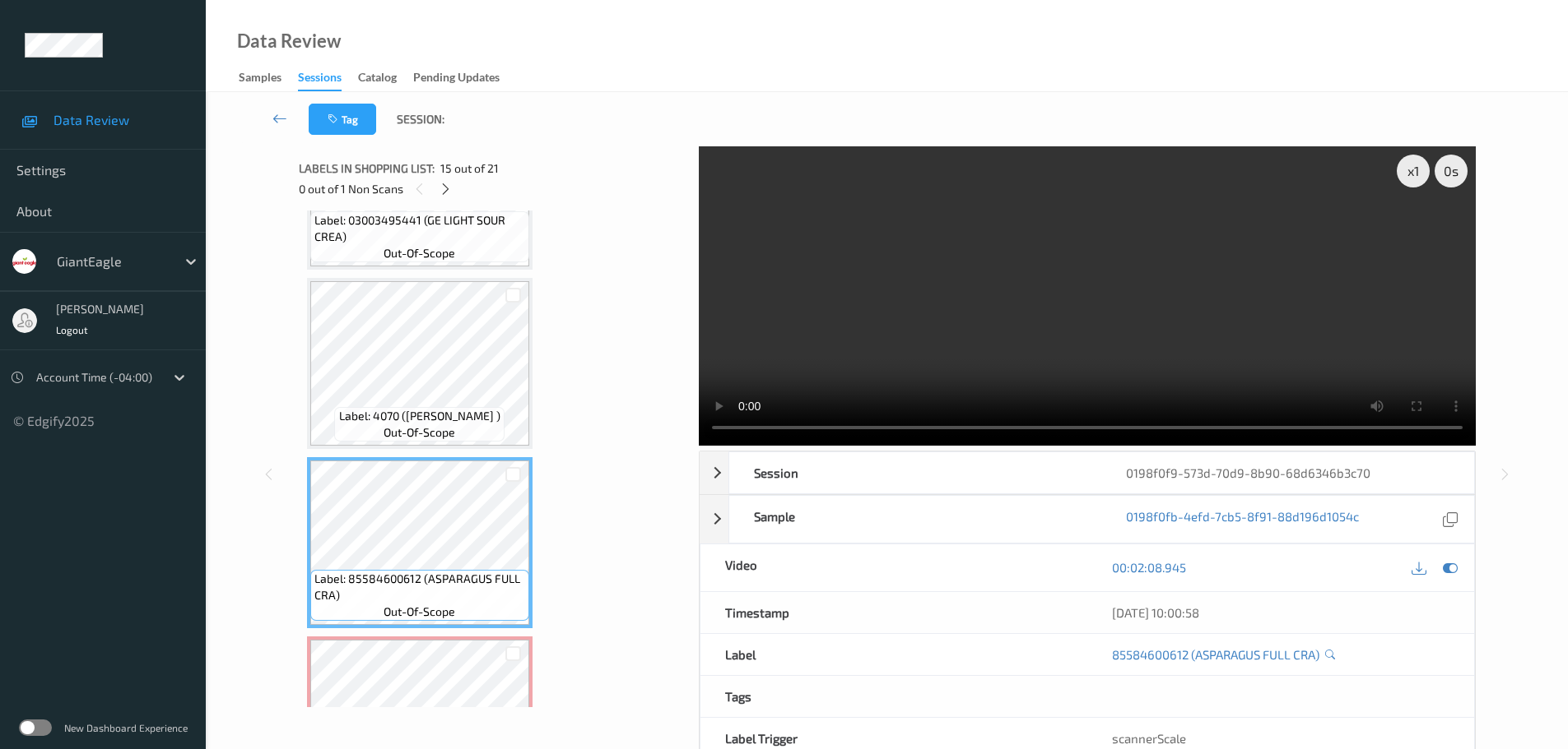
scroll to position [2601, 0]
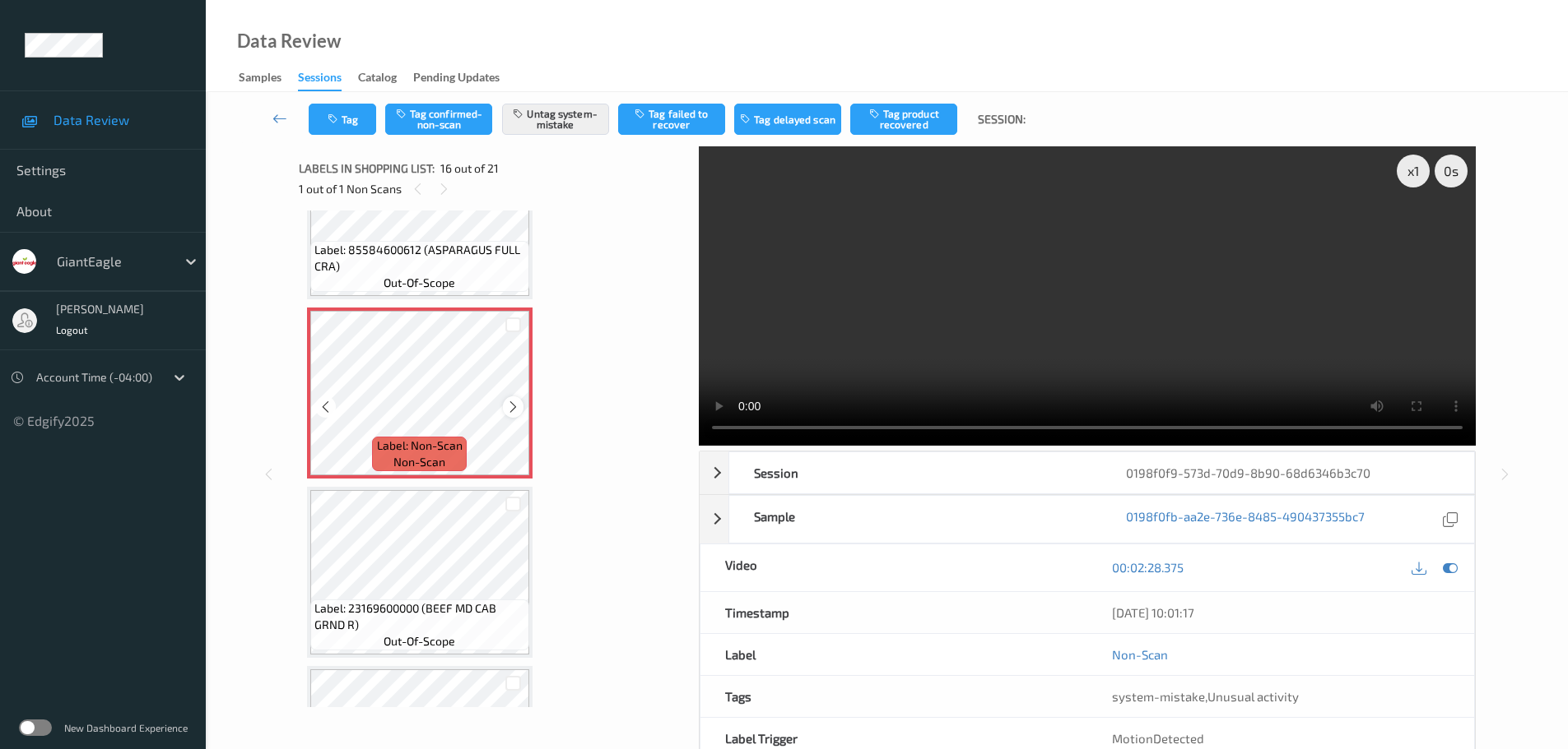
click at [504, 410] on div at bounding box center [513, 406] width 21 height 21
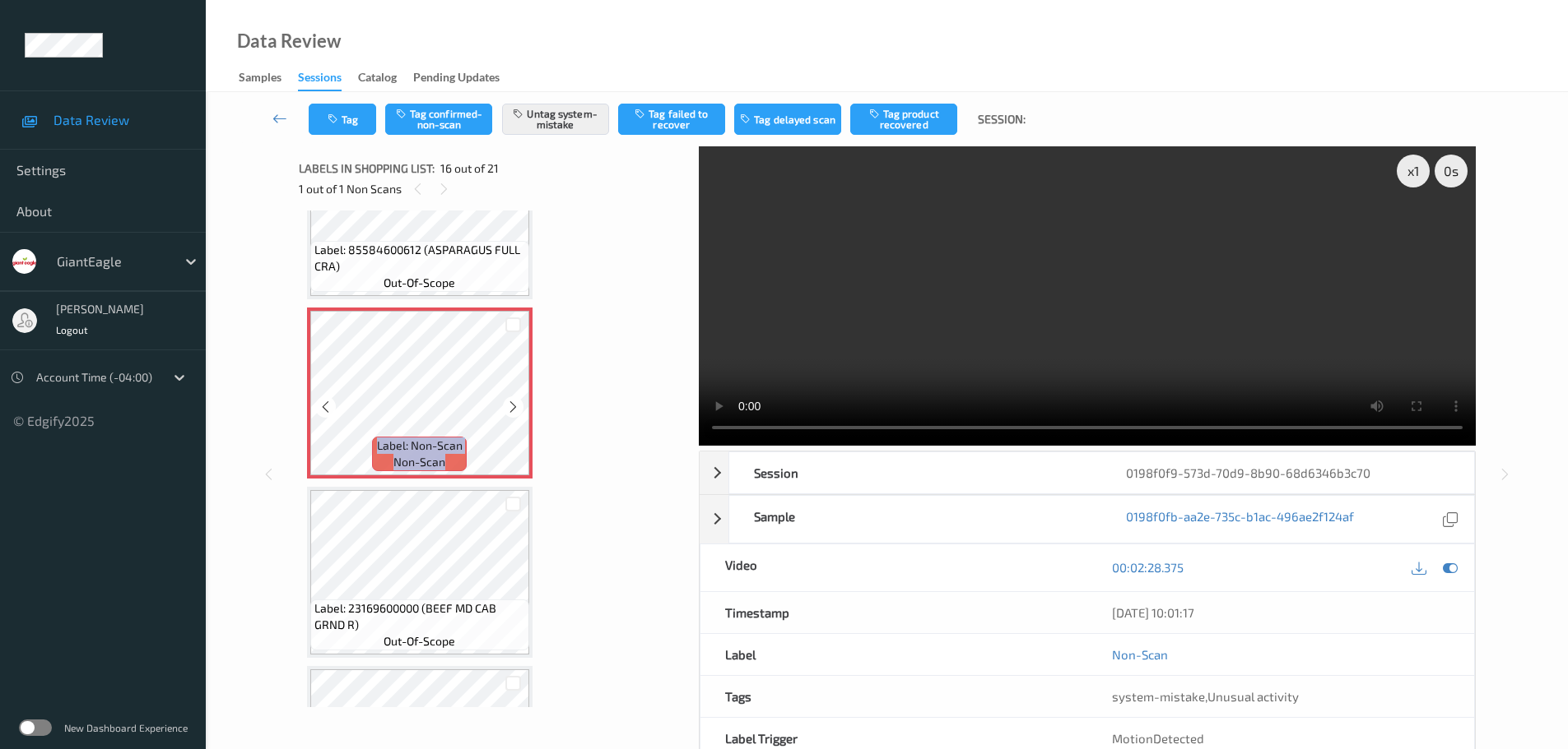
click at [504, 410] on div at bounding box center [513, 406] width 21 height 21
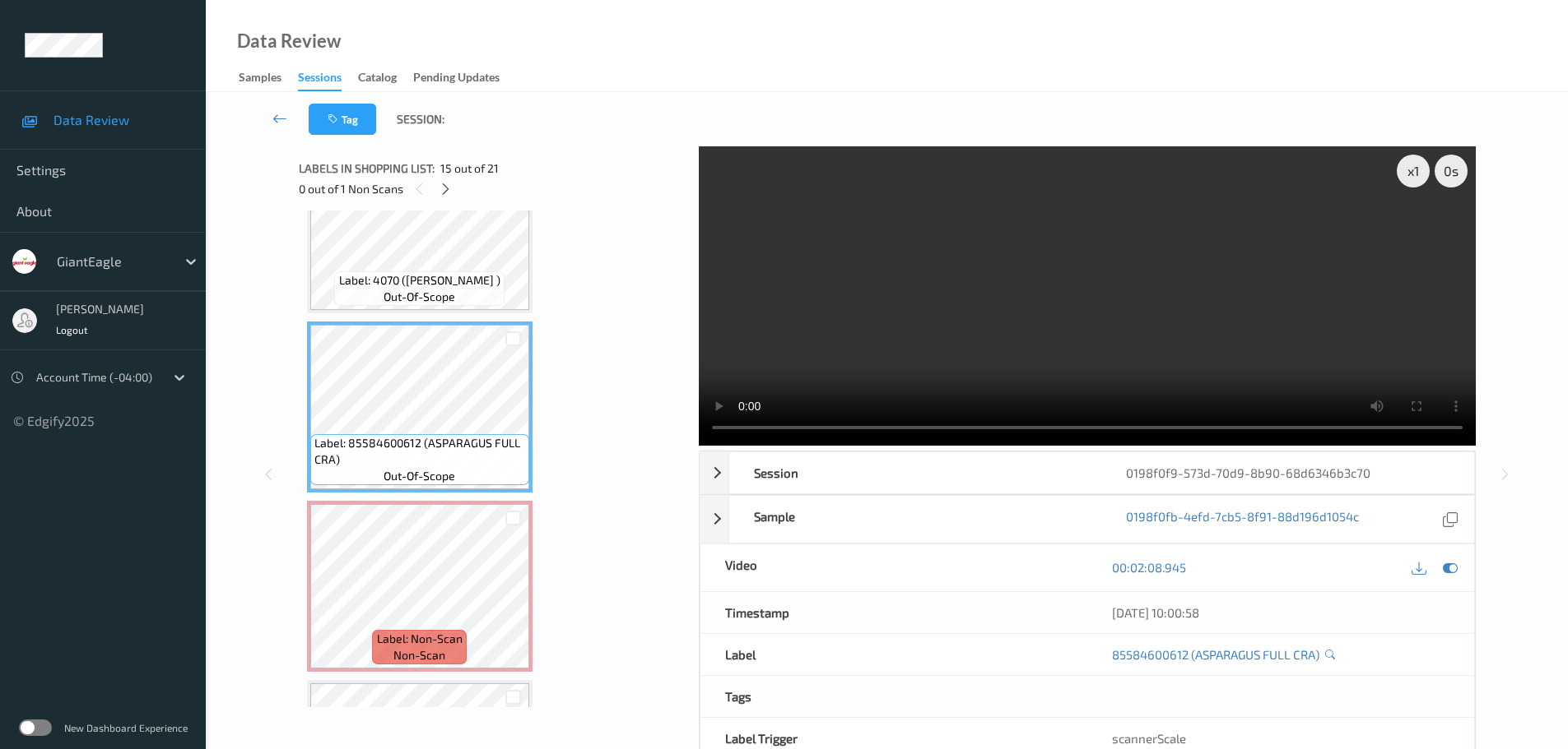
scroll to position [2437, 0]
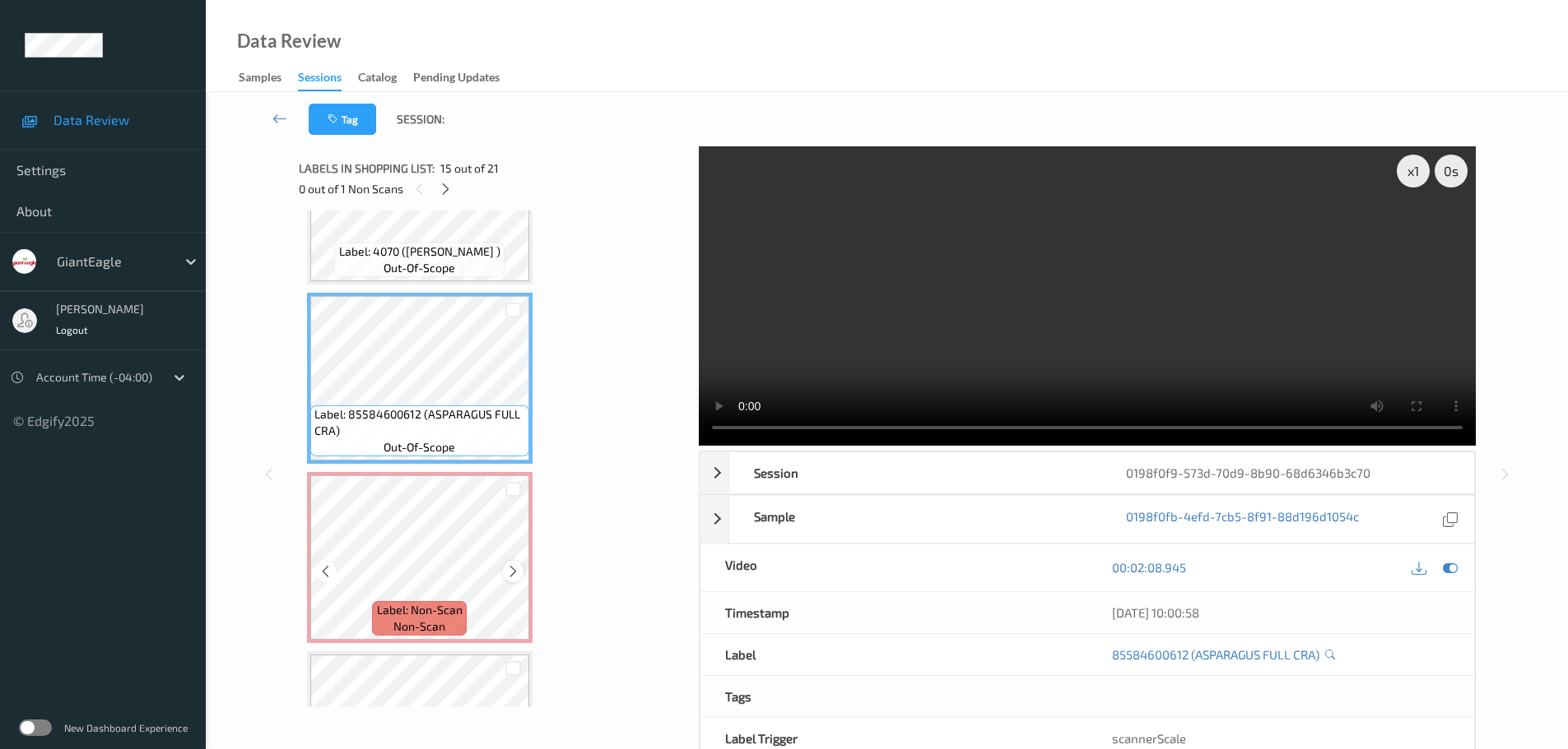
click at [508, 573] on icon at bounding box center [513, 572] width 14 height 15
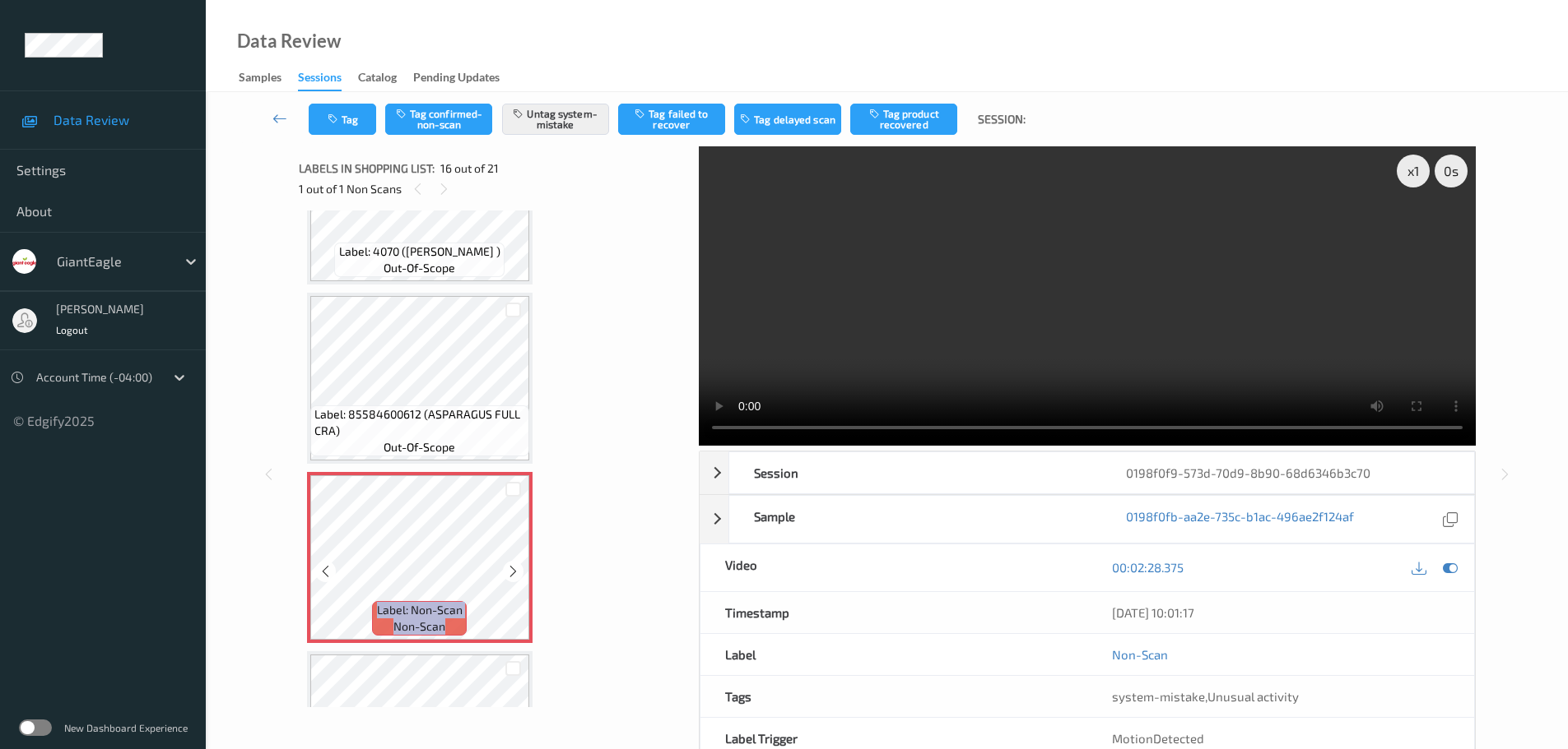
click at [508, 573] on icon at bounding box center [513, 572] width 14 height 15
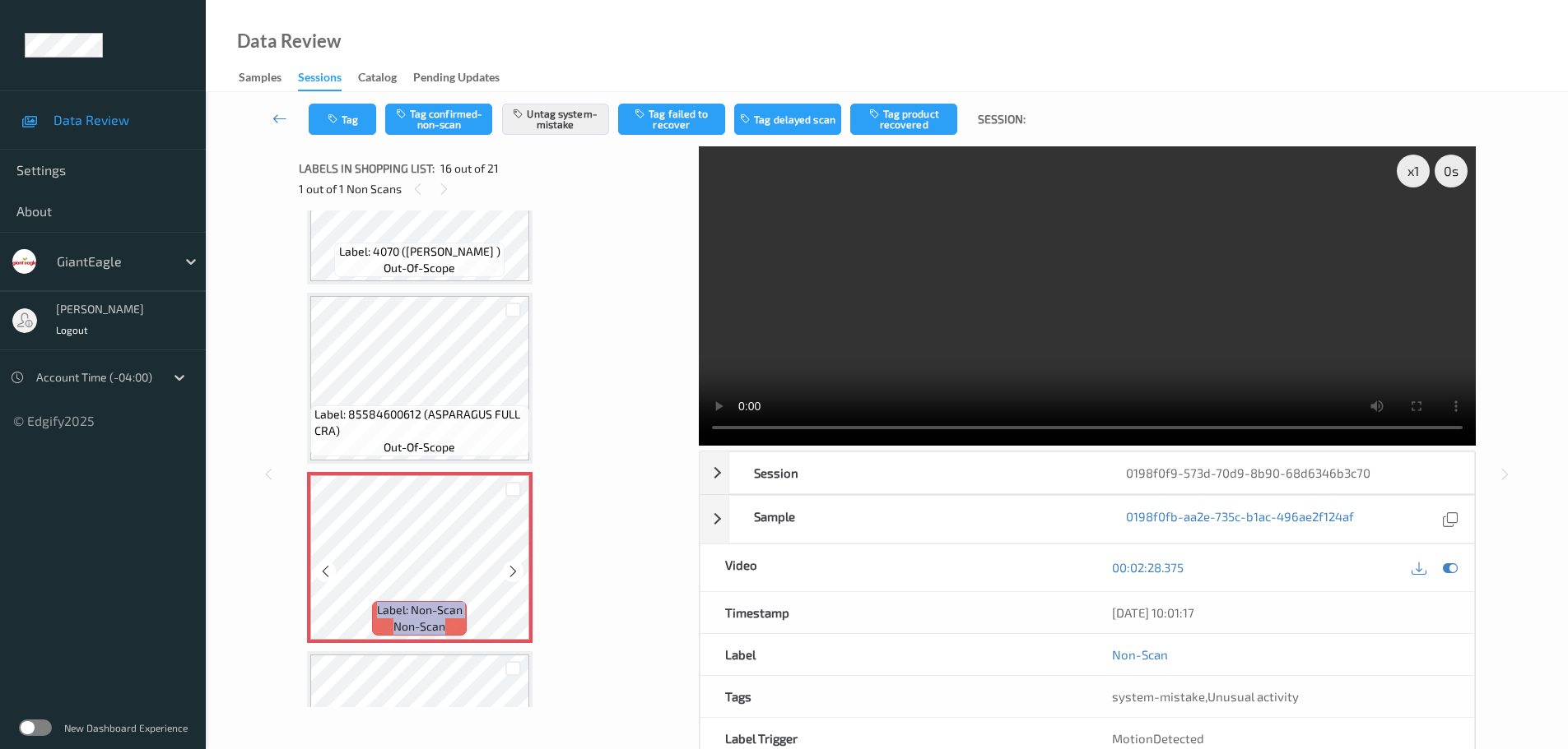
click at [508, 573] on icon at bounding box center [513, 572] width 14 height 15
click at [503, 572] on div at bounding box center [513, 571] width 21 height 21
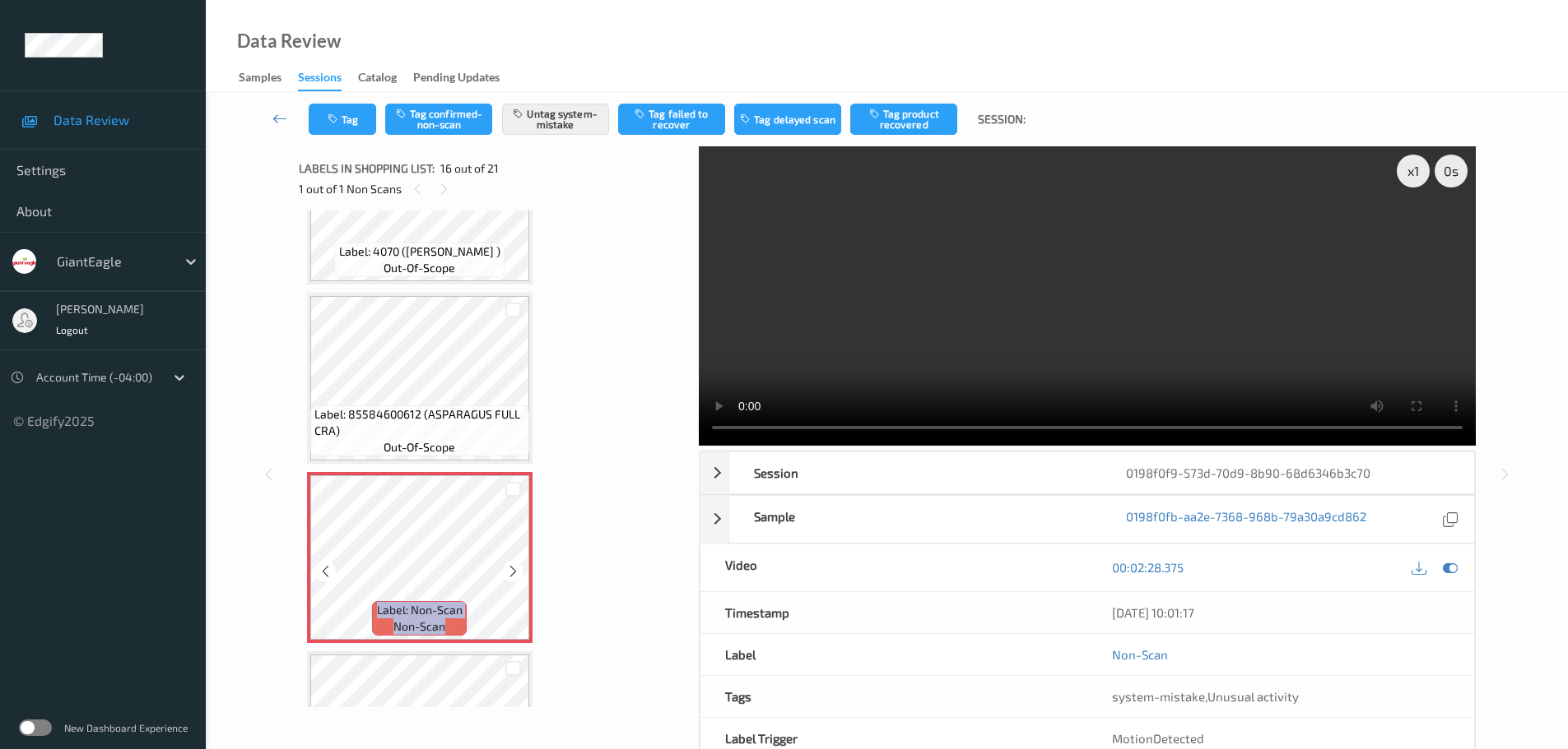
click at [503, 572] on div at bounding box center [513, 571] width 21 height 21
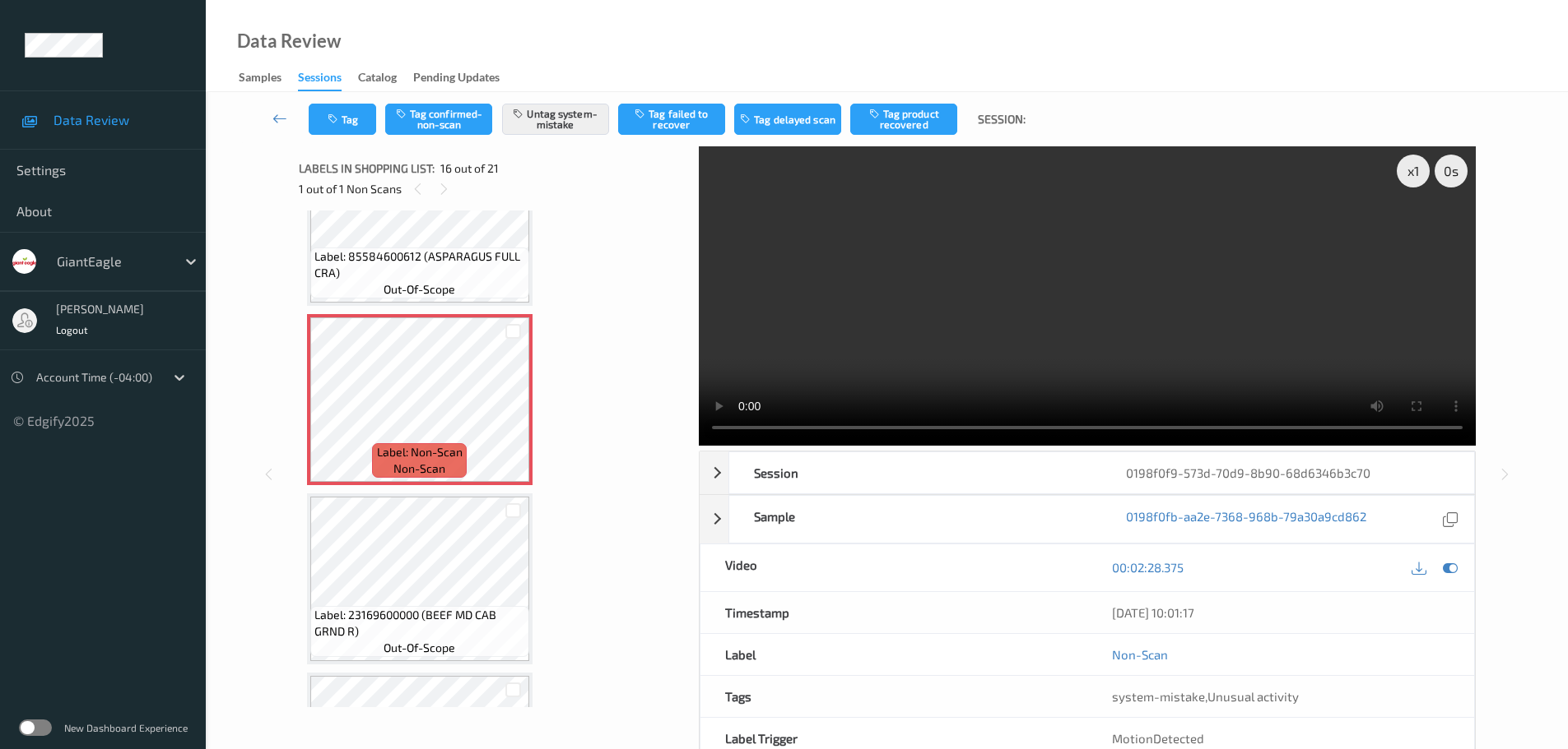
scroll to position [2601, 0]
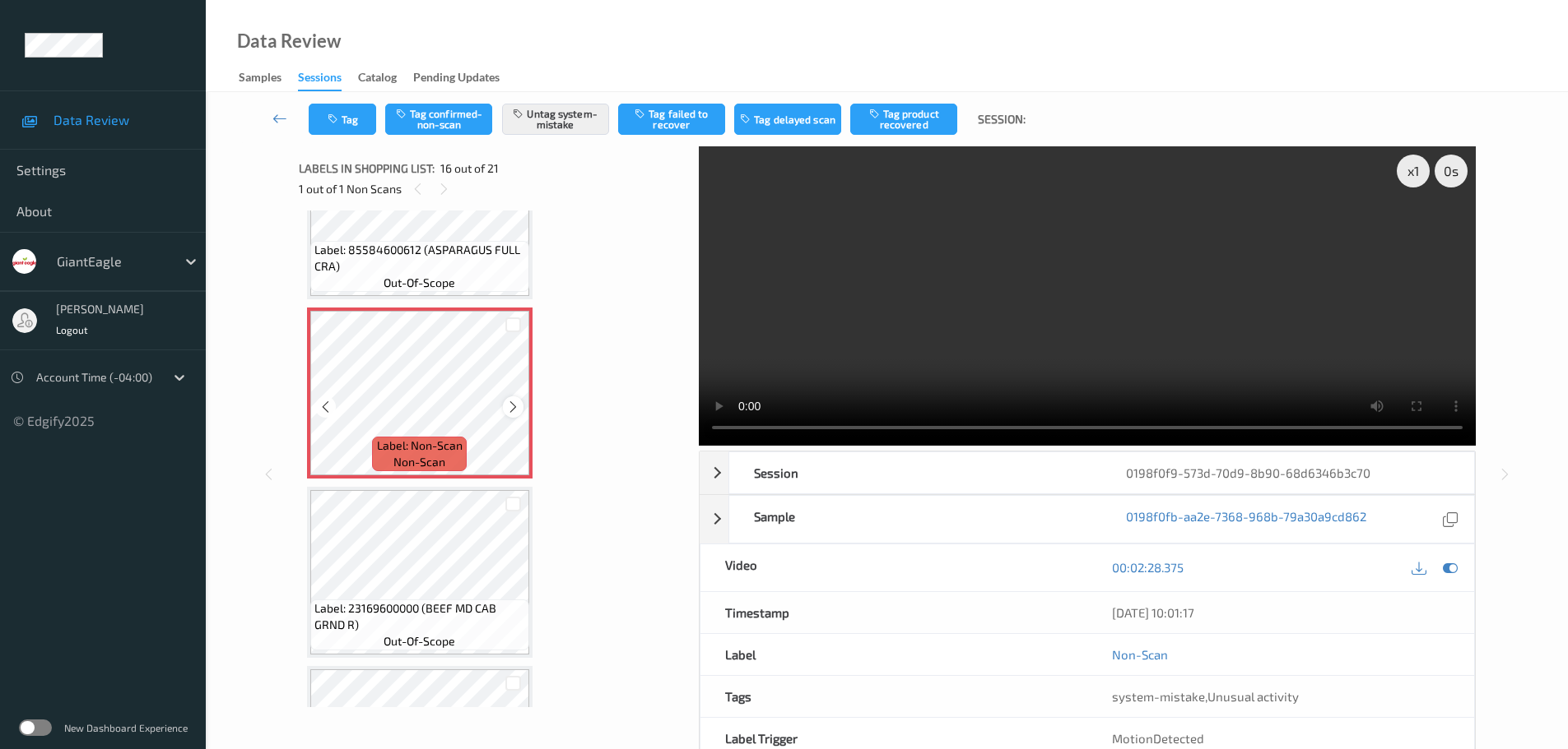
click at [509, 416] on div at bounding box center [513, 406] width 21 height 21
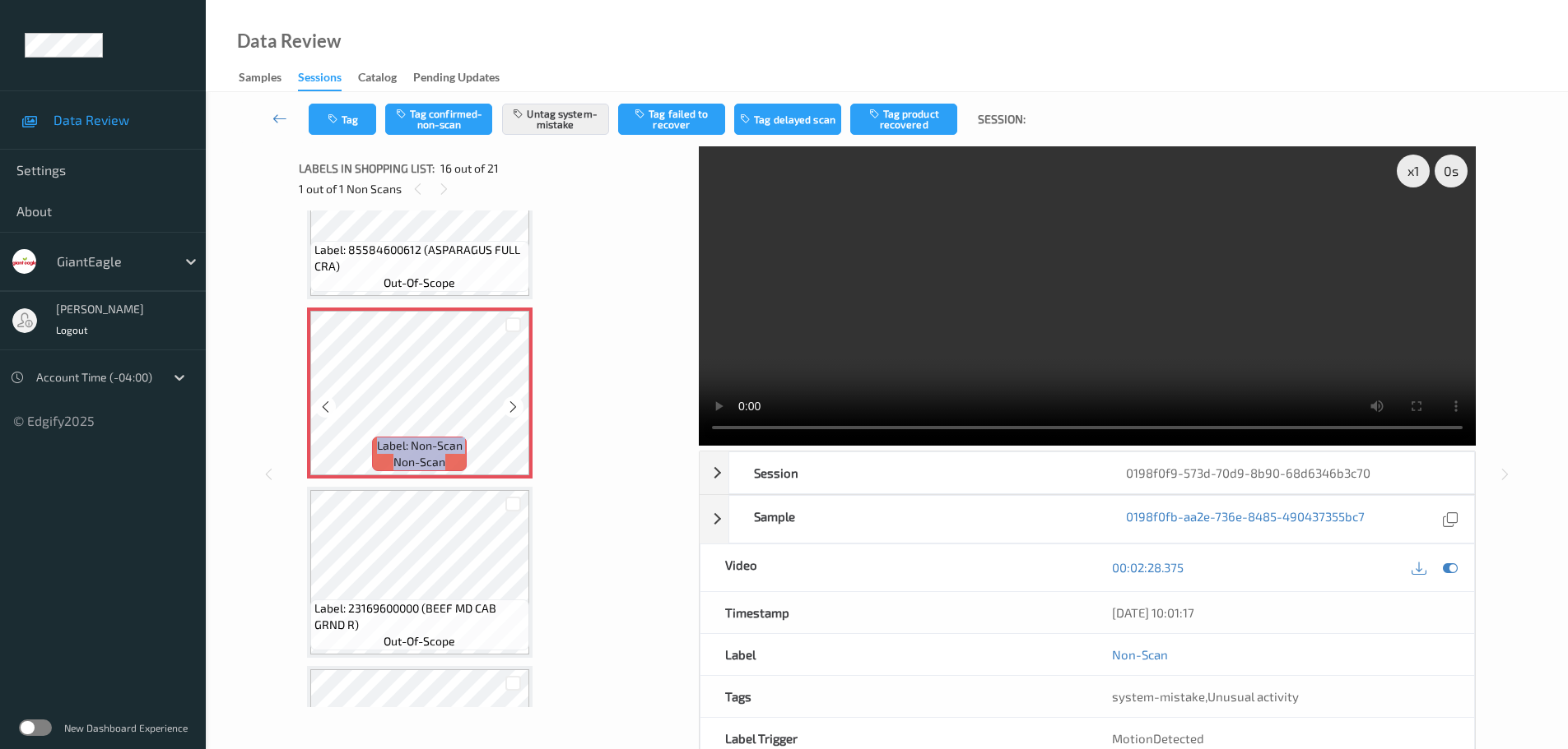
click at [509, 416] on div at bounding box center [513, 406] width 21 height 21
click at [513, 408] on icon at bounding box center [513, 407] width 14 height 15
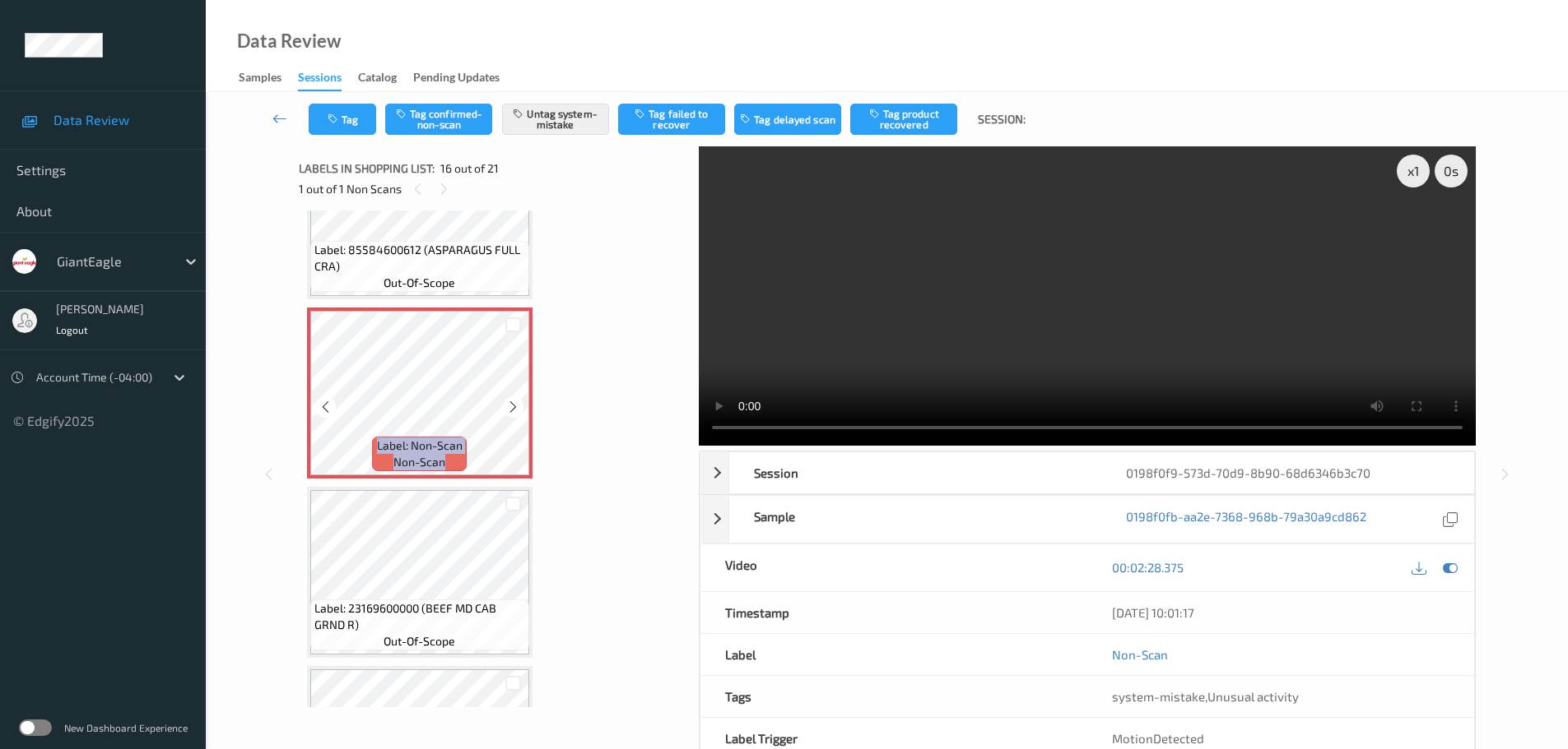
click at [513, 408] on icon at bounding box center [513, 407] width 14 height 15
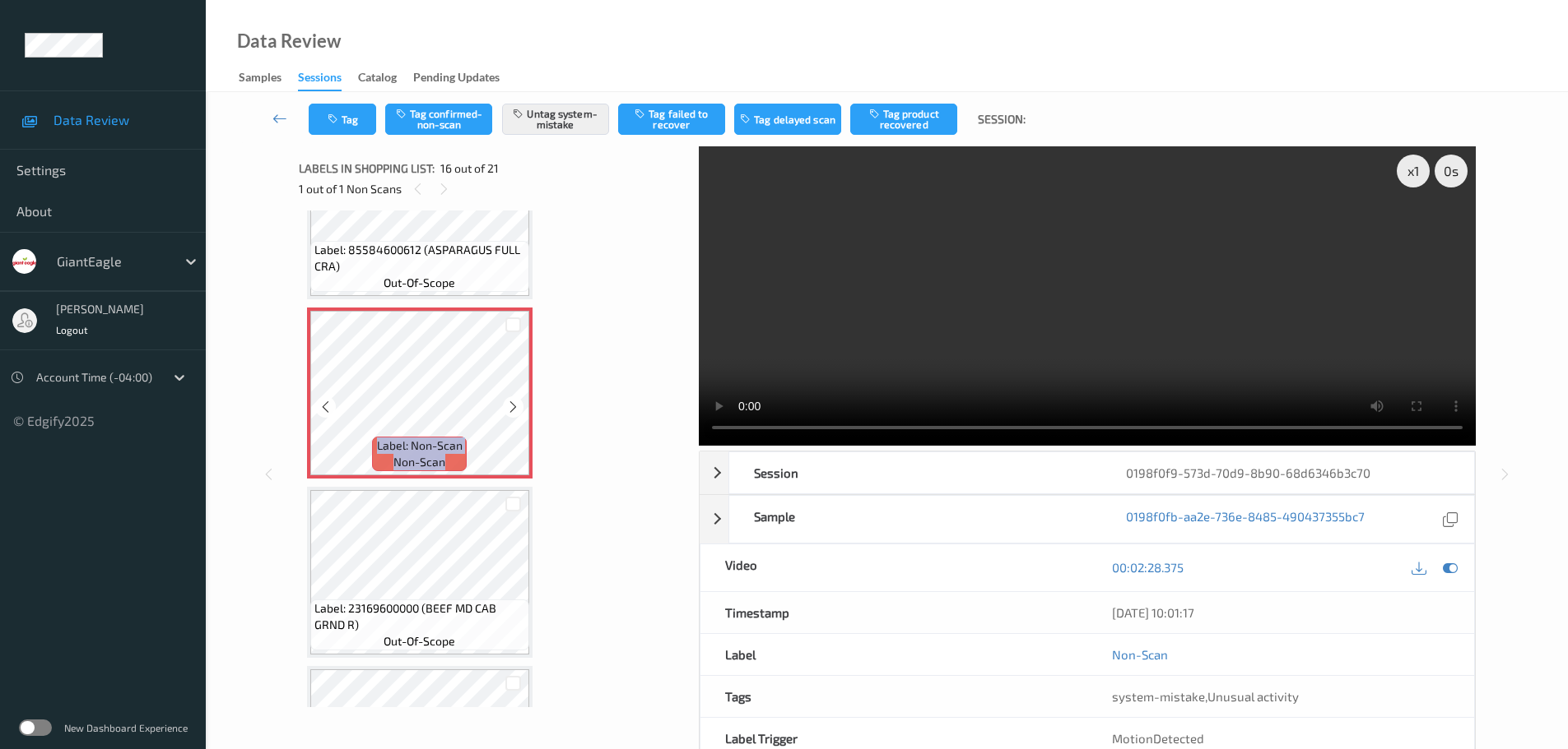
click at [513, 408] on icon at bounding box center [513, 407] width 14 height 15
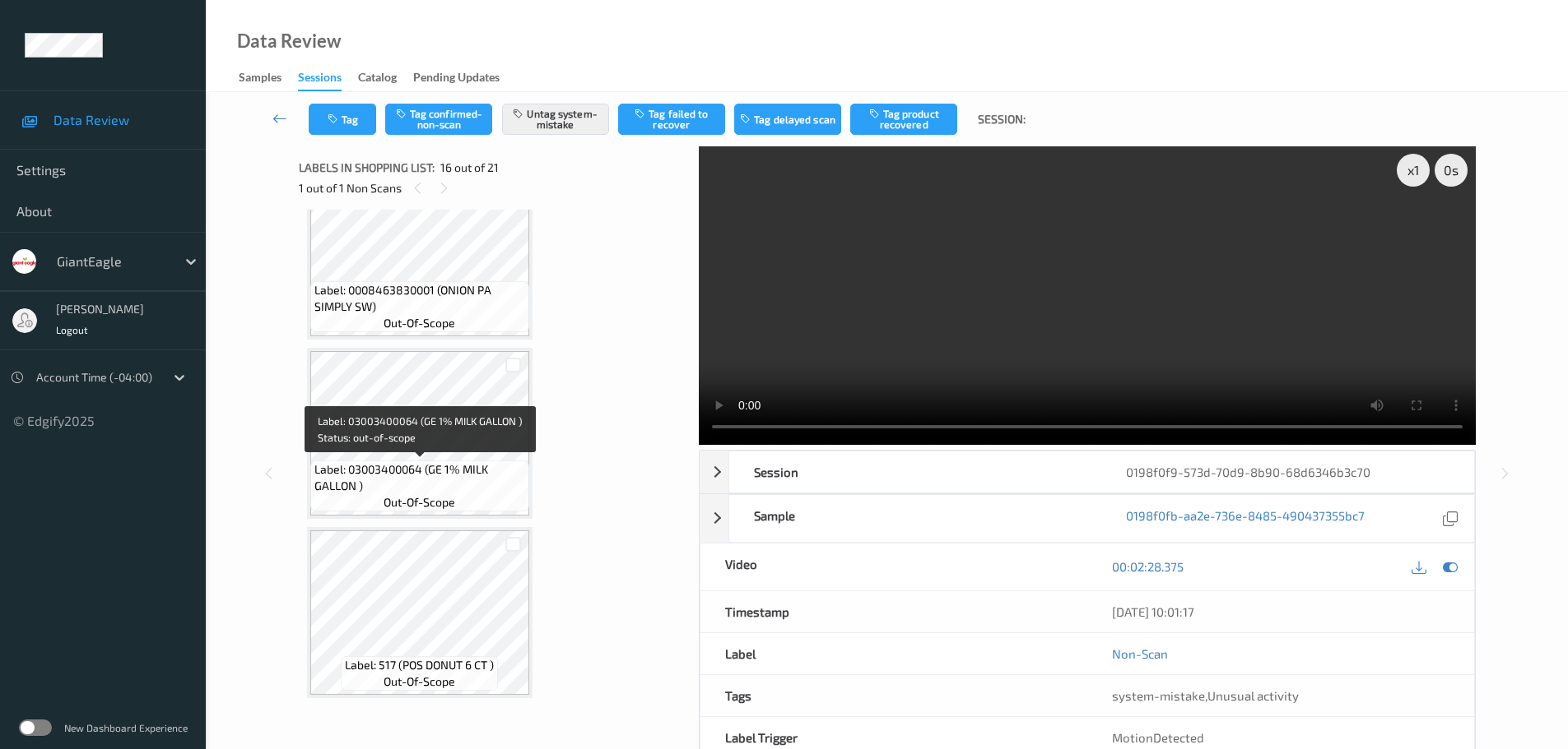
scroll to position [0, 0]
